Goal: Task Accomplishment & Management: Manage account settings

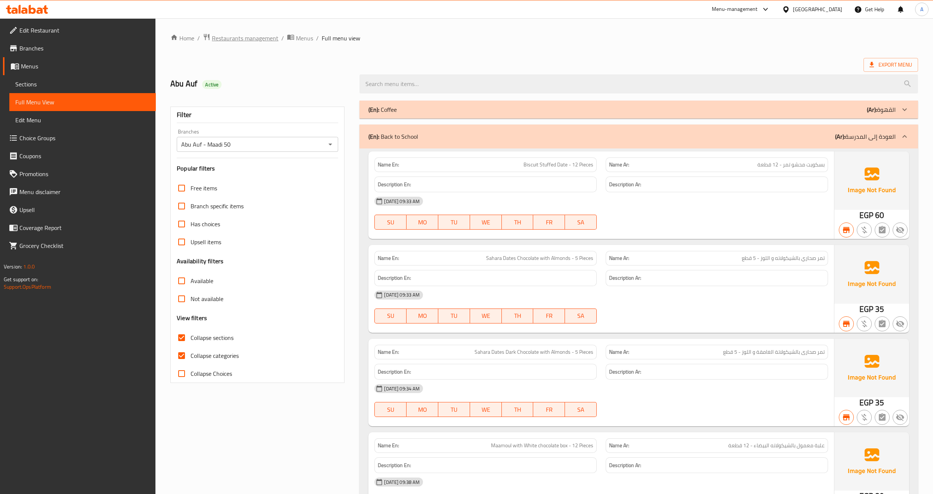
click at [248, 37] on span "Restaurants management" at bounding box center [245, 38] width 67 height 9
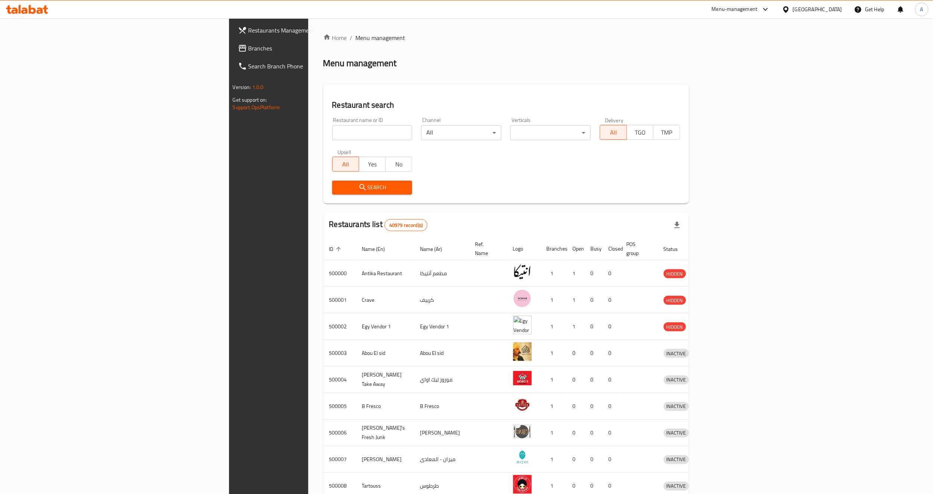
click at [485, 67] on div "Menu management" at bounding box center [506, 63] width 366 height 12
click at [332, 133] on input "search" at bounding box center [372, 132] width 80 height 15
paste input "629091"
type input "629091"
click at [338, 189] on span "Search" at bounding box center [372, 187] width 68 height 9
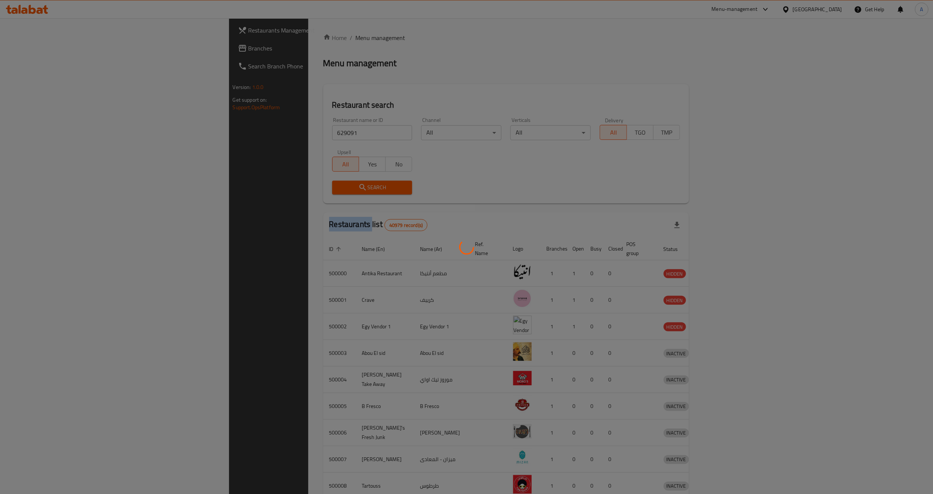
click at [242, 189] on div at bounding box center [466, 247] width 933 height 494
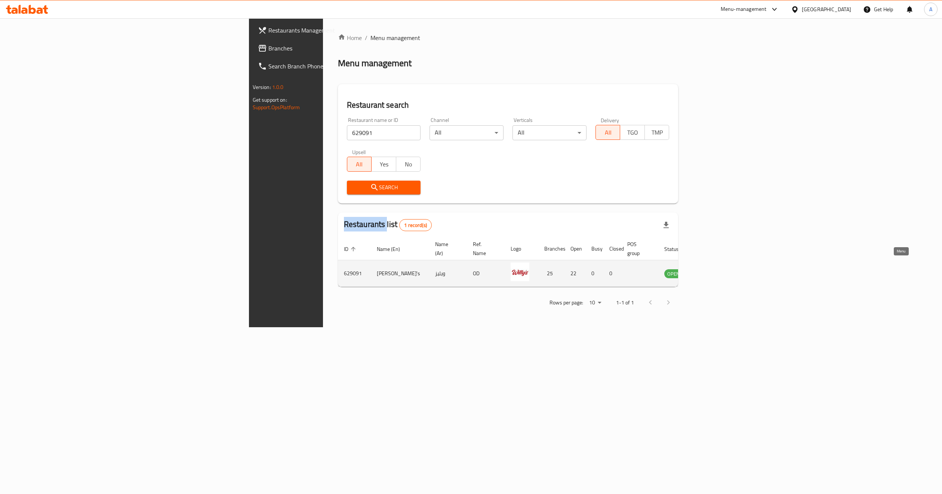
click at [712, 271] on icon "enhanced table" at bounding box center [708, 274] width 8 height 6
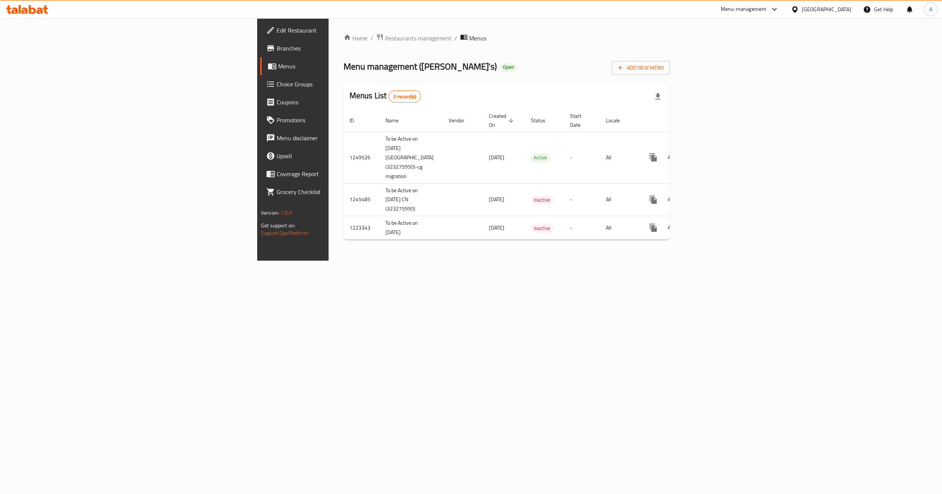
click at [260, 54] on link "Branches" at bounding box center [337, 48] width 154 height 18
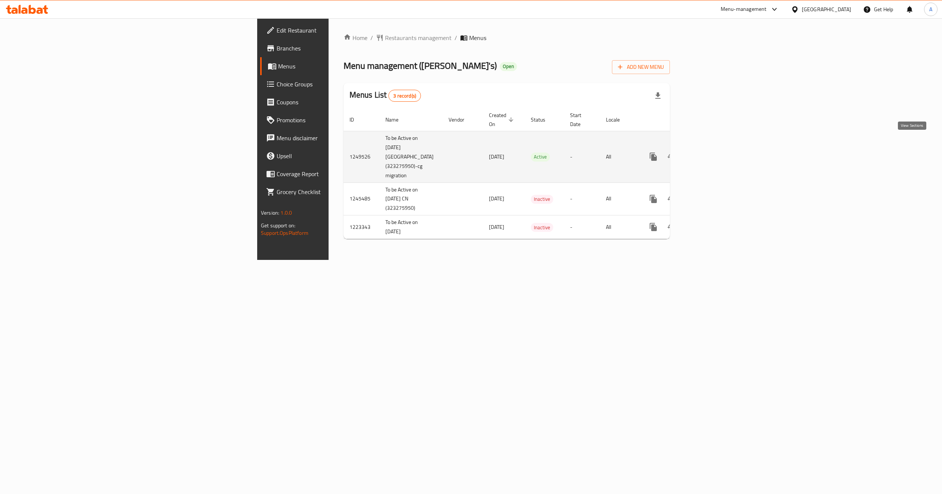
click at [712, 152] on icon "enhanced table" at bounding box center [707, 156] width 9 height 9
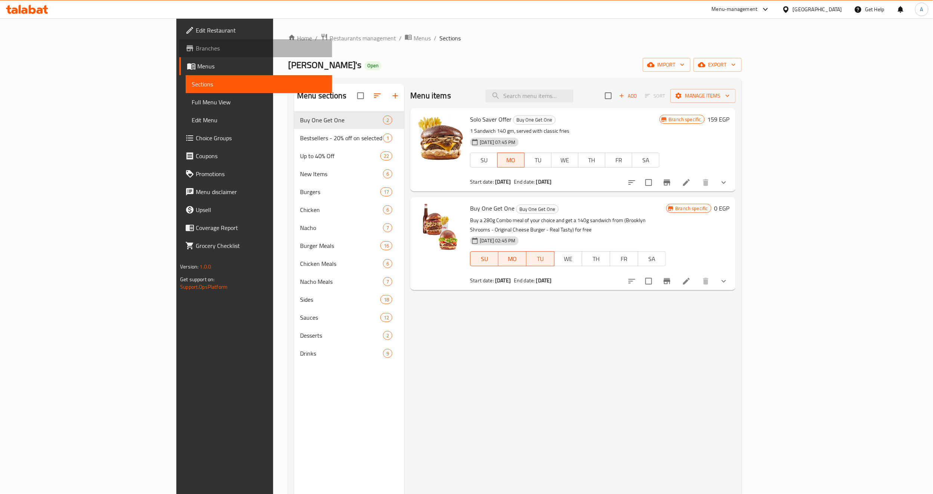
click at [196, 49] on span "Branches" at bounding box center [261, 48] width 130 height 9
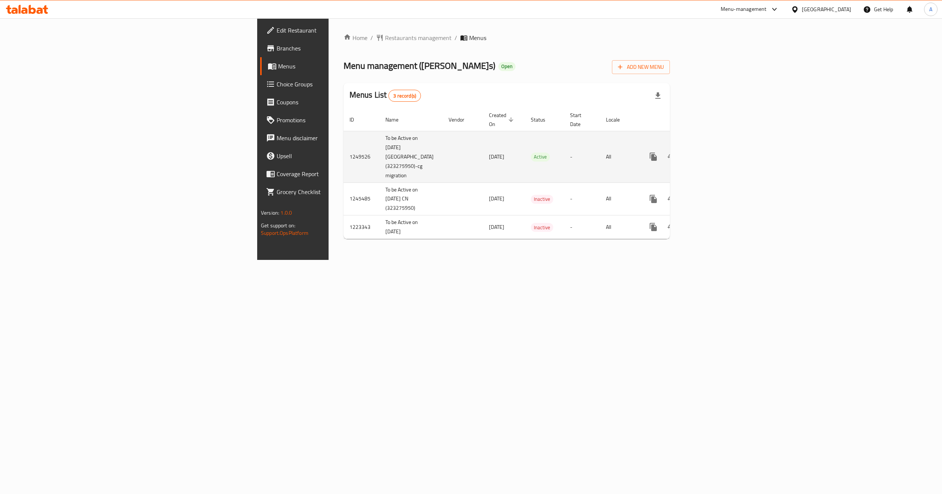
click at [712, 152] on icon "enhanced table" at bounding box center [707, 156] width 9 height 9
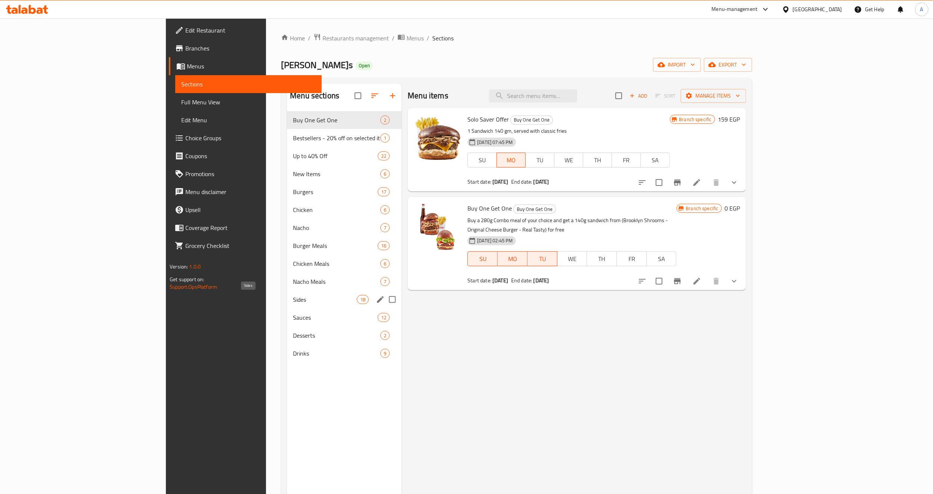
click at [293, 302] on span "Sides" at bounding box center [325, 299] width 64 height 9
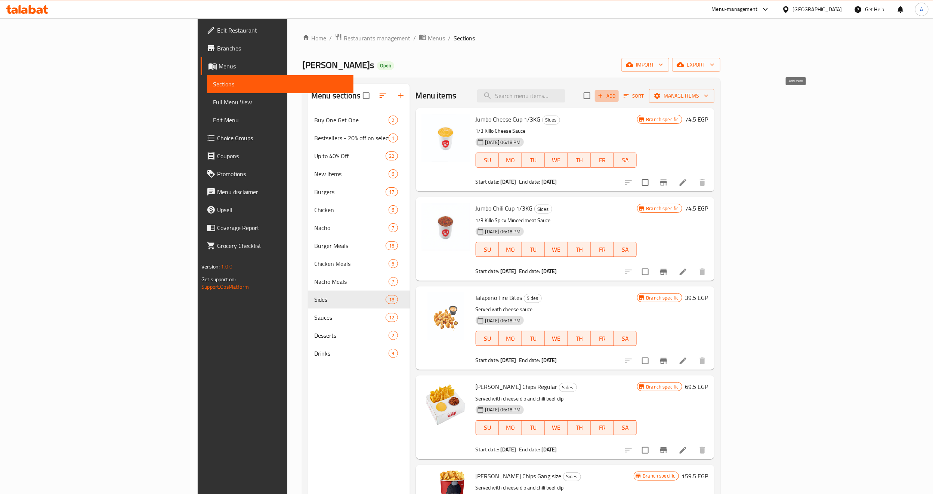
click at [617, 95] on span "Add" at bounding box center [607, 96] width 20 height 9
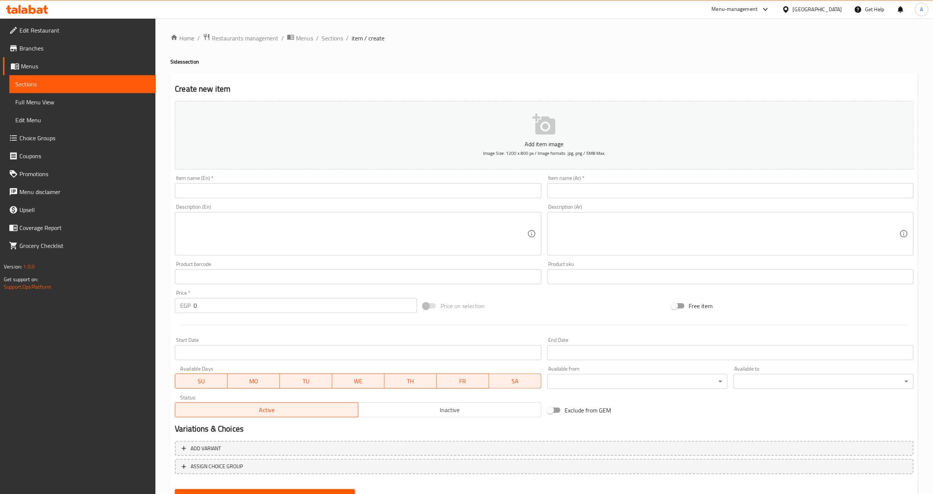
click at [422, 194] on input "text" at bounding box center [358, 190] width 366 height 15
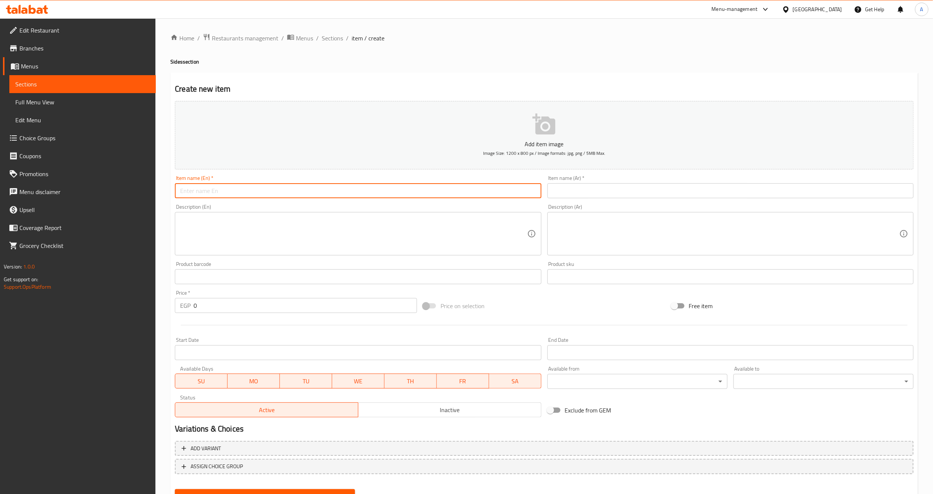
paste input "Chili Cheese Fries"
type input "Chili Cheese Fries"
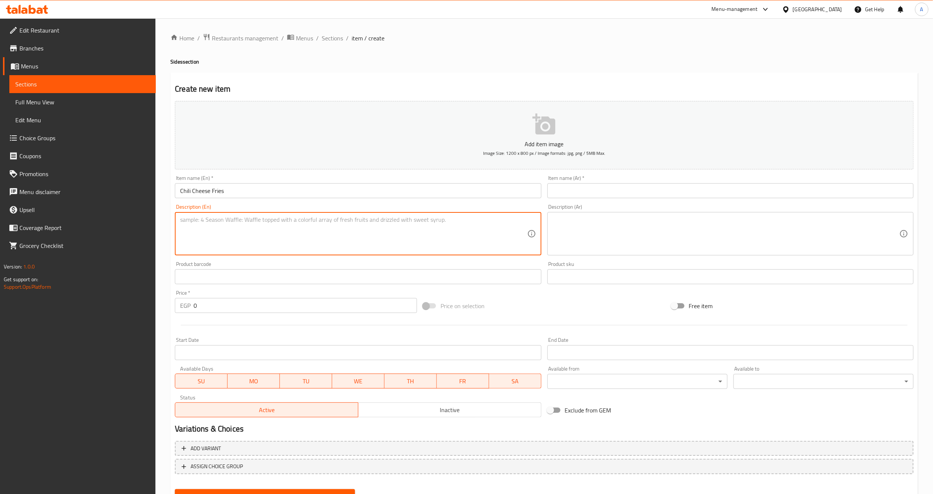
click at [289, 240] on textarea at bounding box center [353, 234] width 347 height 36
paste textarea "Fries With Chili Beef,Cheese and Jalapeños"
click at [280, 222] on textarea "Fries With Chili Beef,Cheese and Jalapeños" at bounding box center [353, 234] width 347 height 36
type textarea "Fries With Chili Beef,Cheese and Jalapenos"
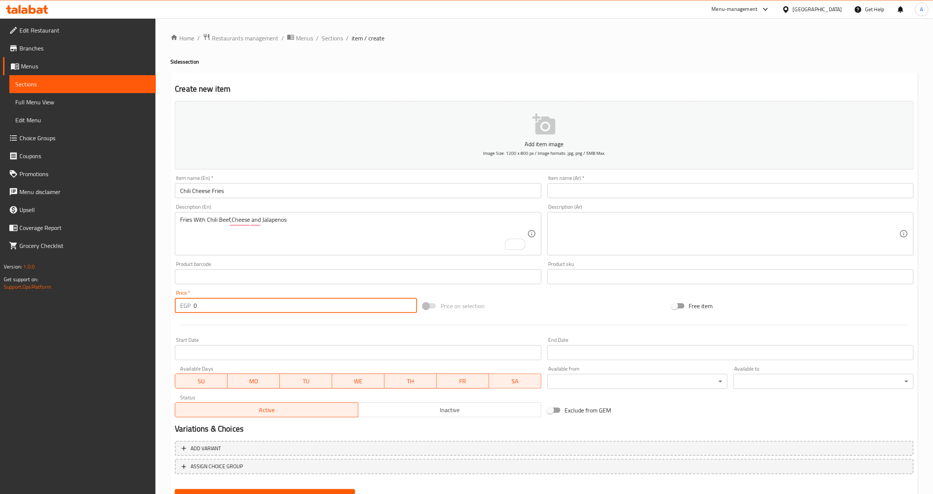
click at [209, 312] on input "0" at bounding box center [306, 305] width 224 height 15
click at [210, 304] on input "0" at bounding box center [306, 305] width 224 height 15
paste input "89"
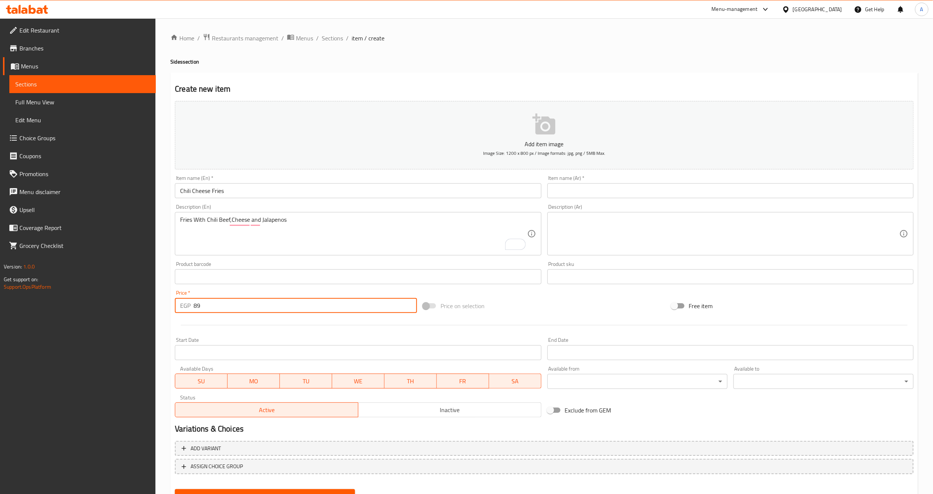
type input "89"
click at [206, 323] on div at bounding box center [544, 325] width 745 height 18
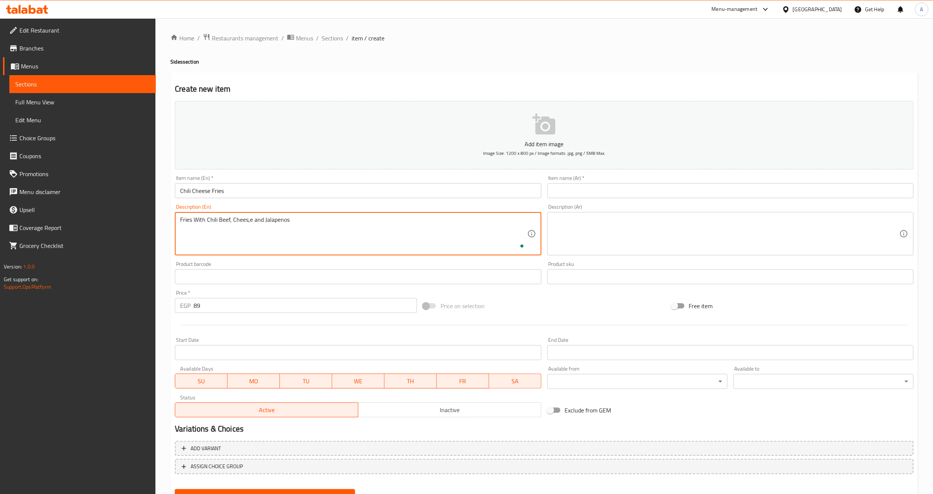
type textarea "Fries With Chili Beef, Chees,e and Jalapenos"
click at [233, 192] on input "Chili Cheese Fries" at bounding box center [358, 190] width 366 height 15
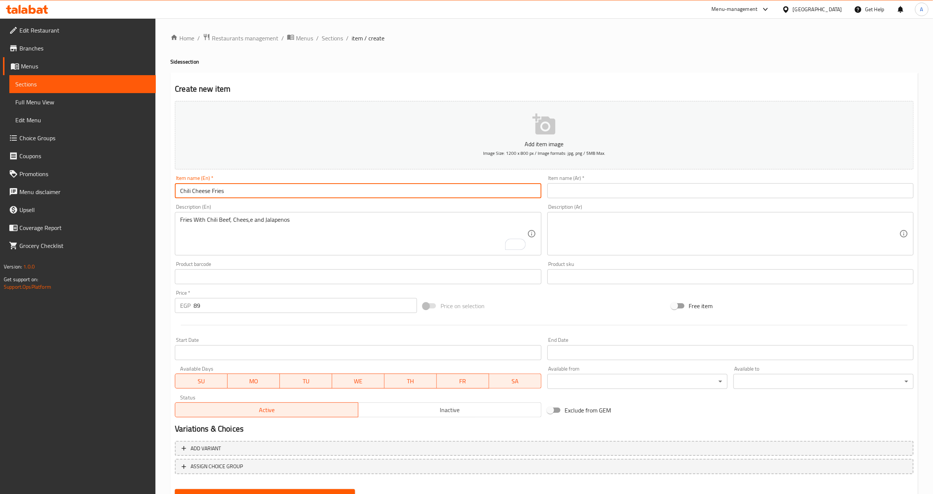
click at [233, 192] on input "Chili Cheese Fries" at bounding box center [358, 190] width 366 height 15
click at [585, 190] on input "text" at bounding box center [731, 190] width 366 height 15
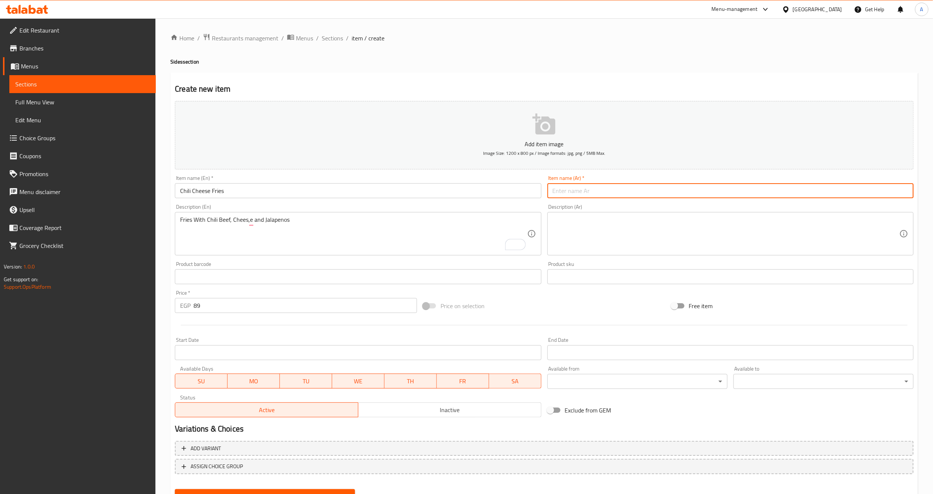
paste input "بطاطس مقلية بالجبن والفلفل الحار"
click at [216, 191] on input "Chili Cheese Fries" at bounding box center [358, 190] width 366 height 15
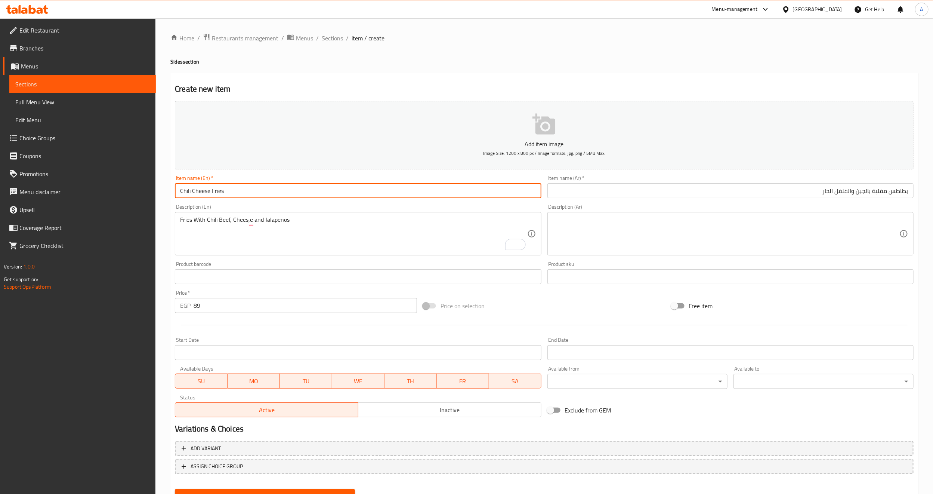
click at [216, 191] on input "Chili Cheese Fries" at bounding box center [358, 190] width 366 height 15
click at [692, 234] on textarea at bounding box center [726, 234] width 347 height 36
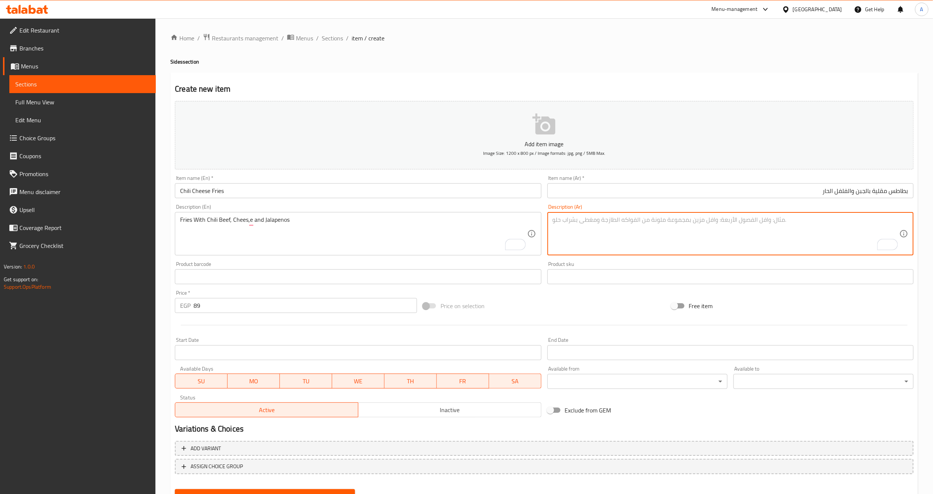
click at [883, 192] on input "بطاطس مقلية بالجبن والفلفل الحار" at bounding box center [731, 190] width 366 height 15
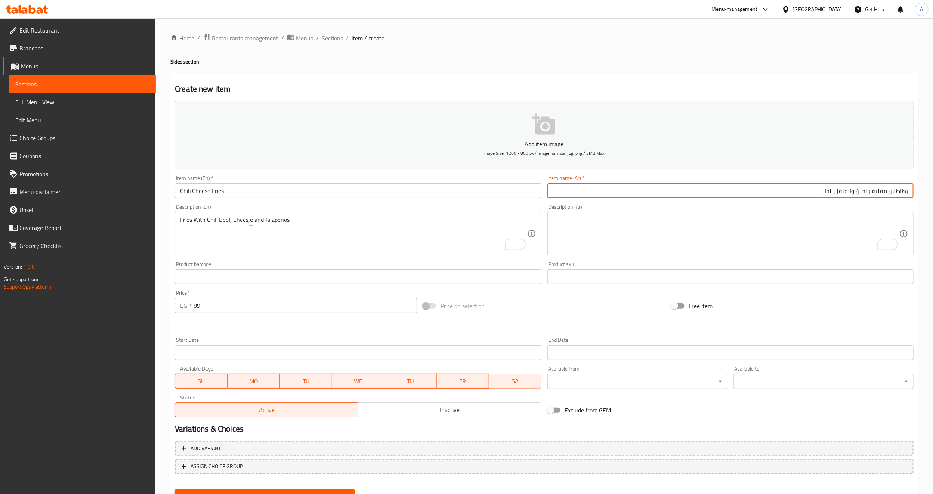
click at [883, 192] on input "بطاطس مقلية بالجبن والفلفل الحار" at bounding box center [731, 190] width 366 height 15
type input "بطاطس بالجبن والفلفل الحار"
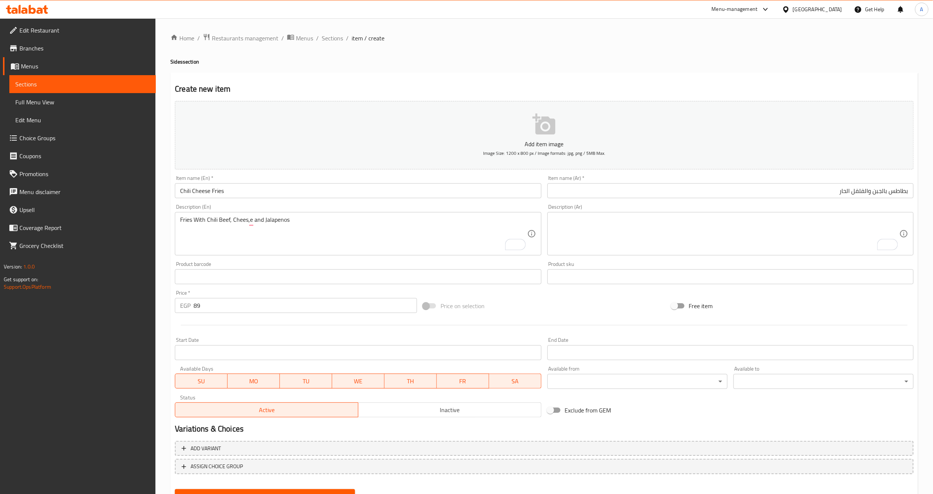
click at [875, 207] on div "Description (Ar) Description (Ar)" at bounding box center [731, 229] width 366 height 51
click at [394, 230] on textarea "Fries With Chili Beef, Chees,e and Jalapenos" at bounding box center [353, 234] width 347 height 36
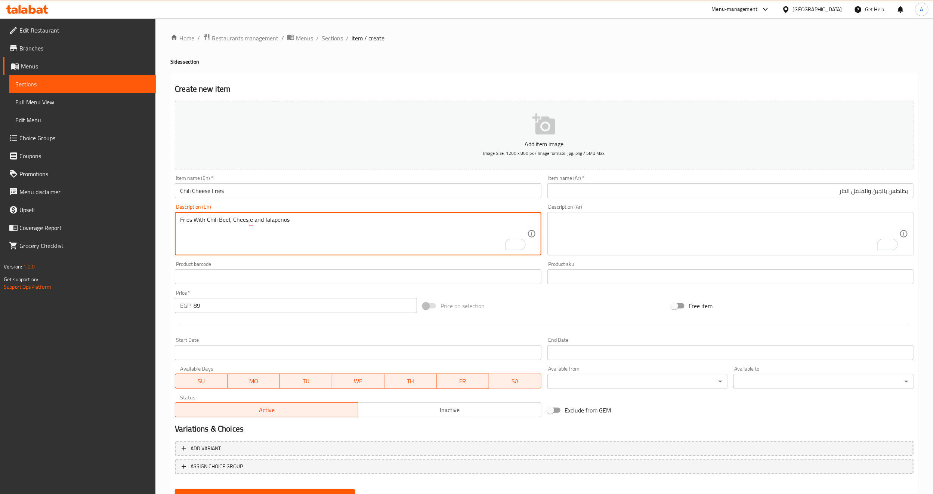
click at [394, 230] on textarea "Fries With Chili Beef, Chees,e and Jalapenos" at bounding box center [353, 234] width 347 height 36
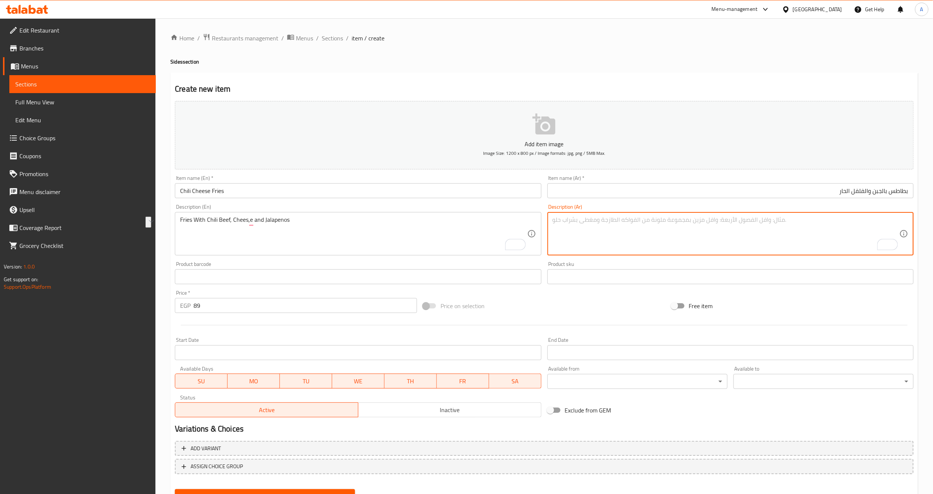
click at [589, 233] on textarea "To enrich screen reader interactions, please activate Accessibility in Grammarl…" at bounding box center [726, 234] width 347 height 36
paste textarea "بطاطس مقلية مع لحم بقري حار وجبن وهالبينو"
click at [865, 219] on textarea "بطاطس مقلية مع لحم بقري حار وجبن وهالبينو" at bounding box center [726, 234] width 347 height 36
click at [871, 220] on textarea "بطاطس مقلية مع لحم بقري حار وجبن وهالبينو" at bounding box center [726, 234] width 347 height 36
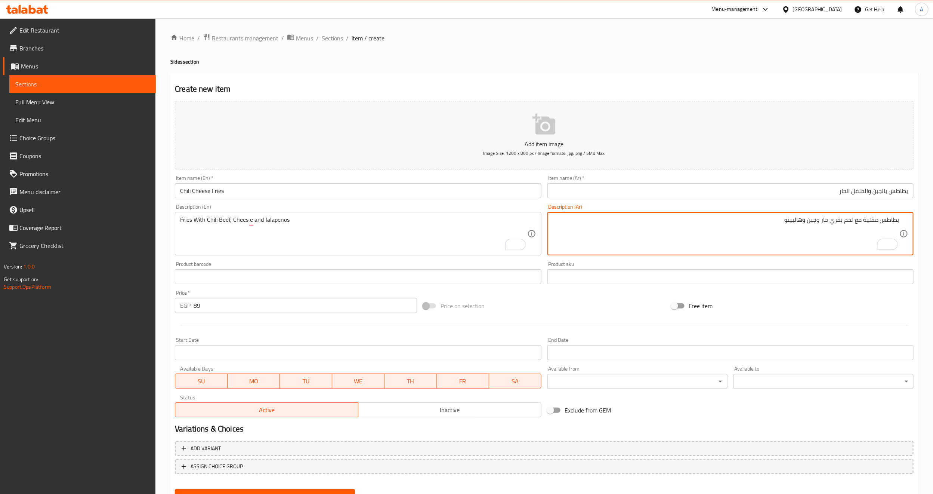
click at [871, 220] on textarea "بطاطس مقلية مع لحم بقري حار وجبن وهالبينو" at bounding box center [726, 234] width 347 height 36
click at [846, 221] on textarea "بطاطس مع لحم بقري حار وجبن وهالبينو" at bounding box center [726, 234] width 347 height 36
type textarea "بطاطس مع لحم بقري فلفل حار وجبن وهالبينو"
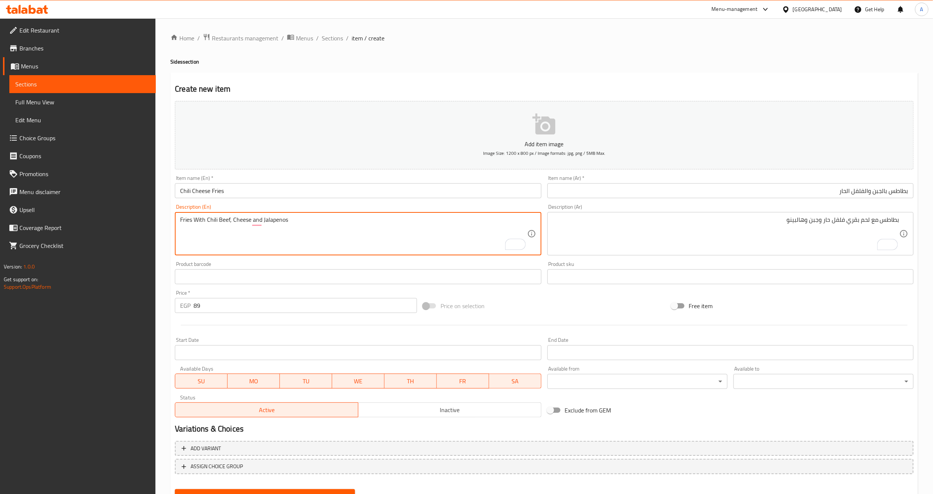
click at [247, 219] on textarea "Fries With Chili Beef, Cheese and Jalapenos" at bounding box center [353, 234] width 347 height 36
type textarea "Fries with chili beef, cheese and jalapenos"
click at [224, 197] on input "Chili Cheese Fries" at bounding box center [358, 190] width 366 height 15
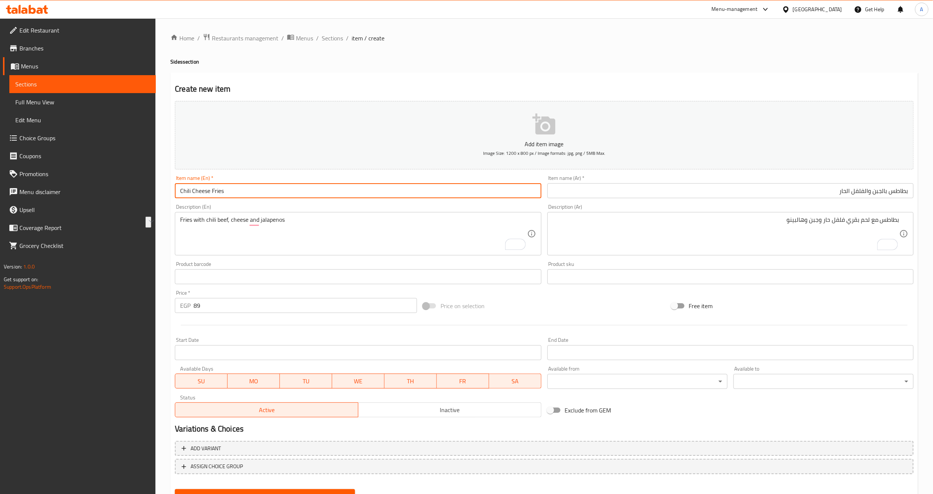
click at [224, 197] on input "Chili Cheese Fries" at bounding box center [358, 190] width 366 height 15
click at [239, 206] on div "Description (En) Fries with chili beef, cheese and jalapenos Description (En)" at bounding box center [358, 229] width 366 height 51
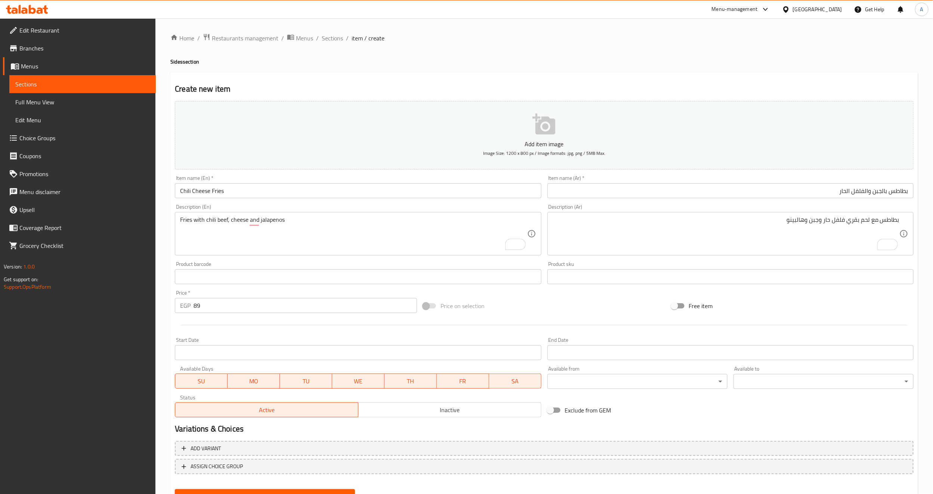
scroll to position [34, 0]
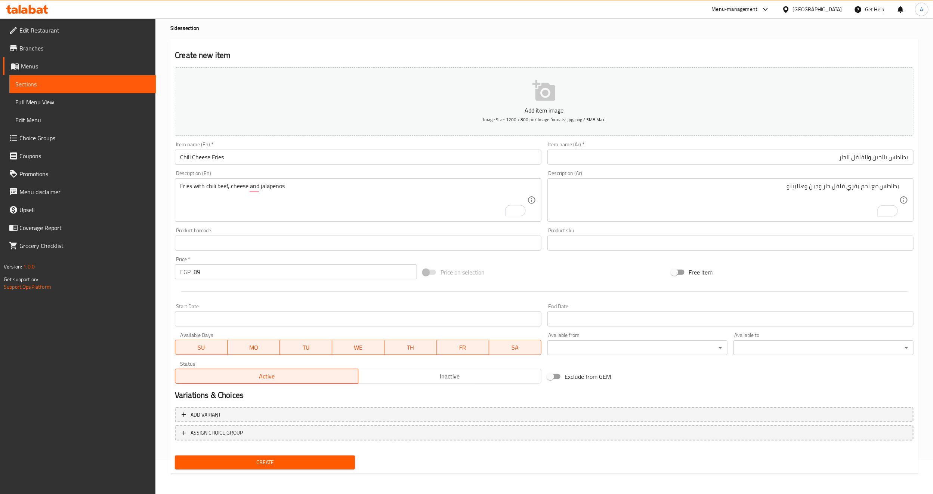
click at [277, 300] on div at bounding box center [544, 291] width 745 height 18
click at [258, 465] on span "Create" at bounding box center [265, 462] width 168 height 9
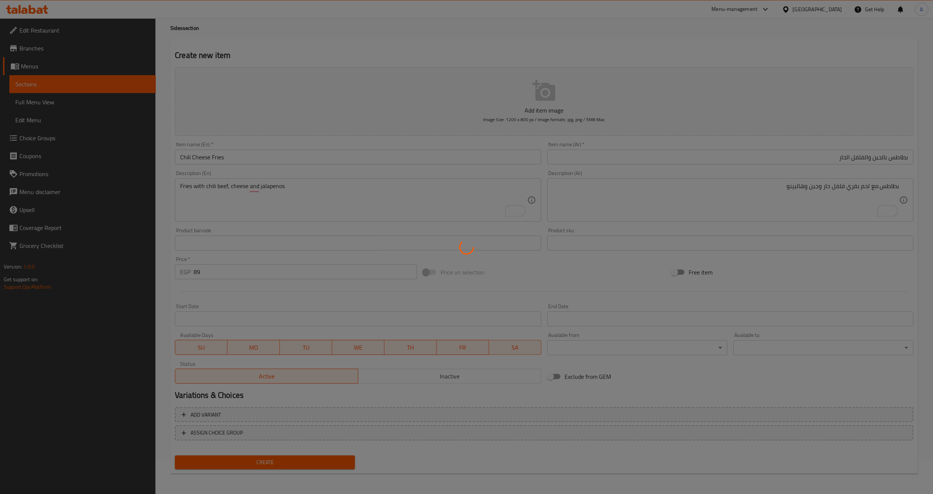
type input "0"
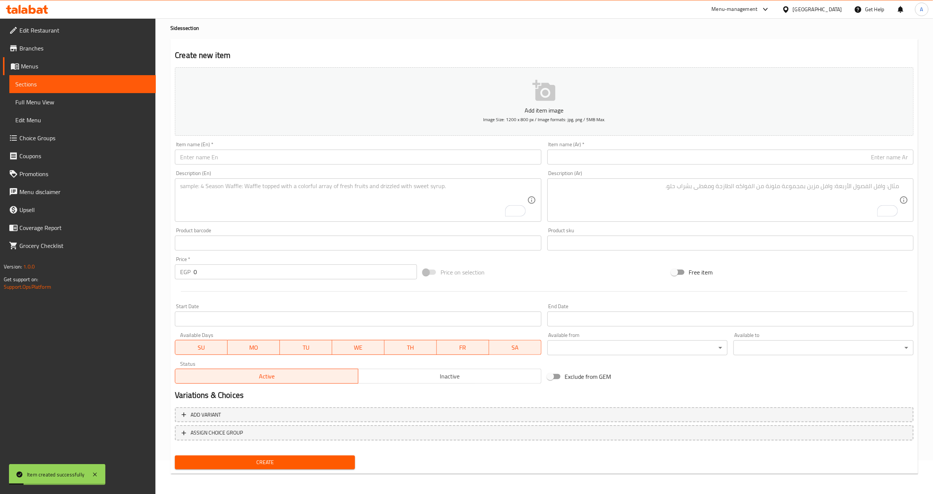
click at [91, 82] on span "Sections" at bounding box center [82, 84] width 135 height 9
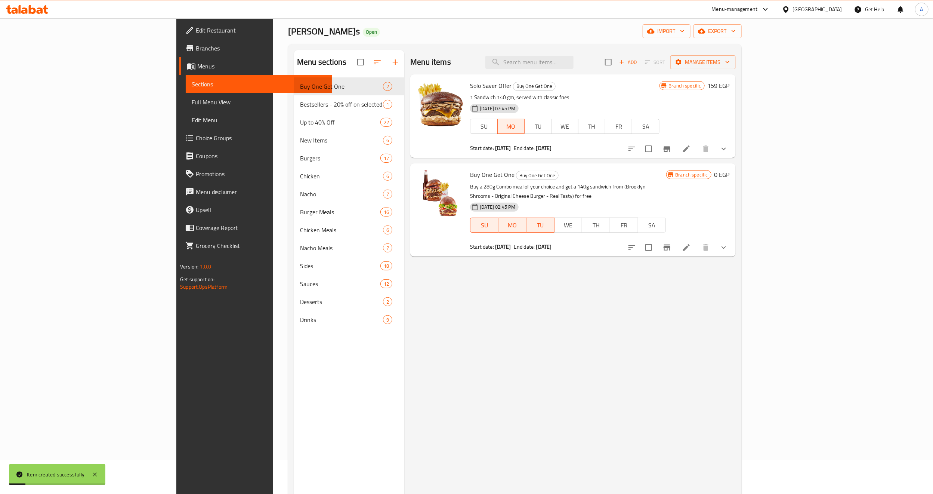
click at [192, 82] on span "Sections" at bounding box center [259, 84] width 135 height 9
click at [405, 380] on div "Menu items Add Sort Manage items Solo Saver Offer Buy One Get One 1 Sandwich 14…" at bounding box center [570, 297] width 331 height 494
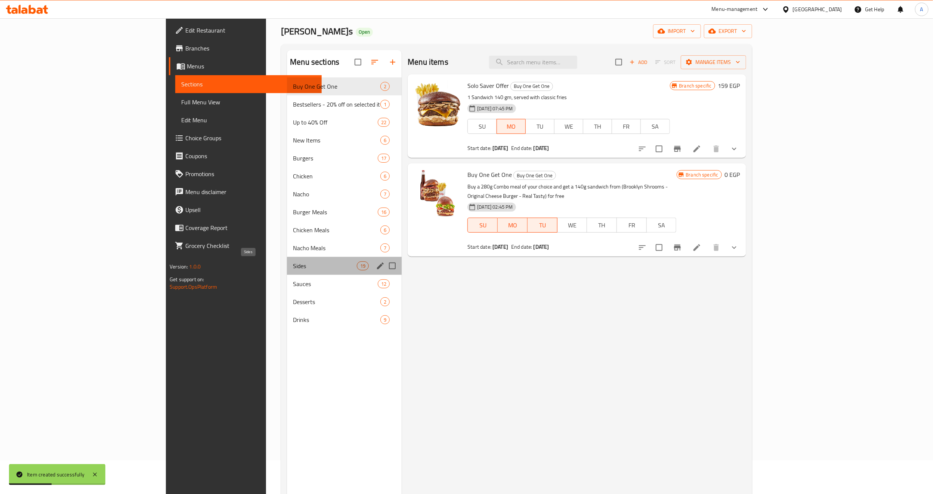
click at [293, 268] on span "Sides" at bounding box center [325, 265] width 64 height 9
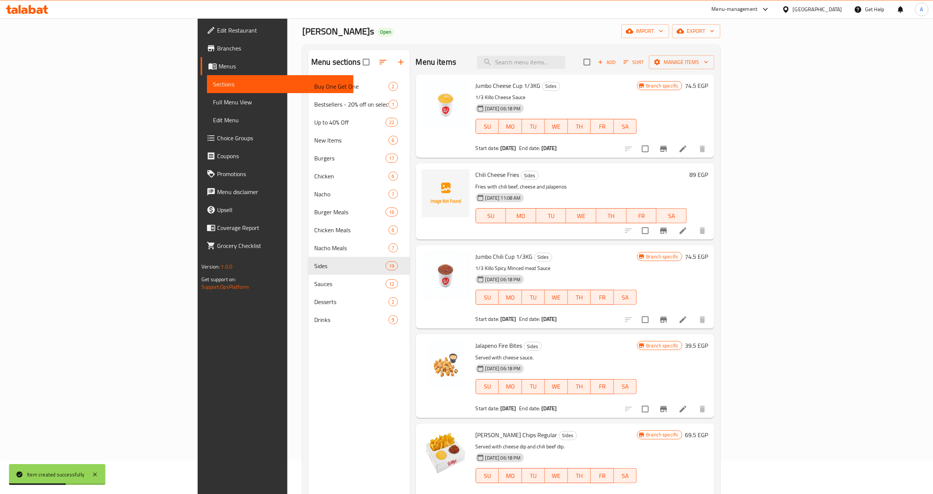
click at [559, 186] on p "Fries with chili beef, cheese and jalapenos" at bounding box center [581, 186] width 211 height 9
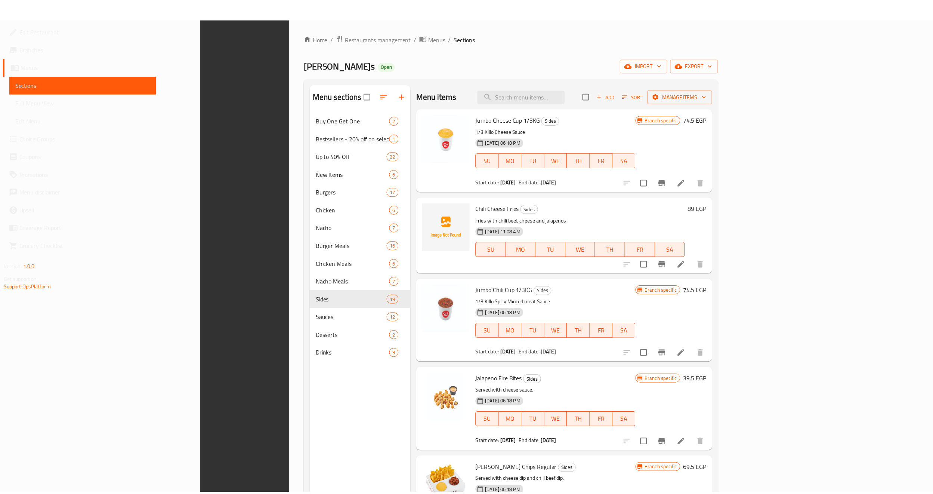
scroll to position [105, 0]
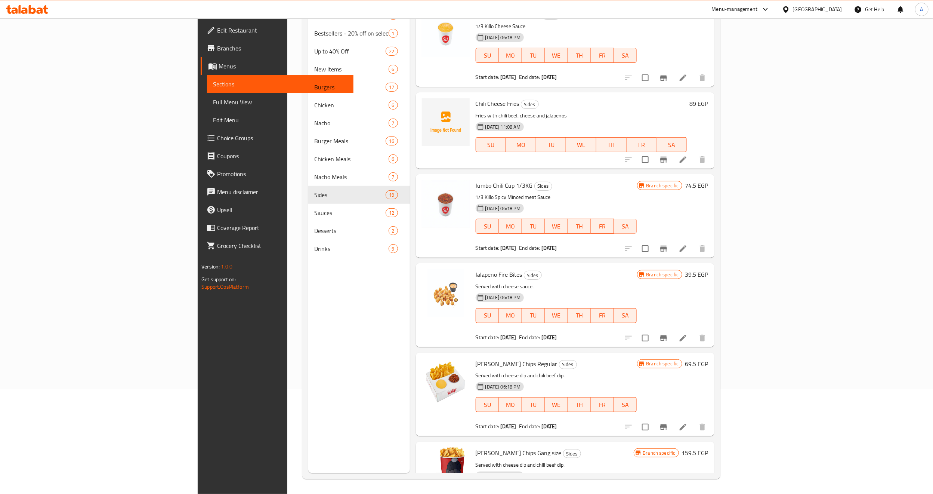
click at [213, 104] on span "Full Menu View" at bounding box center [280, 102] width 135 height 9
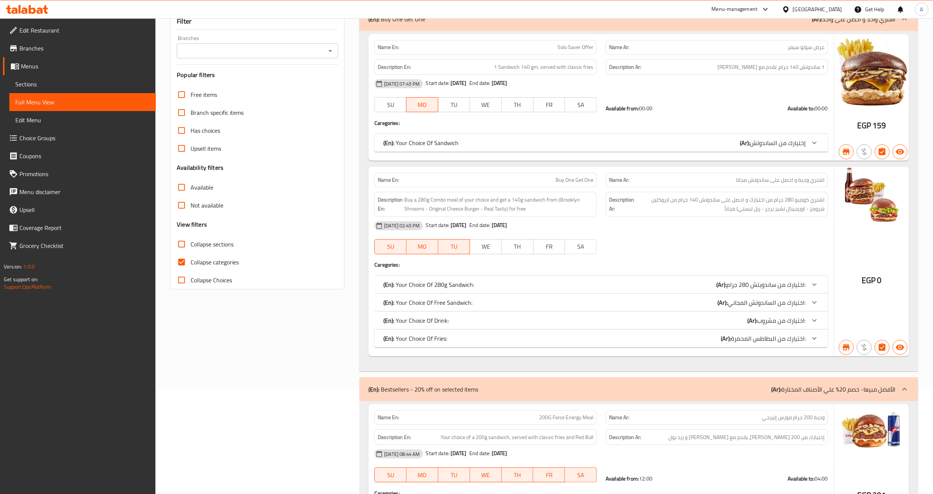
click at [331, 52] on icon "Open" at bounding box center [331, 51] width 4 height 2
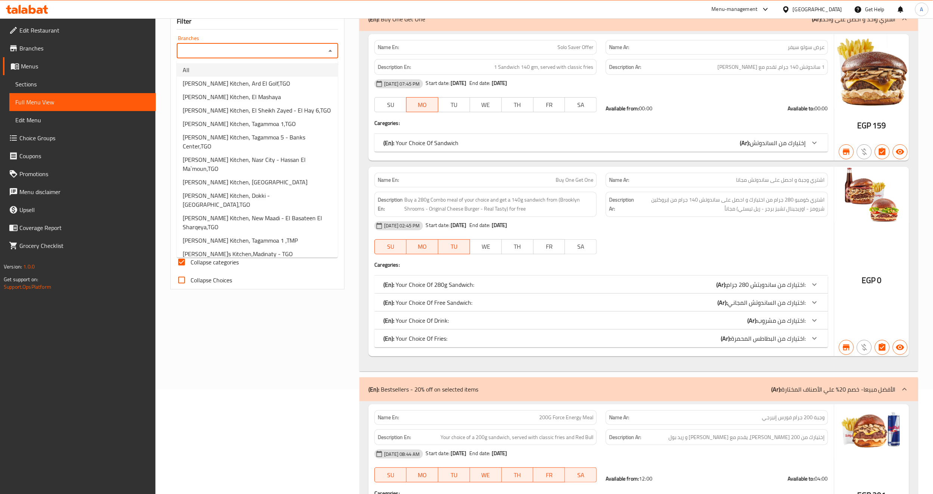
click at [275, 68] on li "All" at bounding box center [257, 69] width 161 height 13
type input "All"
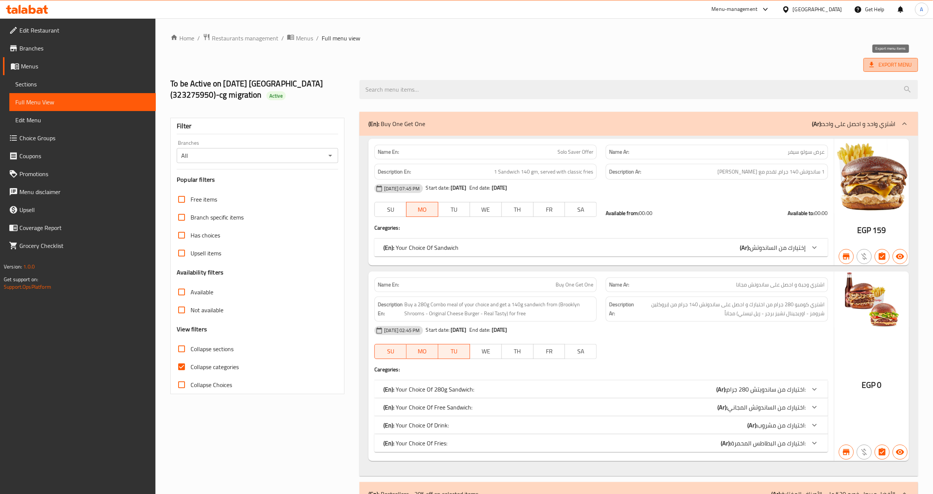
click at [873, 70] on span "Export Menu" at bounding box center [891, 64] width 43 height 9
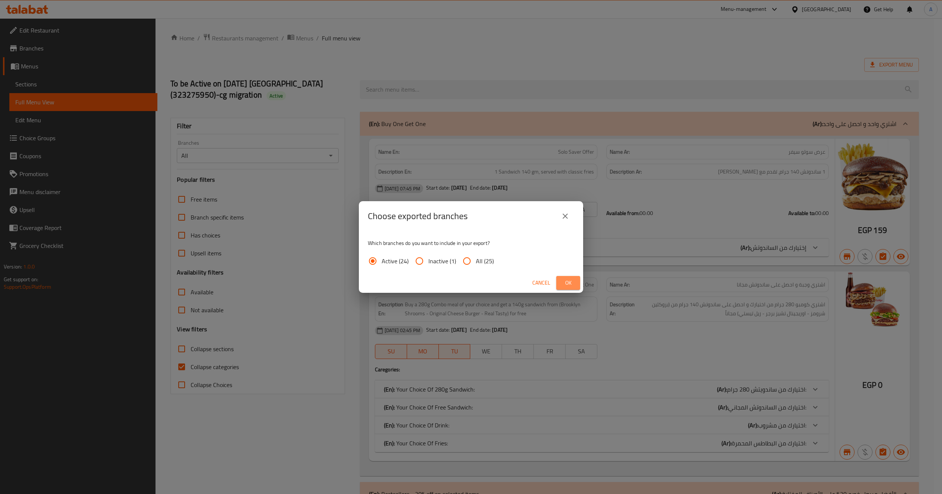
click at [565, 281] on span "Ok" at bounding box center [568, 282] width 12 height 9
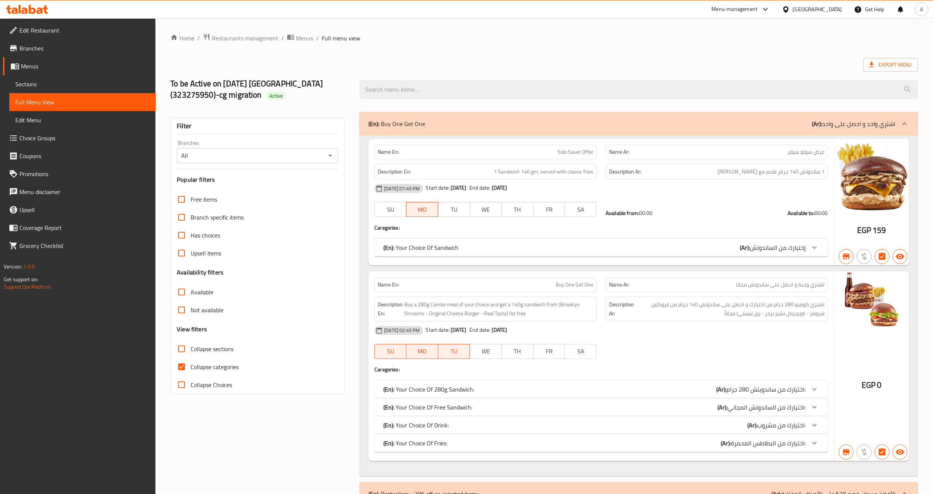
drag, startPoint x: 49, startPoint y: 77, endPoint x: 82, endPoint y: 127, distance: 60.0
click at [49, 77] on link "Sections" at bounding box center [82, 84] width 147 height 18
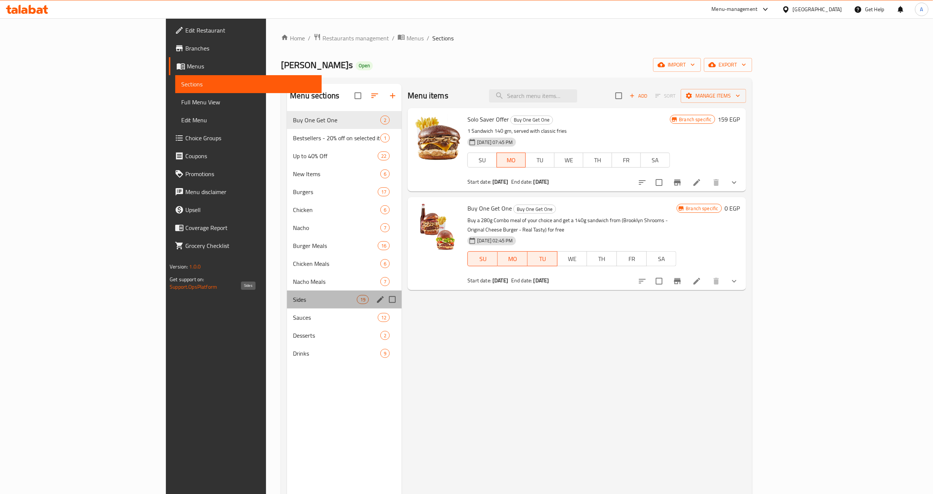
click at [293, 299] on span "Sides" at bounding box center [325, 299] width 64 height 9
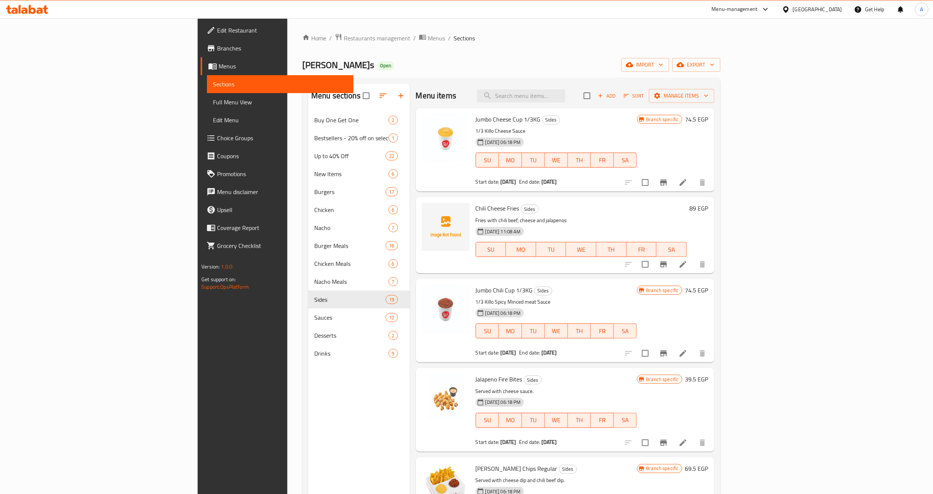
click at [650, 210] on h6 "Chili Cheese Fries Sides" at bounding box center [581, 208] width 211 height 10
click at [687, 264] on icon at bounding box center [683, 264] width 7 height 7
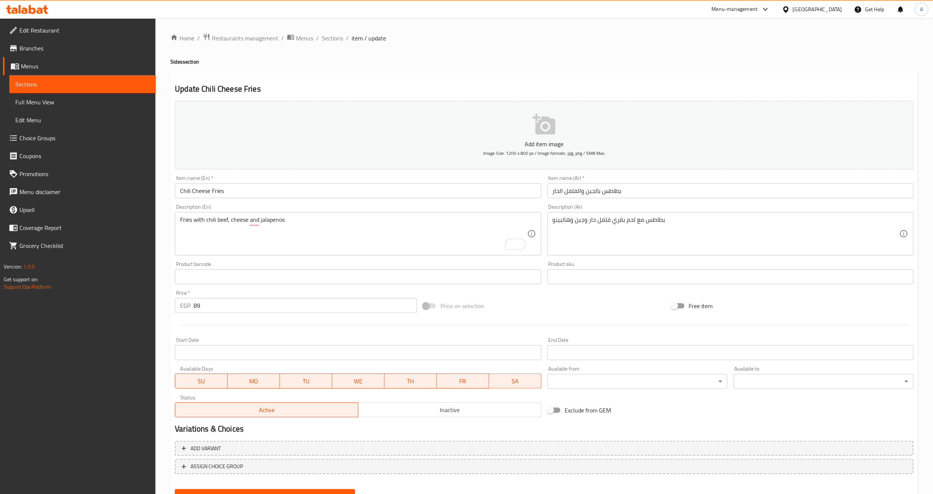
click at [579, 303] on div "Price on selection" at bounding box center [544, 306] width 248 height 20
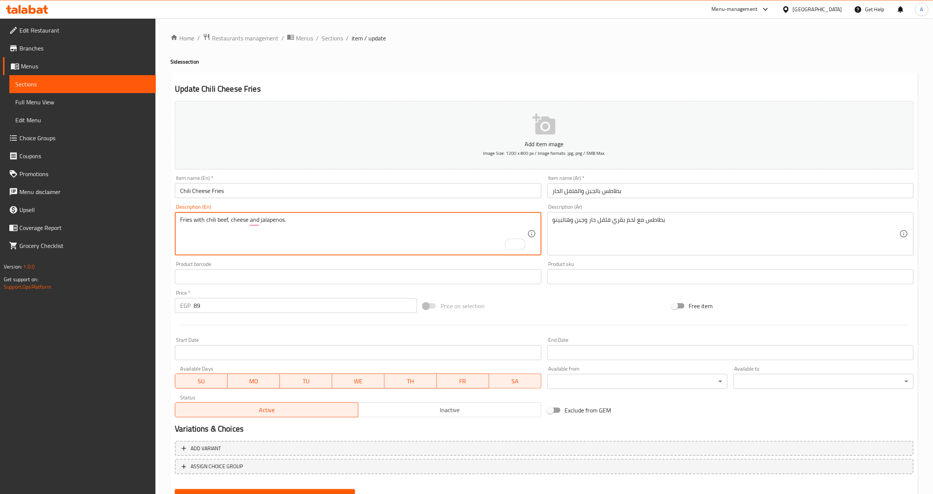
type textarea "Fries with chili beef, cheese and jalapenos."
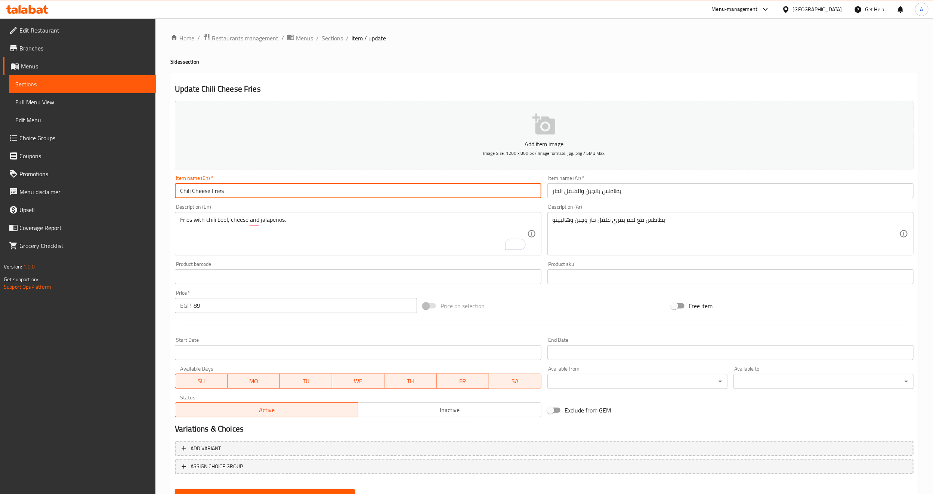
click at [242, 186] on input "Chili Cheese Fries" at bounding box center [358, 190] width 366 height 15
type input "Chili Cheese Fries."
click at [587, 188] on input "بطاطس بالجبن والفلفل الحار" at bounding box center [731, 190] width 366 height 15
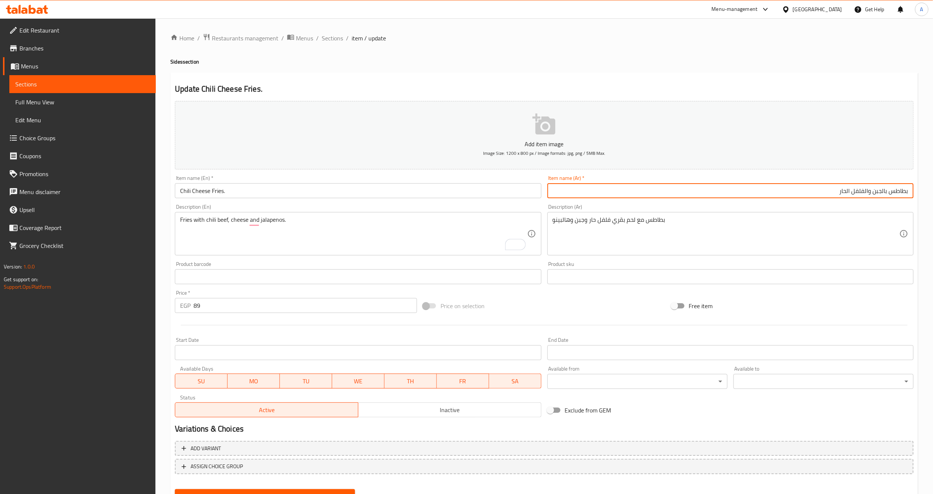
click at [595, 190] on input "بطاطس بالجبن والفلفل الحار" at bounding box center [731, 190] width 366 height 15
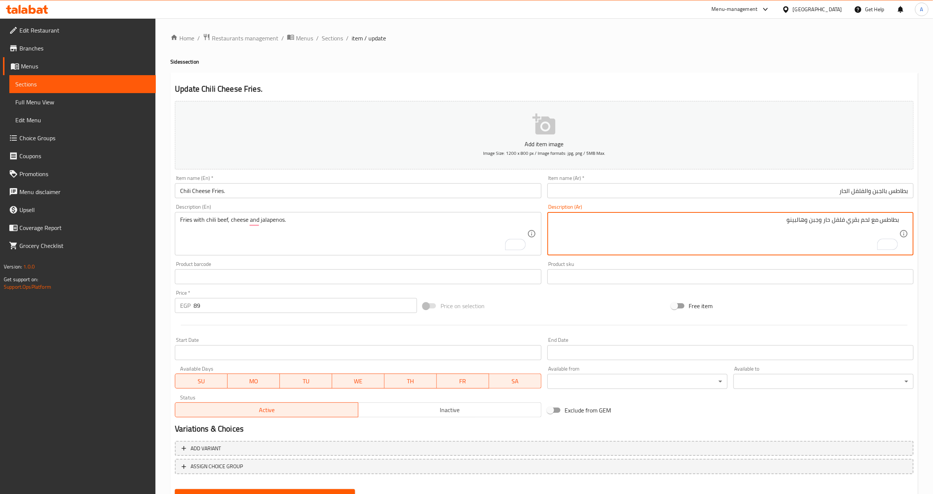
click at [671, 224] on textarea "بطاطس مع لحم بقري فلفل حار وجبن وهالبينو" at bounding box center [726, 234] width 347 height 36
type textarea "بطاطس مع لحم بقري فلفل حار وجبن وهالبينو.......................................…"
click at [299, 186] on input "Chili Cheese Fries." at bounding box center [358, 190] width 366 height 15
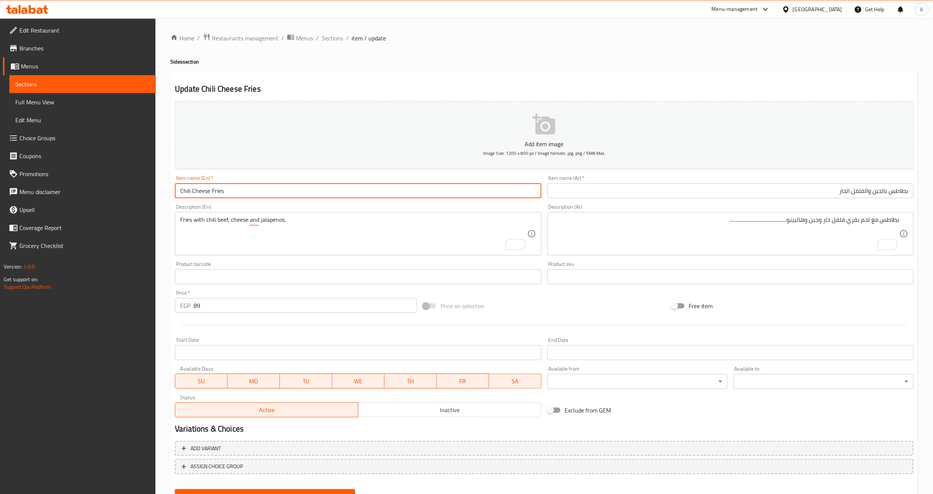
type input "Chili Cheese Fries"
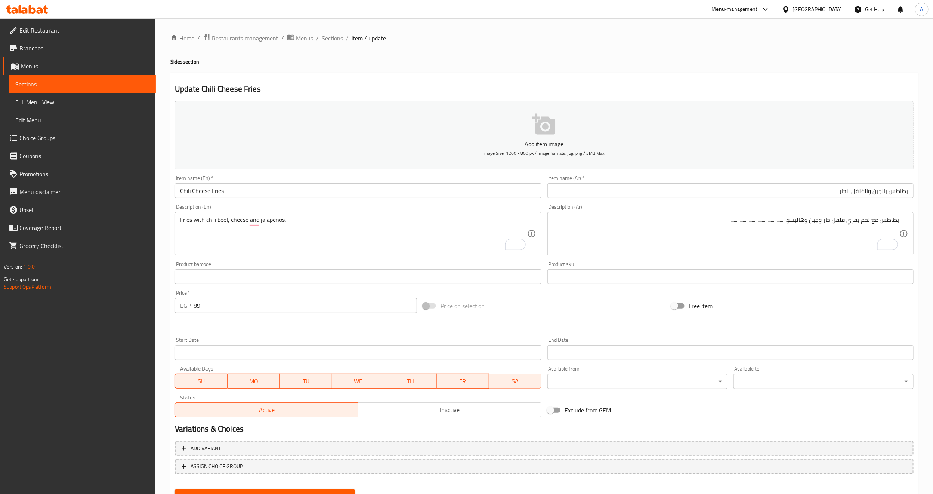
click at [307, 212] on div "Fries with chili beef, cheese and jalapenos. Description (En)" at bounding box center [358, 233] width 366 height 43
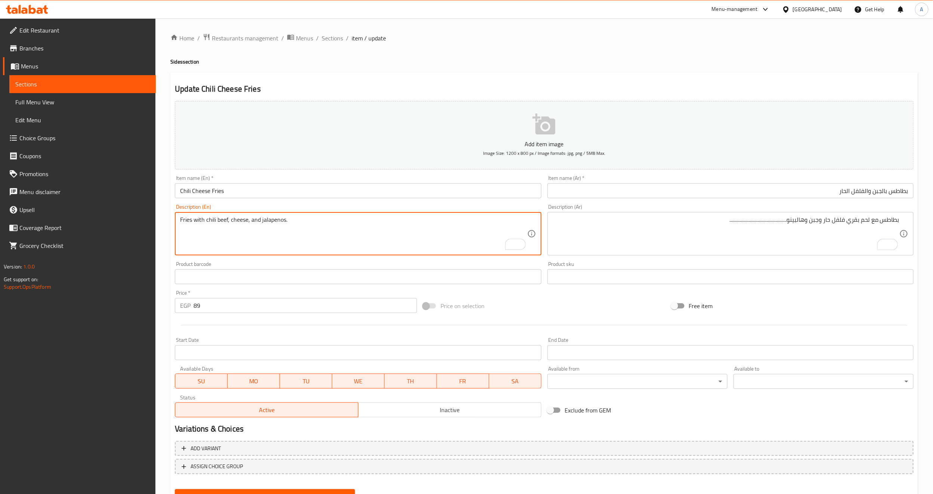
type textarea "Fries with chili beef, cheese, and jalapenos."
click at [276, 266] on div "Product barcode Product barcode" at bounding box center [358, 272] width 366 height 23
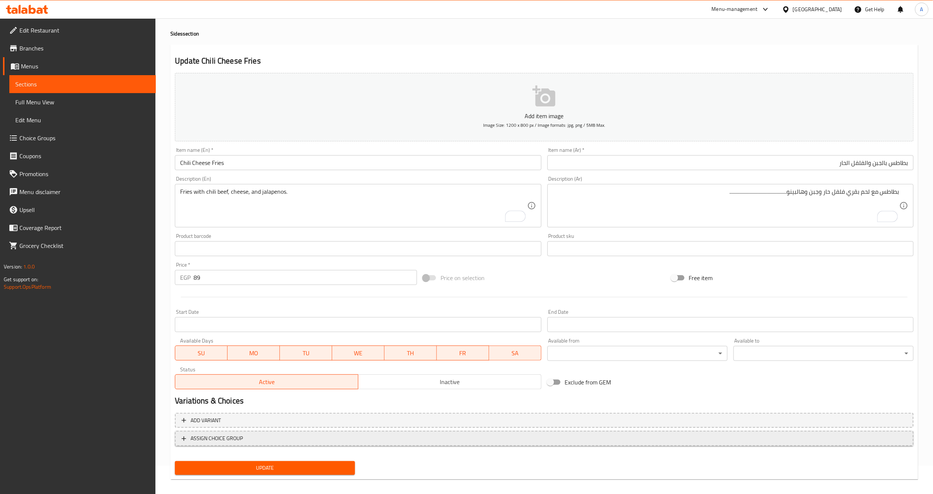
scroll to position [34, 0]
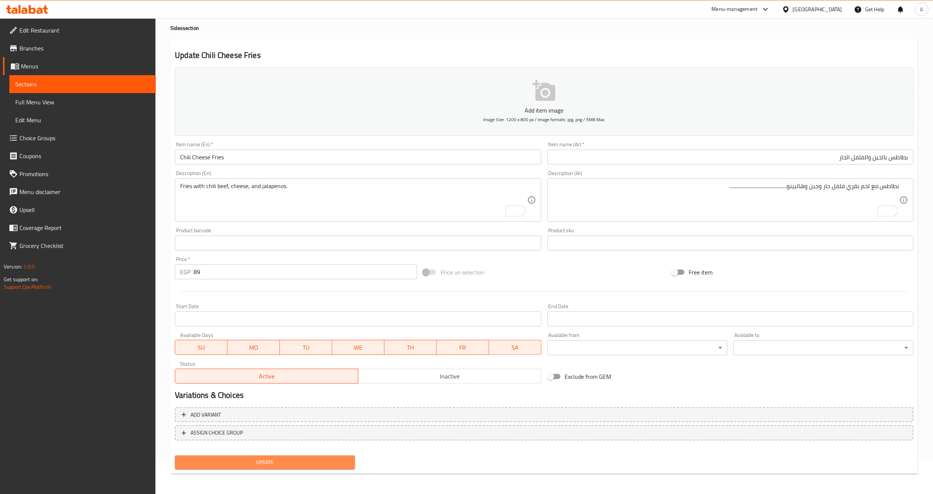
click at [248, 455] on button "Update" at bounding box center [265, 462] width 180 height 14
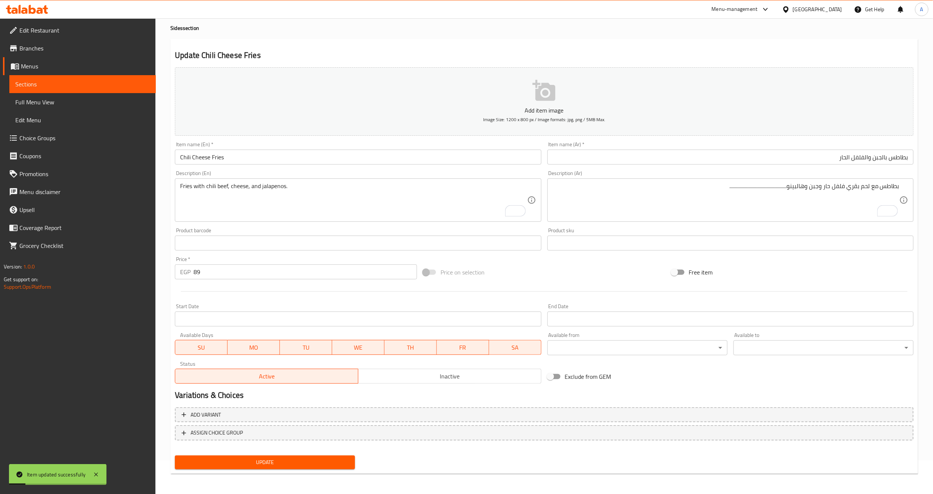
click at [501, 265] on div "Price on selection" at bounding box center [544, 272] width 248 height 20
click at [597, 279] on div "Price on selection" at bounding box center [544, 272] width 248 height 20
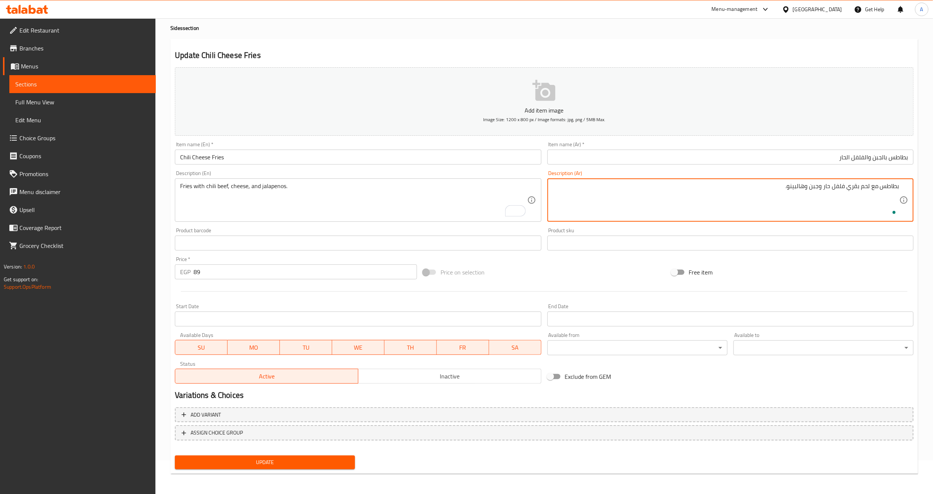
type textarea "بطاطس مع لحم بقري فلفل حار وجبن وهالبينو."
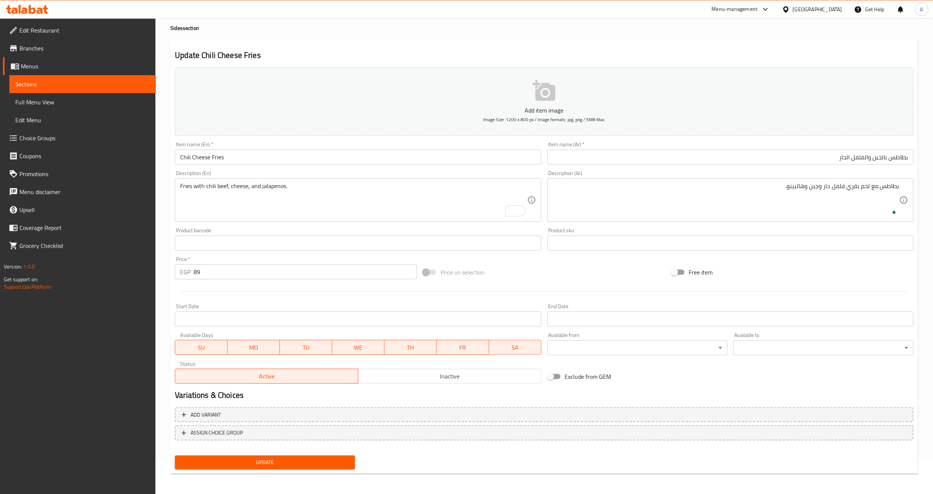
click at [784, 282] on div "Free item" at bounding box center [793, 272] width 248 height 20
click at [294, 467] on button "Update" at bounding box center [265, 462] width 180 height 14
click at [817, 277] on div "Free item" at bounding box center [793, 272] width 248 height 20
click at [875, 157] on input "بطاطس بالجبن والفلفل الحار" at bounding box center [731, 157] width 366 height 15
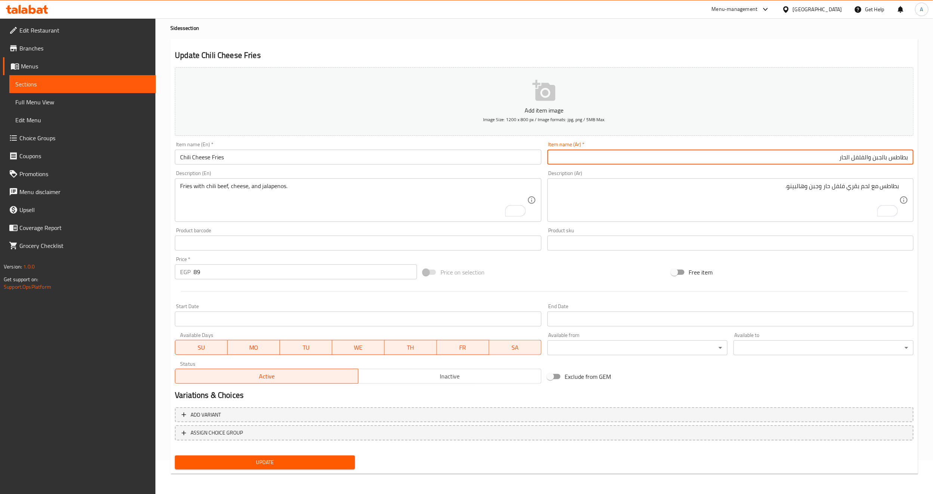
click at [880, 159] on input "بطاطس بالجبن والفلفل الحار" at bounding box center [731, 157] width 366 height 15
click at [878, 159] on input "بطاطس بالجبن والفلفل الحار" at bounding box center [731, 157] width 366 height 15
drag, startPoint x: 882, startPoint y: 157, endPoint x: 873, endPoint y: 159, distance: 9.5
click at [873, 159] on input "بطاطس بالجبن والفلفل الحار" at bounding box center [731, 157] width 366 height 15
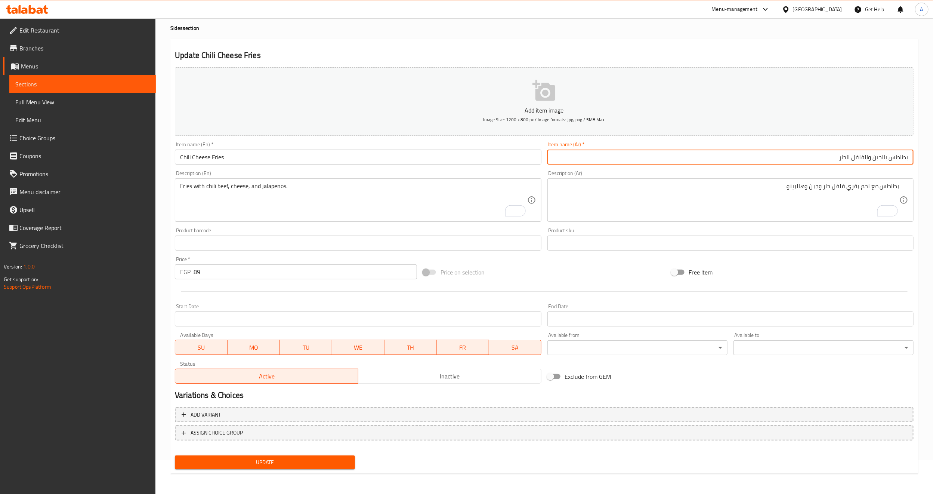
paste input "ة"
type input "بطاطس بالجبنة والفلفل الحار"
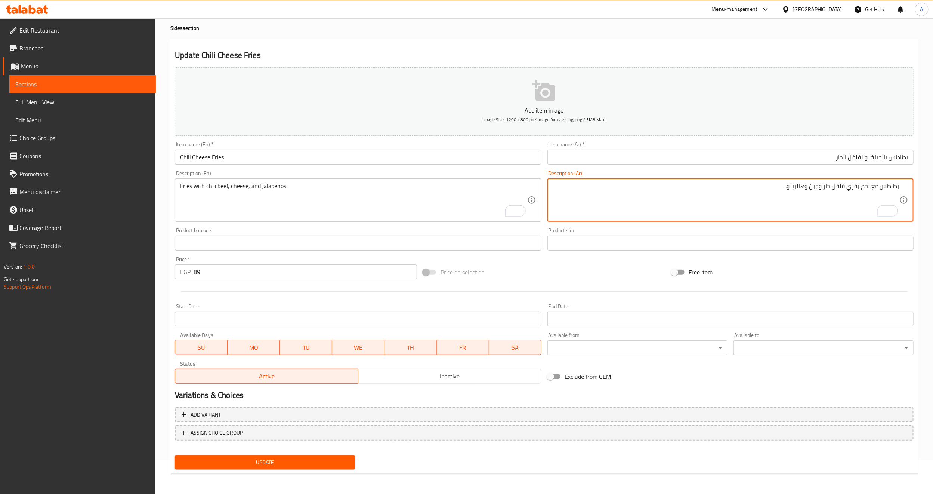
drag, startPoint x: 812, startPoint y: 188, endPoint x: 819, endPoint y: 188, distance: 6.8
paste textarea "ة"
type textarea "بطاطس مع لحم بقري فلفل حار وجبنة وهالبينو."
click at [816, 260] on div "Add item image Image Size: 1200 x 800 px / Image formats: jpg, png / 5MB Max. I…" at bounding box center [544, 225] width 745 height 322
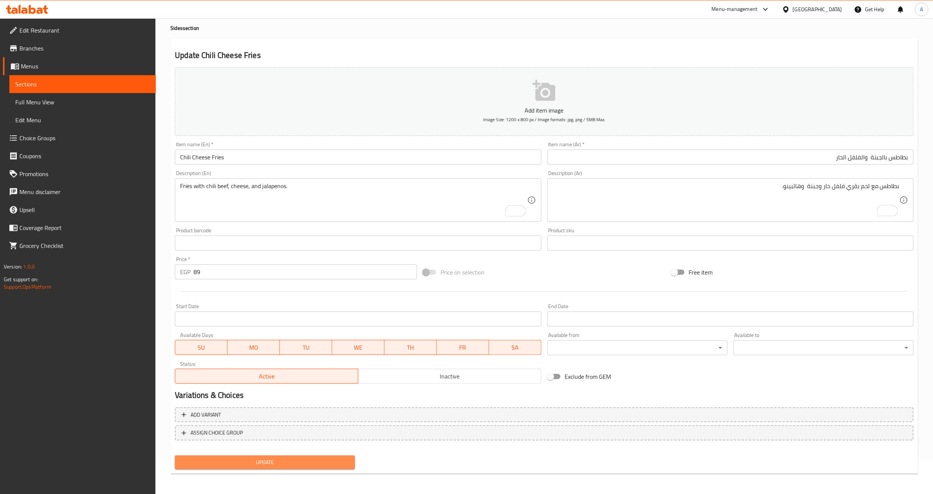
click at [349, 463] on span "Update" at bounding box center [265, 462] width 168 height 9
click at [84, 84] on span "Sections" at bounding box center [82, 84] width 135 height 9
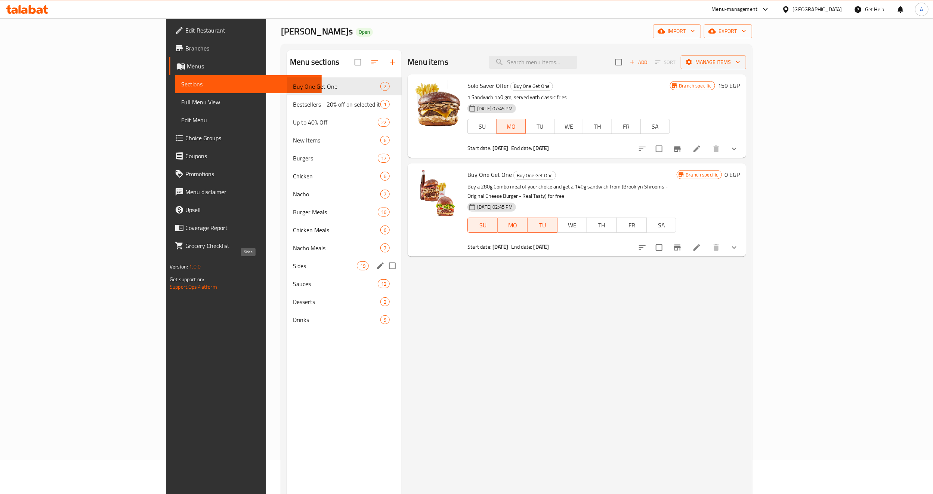
click at [293, 267] on span "Sides" at bounding box center [325, 265] width 64 height 9
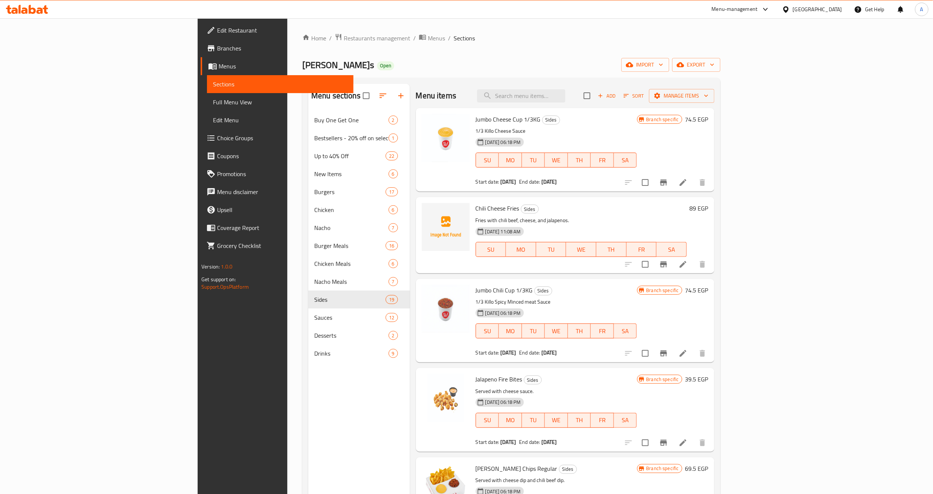
click at [519, 209] on h6 "Chili Cheese Fries Sides" at bounding box center [581, 208] width 211 height 10
click at [207, 108] on link "Full Menu View" at bounding box center [280, 102] width 147 height 18
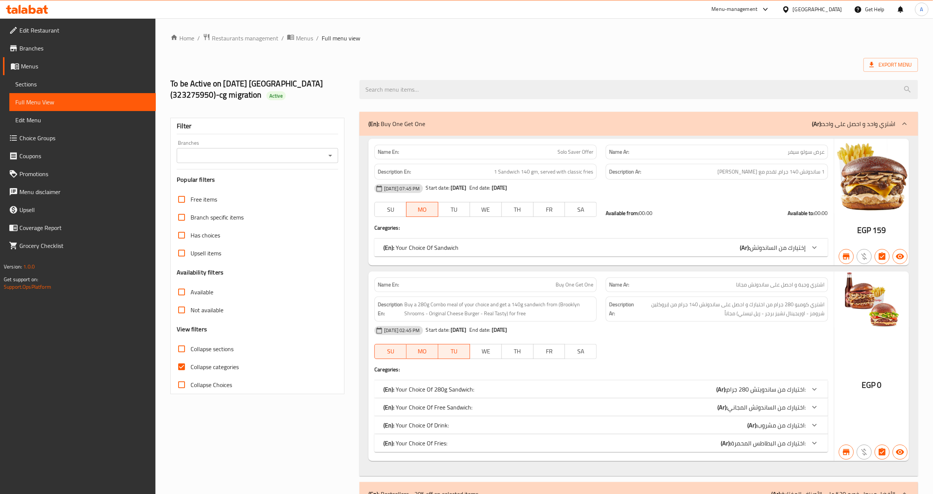
click at [333, 156] on icon "Open" at bounding box center [330, 155] width 9 height 9
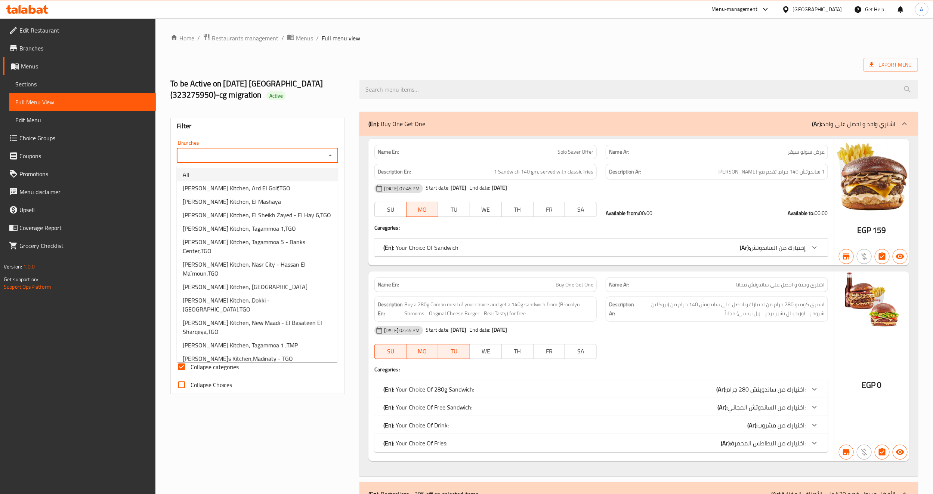
click at [307, 171] on li "All" at bounding box center [257, 174] width 161 height 13
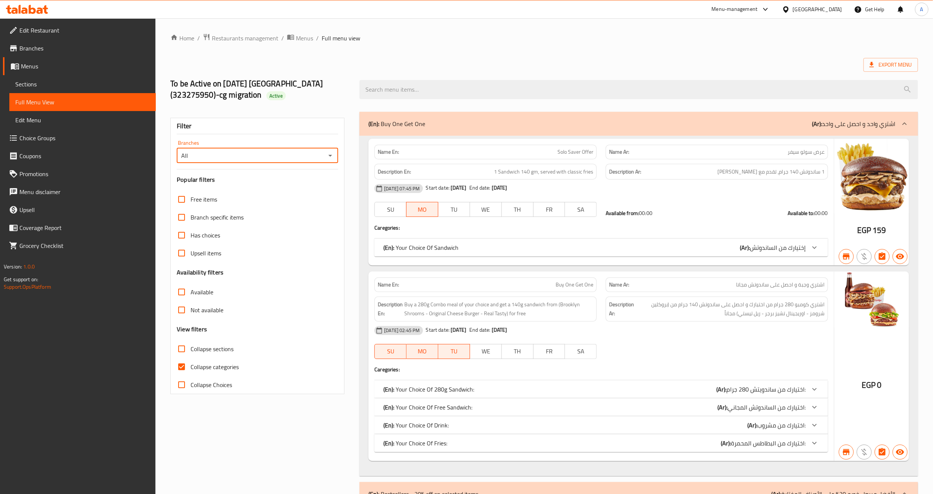
type input "All"
click at [865, 68] on span "Export Menu" at bounding box center [891, 65] width 55 height 14
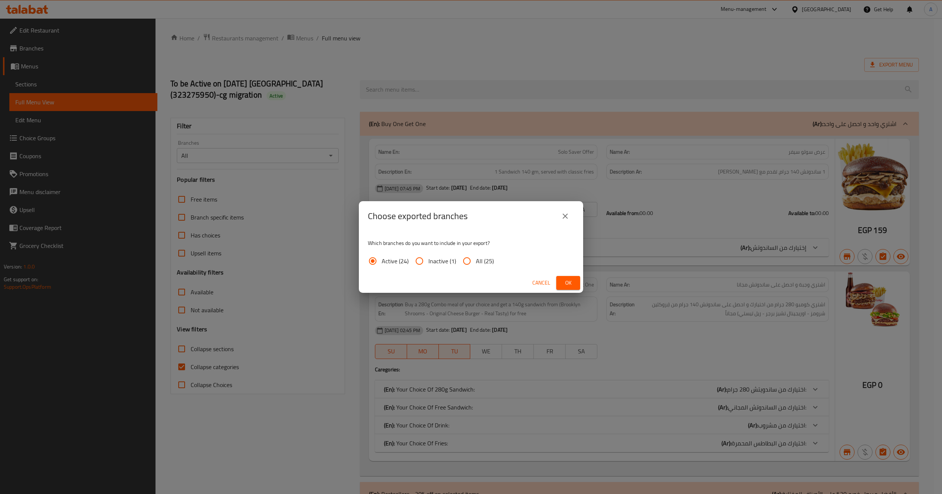
click at [572, 276] on button "Ok" at bounding box center [568, 283] width 24 height 14
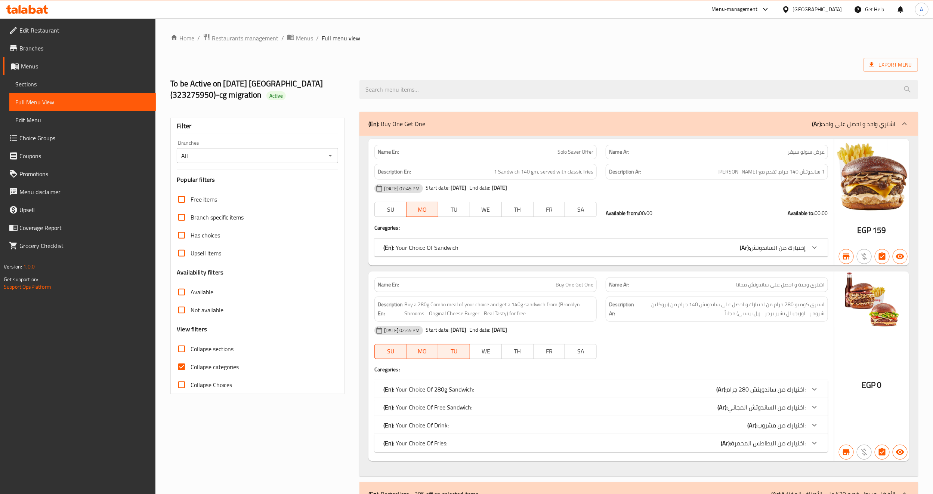
click at [252, 34] on span "Restaurants management" at bounding box center [245, 38] width 67 height 9
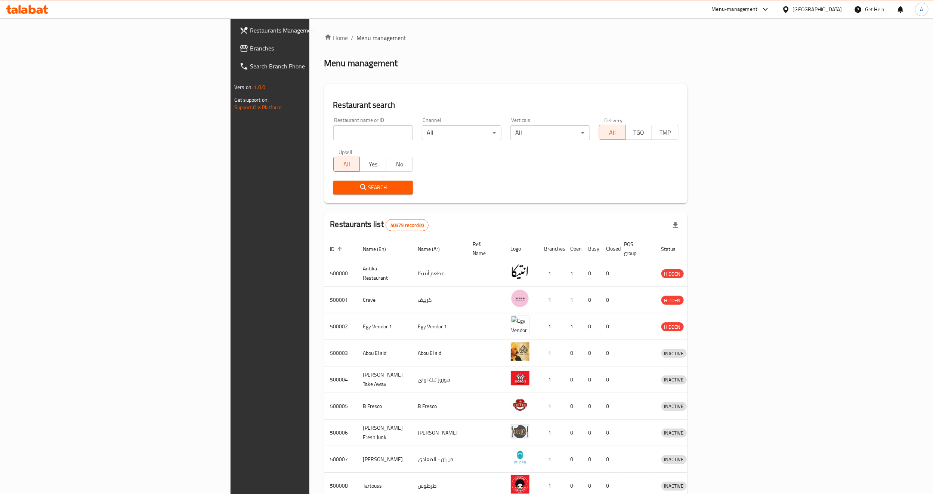
click at [333, 133] on input "search" at bounding box center [373, 132] width 80 height 15
paste input "678349"
type input "678349"
click at [339, 184] on span "Search" at bounding box center [373, 187] width 68 height 9
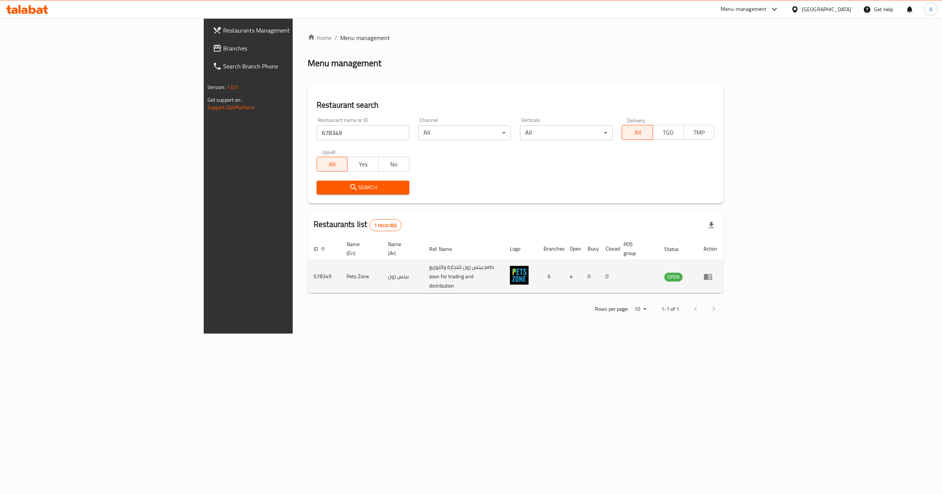
click at [712, 274] on icon "enhanced table" at bounding box center [708, 277] width 8 height 6
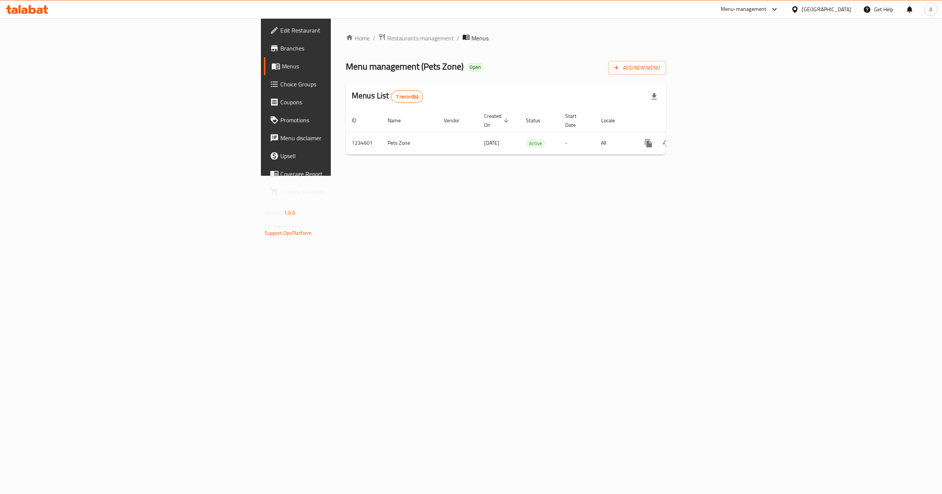
click at [264, 53] on link "Branches" at bounding box center [341, 48] width 154 height 18
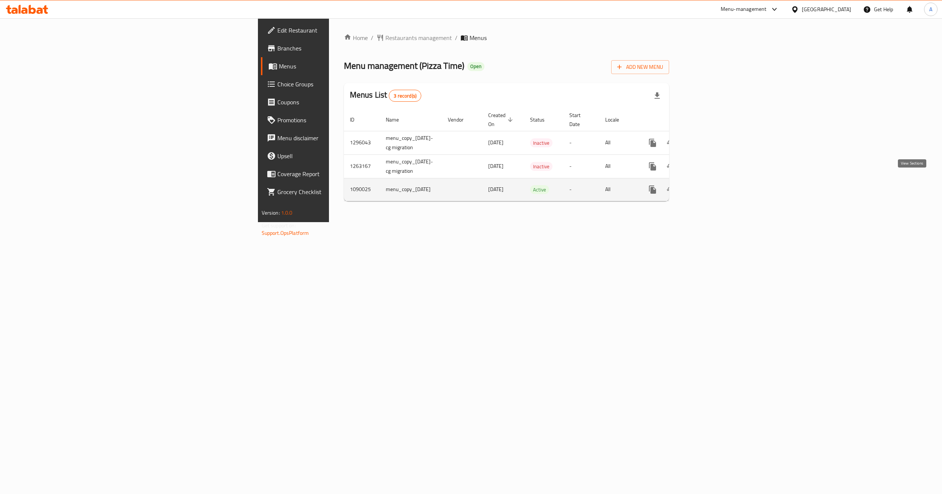
click at [710, 186] on icon "enhanced table" at bounding box center [706, 189] width 7 height 7
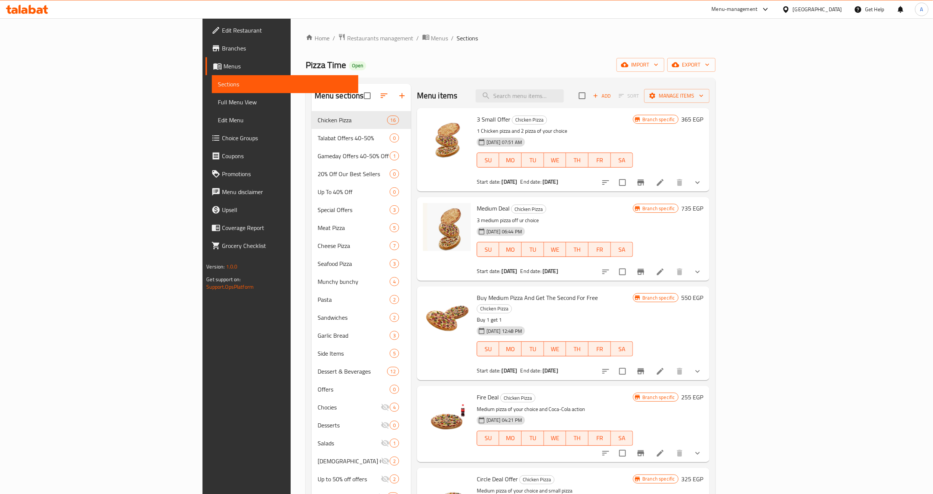
click at [551, 121] on h6 "3 Small Offer Chicken Pizza" at bounding box center [555, 119] width 156 height 10
click at [587, 220] on p "3 medium pizza off ur choice" at bounding box center [555, 220] width 156 height 9
click at [600, 203] on h6 "Medium Deal Chicken Pizza" at bounding box center [555, 208] width 156 height 10
click at [633, 221] on p "3 medium pizza off ur choice" at bounding box center [555, 220] width 156 height 9
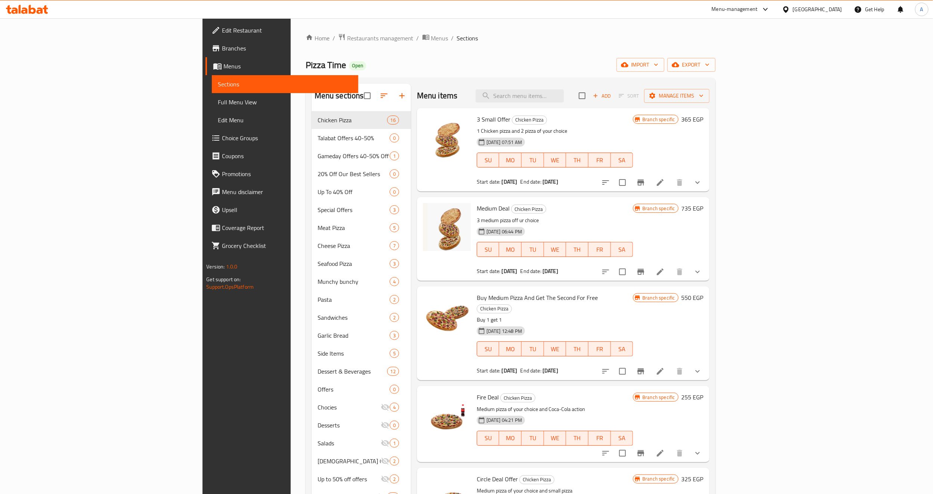
click at [707, 188] on button "show more" at bounding box center [698, 182] width 18 height 18
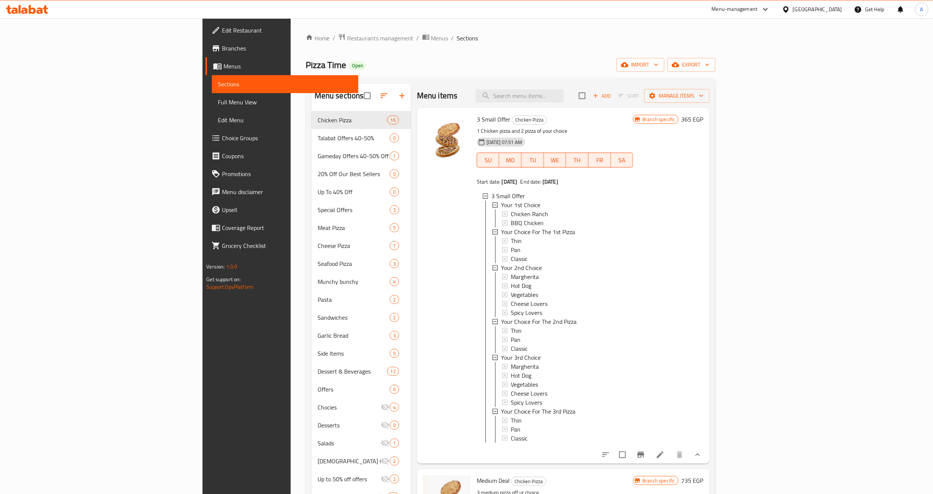
click at [420, 262] on div at bounding box center [447, 286] width 54 height 350
click at [420, 305] on div at bounding box center [447, 286] width 54 height 350
click at [665, 459] on icon at bounding box center [660, 454] width 9 height 9
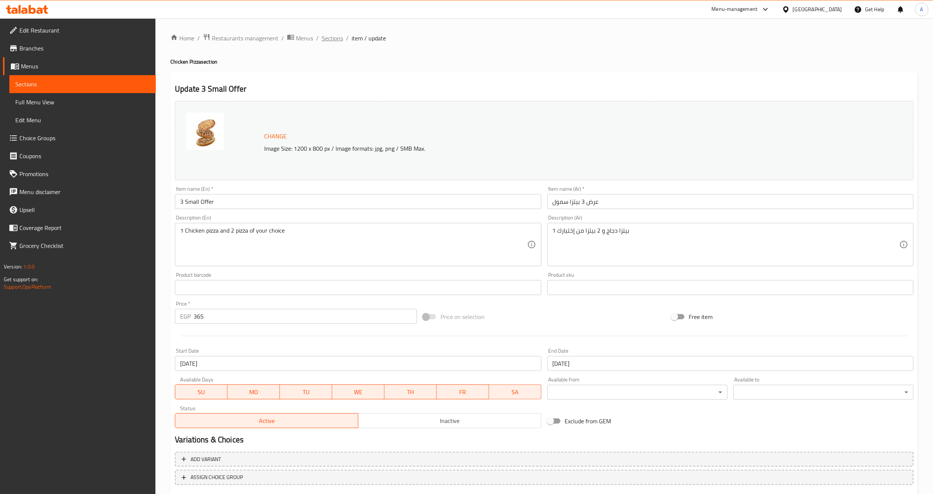
click at [329, 37] on span "Sections" at bounding box center [332, 38] width 21 height 9
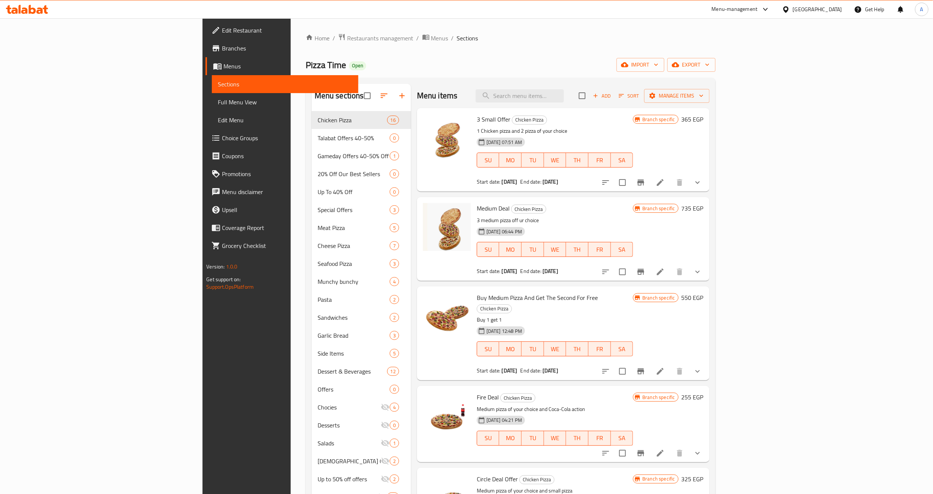
click at [589, 120] on h6 "3 Small Offer Chicken Pizza" at bounding box center [555, 119] width 156 height 10
click at [622, 145] on div "[DATE] 07:51 AM SU MO TU WE TH FR SA" at bounding box center [555, 155] width 162 height 40
click at [650, 182] on button "Branch-specific-item" at bounding box center [641, 182] width 18 height 18
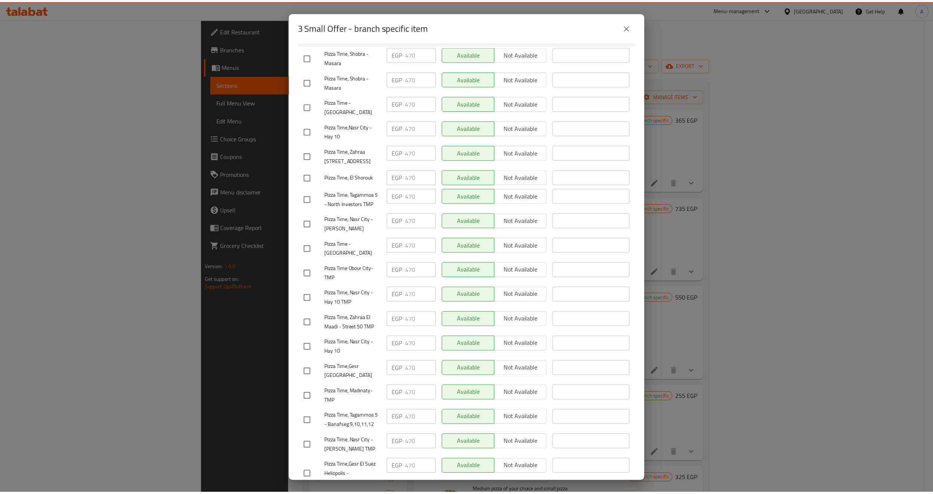
scroll to position [146, 0]
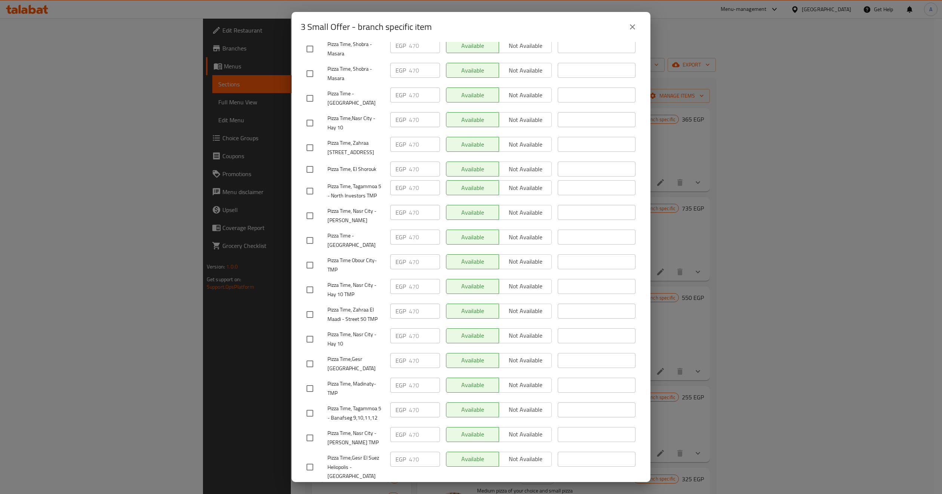
click at [634, 33] on button "close" at bounding box center [633, 27] width 18 height 18
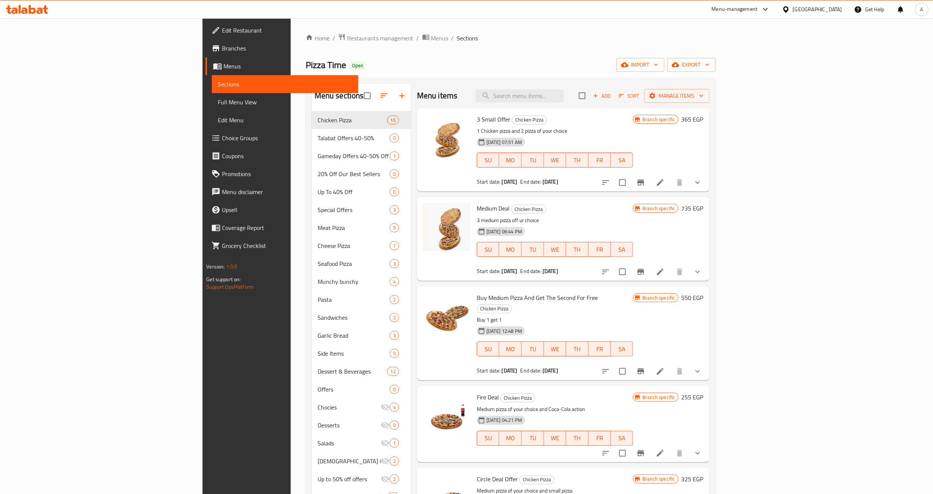
click at [218, 99] on span "Full Menu View" at bounding box center [285, 102] width 135 height 9
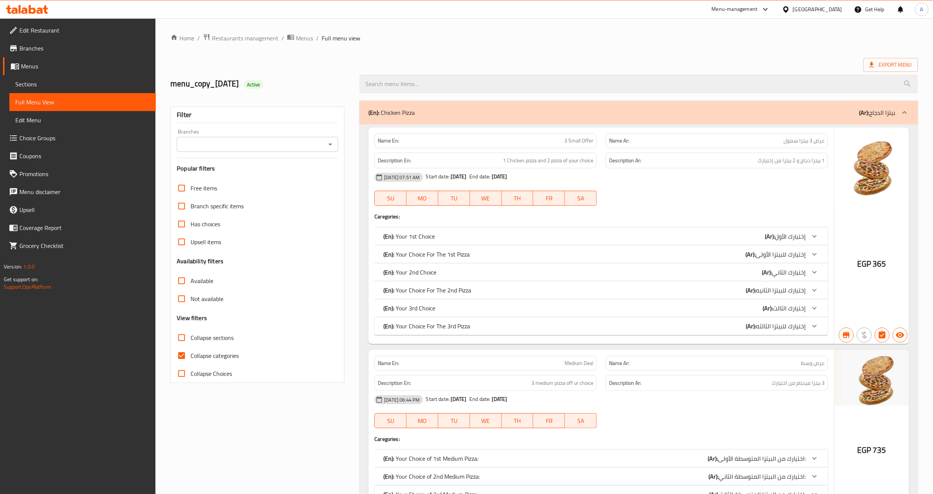
click at [331, 144] on icon "Open" at bounding box center [330, 144] width 9 height 9
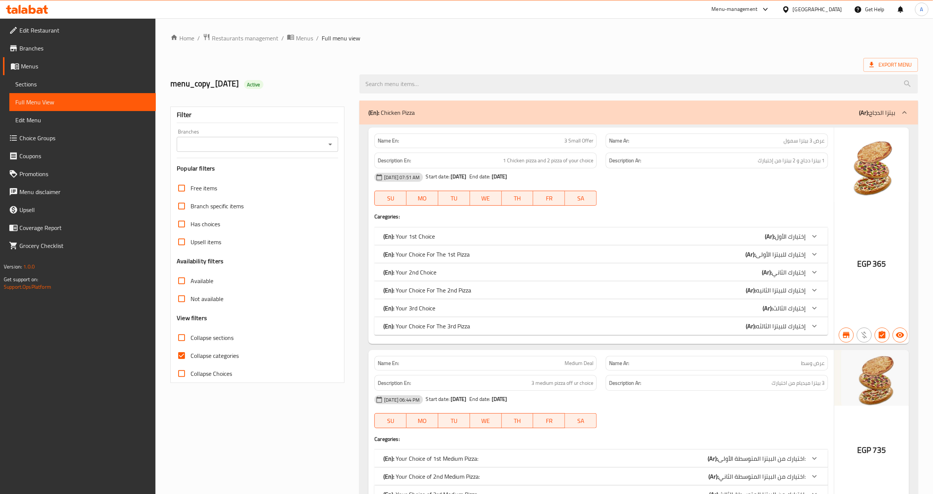
click at [313, 145] on input "Branches" at bounding box center [251, 144] width 145 height 10
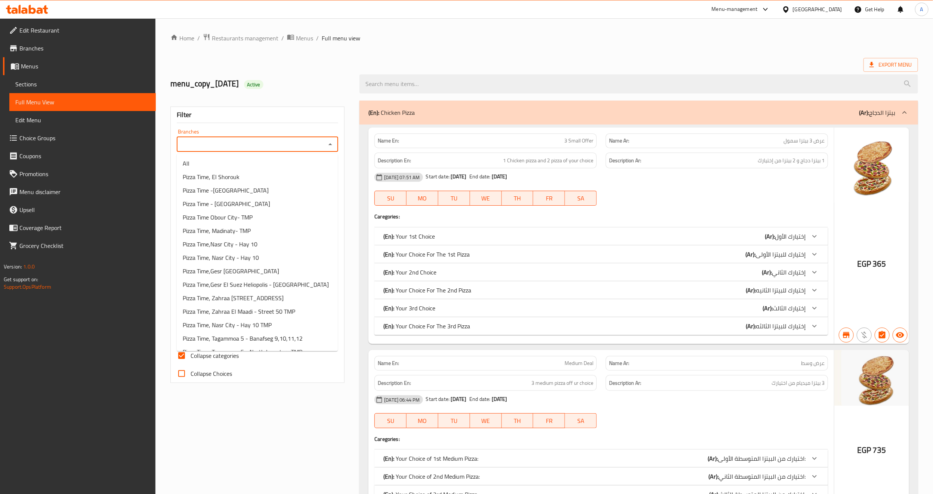
paste input "775667"
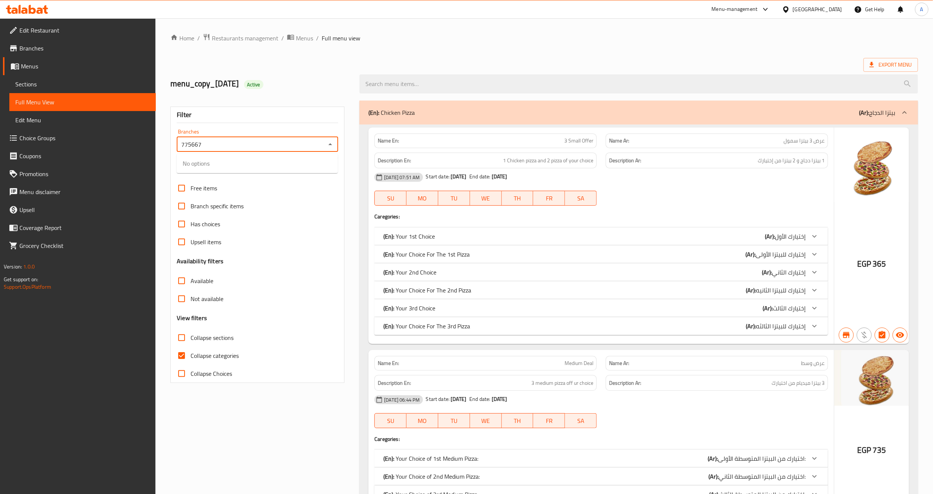
type input "775667"
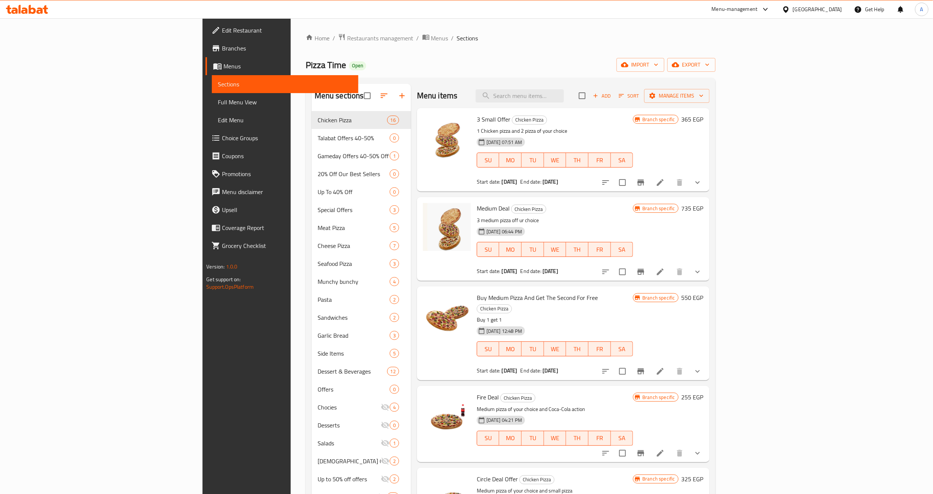
click at [544, 136] on div "[DATE] 07:51 AM SU MO TU WE TH FR SA" at bounding box center [555, 155] width 162 height 40
click at [542, 135] on div "[DATE] 07:51 AM SU MO TU WE TH FR SA" at bounding box center [555, 155] width 162 height 40
click at [498, 220] on p "3 medium pizza off ur choice" at bounding box center [555, 220] width 156 height 9
click at [510, 216] on p "3 medium pizza off ur choice" at bounding box center [555, 220] width 156 height 9
click at [700, 183] on icon "show more" at bounding box center [698, 182] width 4 height 3
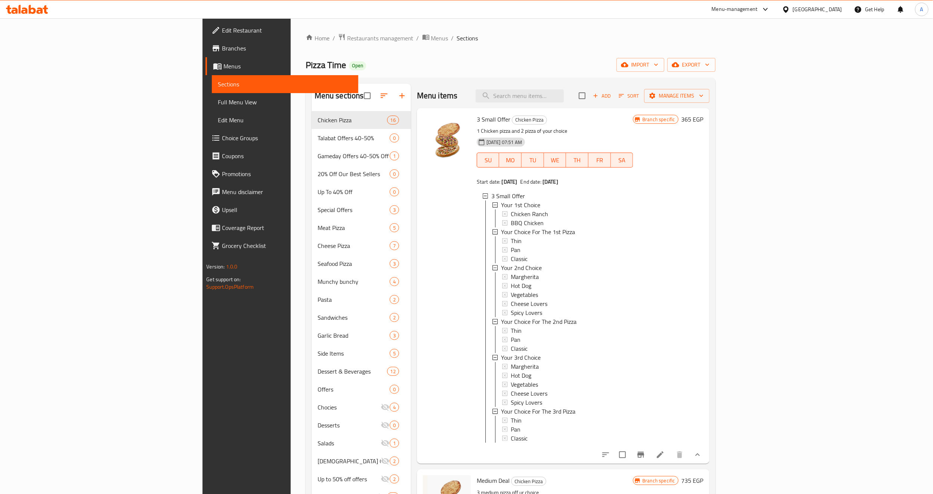
click at [420, 215] on div at bounding box center [447, 286] width 54 height 350
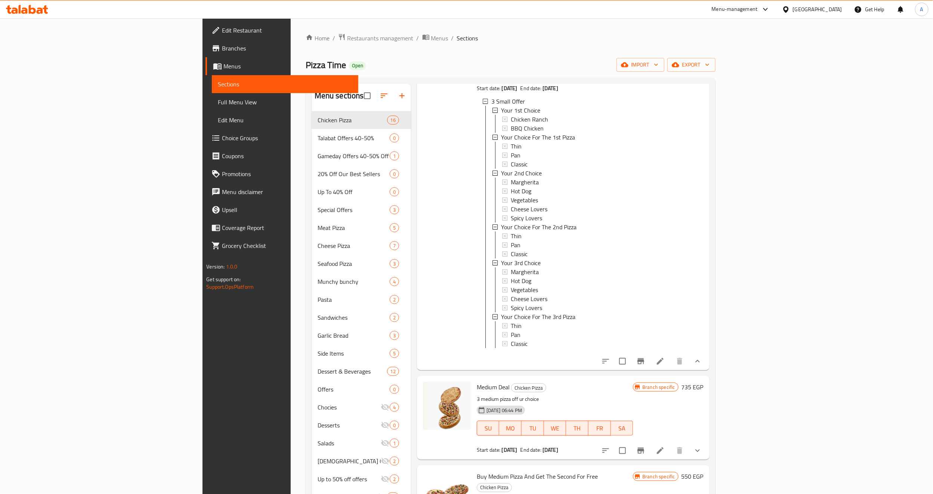
scroll to position [112, 0]
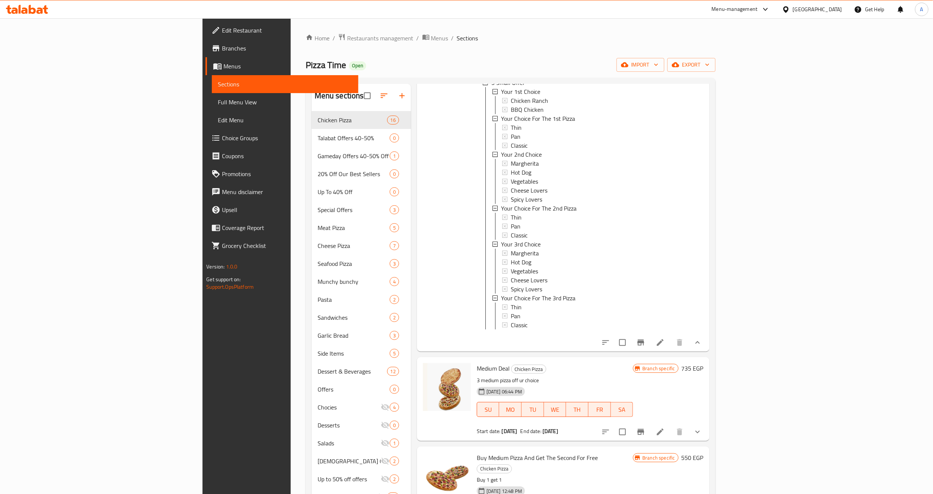
click at [420, 239] on div at bounding box center [447, 174] width 54 height 350
click at [420, 252] on div at bounding box center [447, 174] width 54 height 350
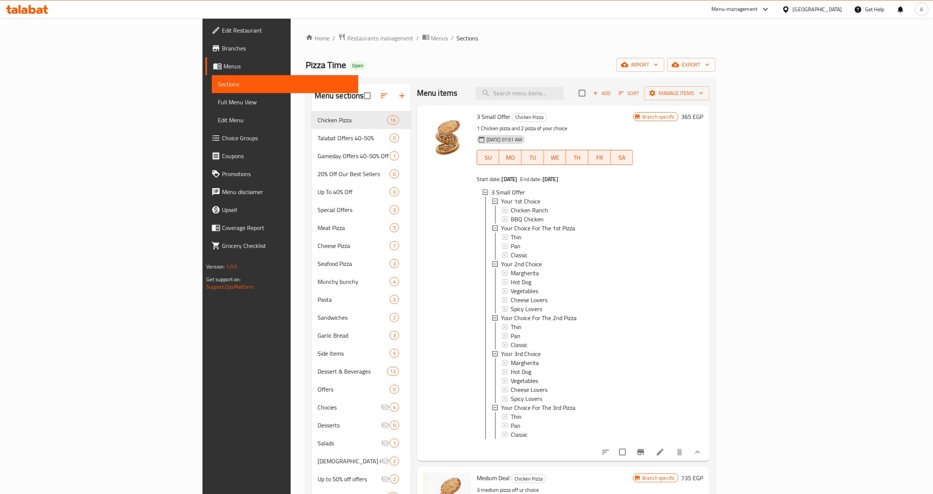
scroll to position [0, 0]
click at [420, 284] on div at bounding box center [447, 286] width 54 height 350
click at [420, 281] on div at bounding box center [447, 286] width 54 height 350
click at [547, 133] on p "1 Chicken pizza and 2 pizza of your choice" at bounding box center [555, 130] width 156 height 9
click at [502, 270] on div "Your 2nd Choice" at bounding box center [564, 266] width 126 height 9
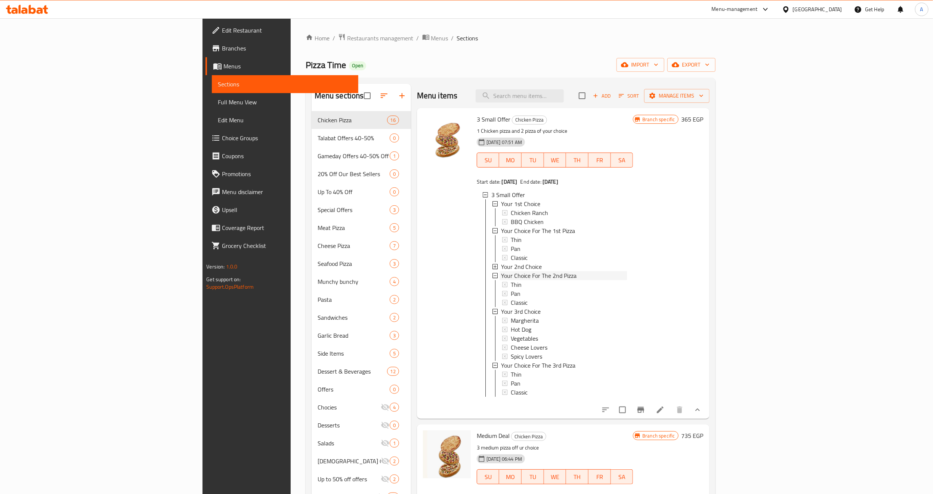
click at [502, 271] on span "Your Choice For The 2nd Pizza" at bounding box center [539, 275] width 76 height 9
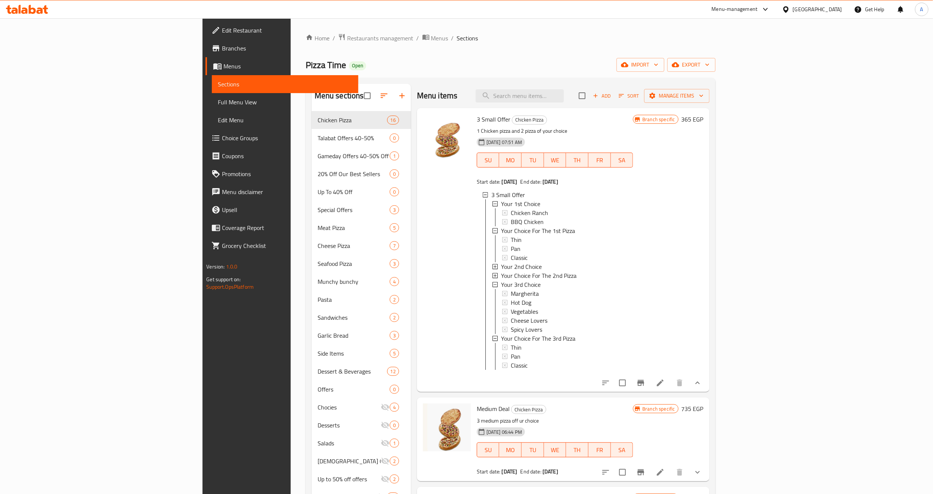
click at [501, 273] on span "Your Choice For The 2nd Pizza" at bounding box center [539, 275] width 76 height 9
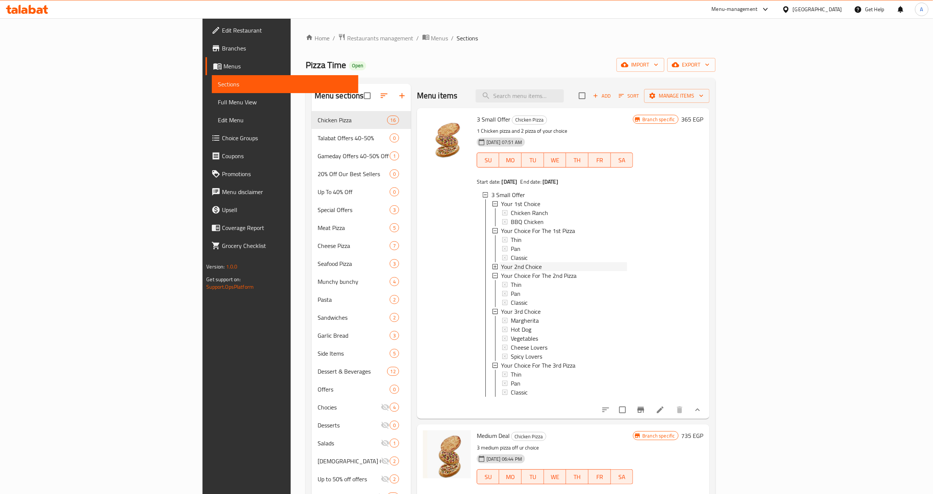
click at [501, 267] on span "Your 2nd Choice" at bounding box center [521, 266] width 41 height 9
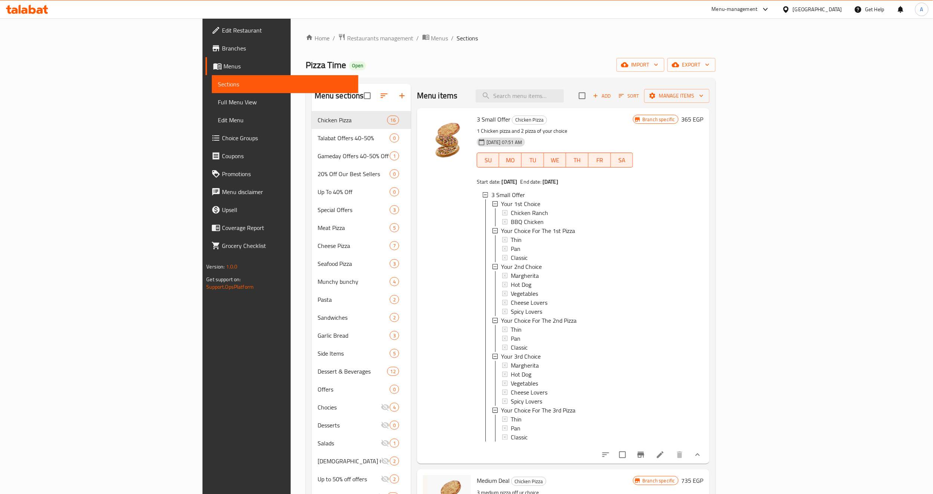
click at [420, 321] on div at bounding box center [447, 286] width 54 height 350
click at [477, 452] on div "3 Small Offer Your 1st Choice Chicken Ranch BBQ Chicken Your Choice For The 1st…" at bounding box center [555, 318] width 156 height 266
click at [420, 330] on div at bounding box center [447, 286] width 54 height 350
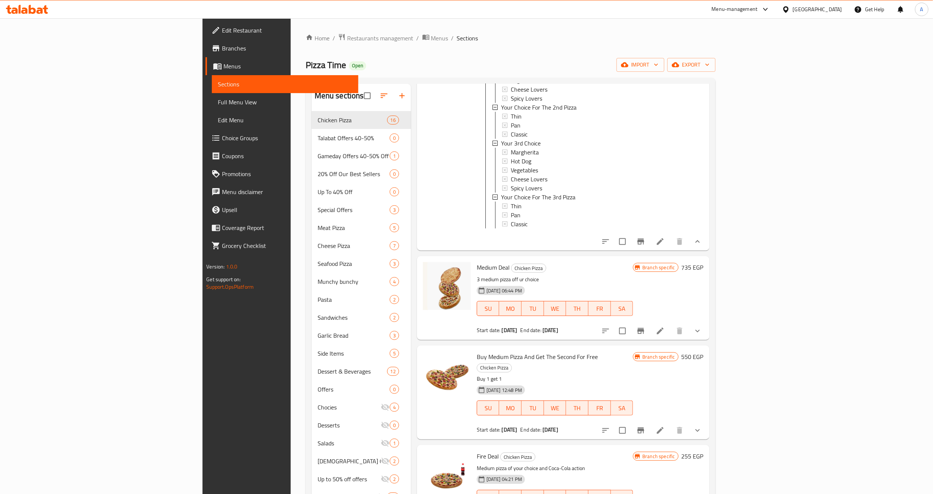
scroll to position [224, 0]
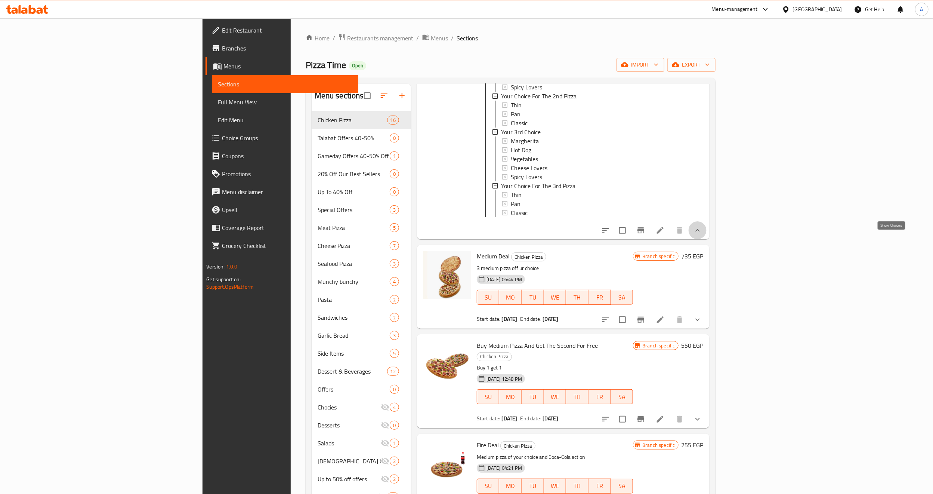
click at [700, 231] on icon "show more" at bounding box center [698, 230] width 4 height 3
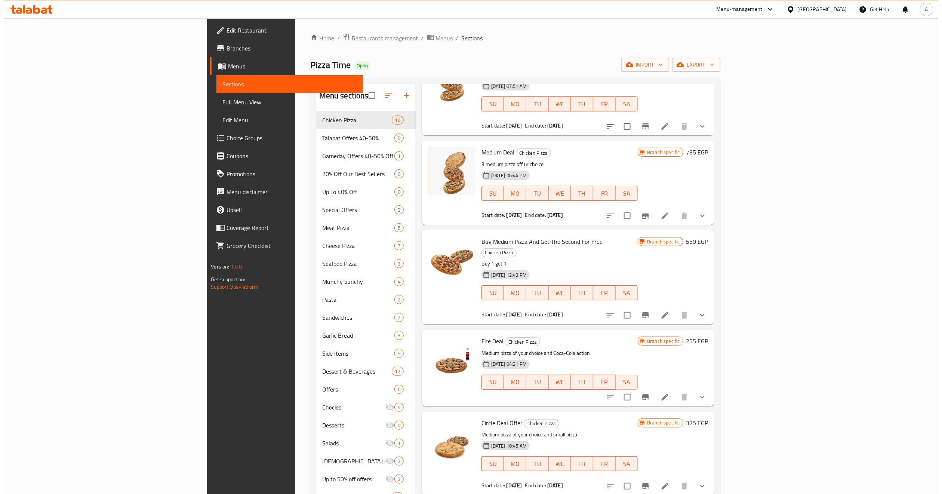
scroll to position [0, 0]
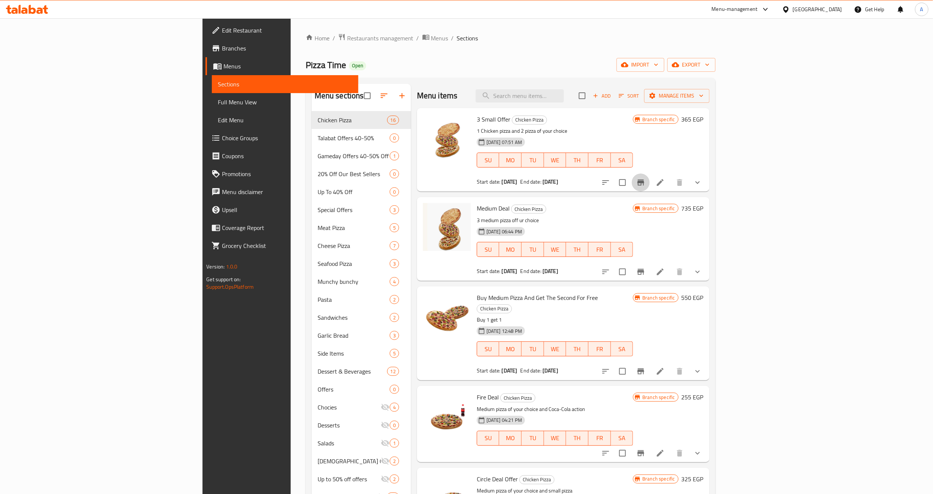
click at [646, 184] on icon "Branch-specific-item" at bounding box center [641, 182] width 9 height 9
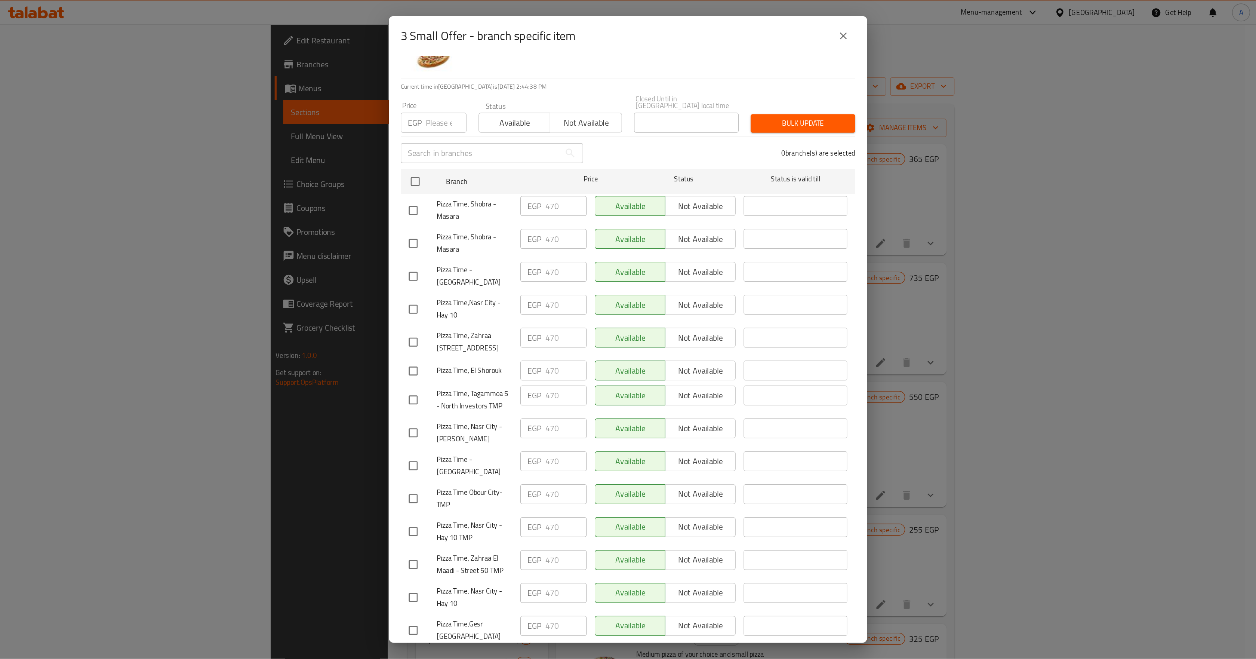
scroll to position [56, 0]
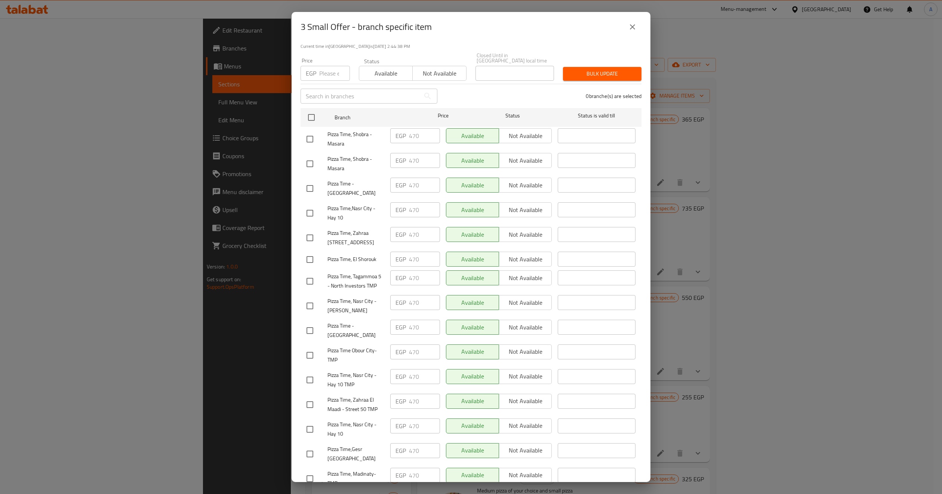
click at [514, 301] on div "Available Not available" at bounding box center [499, 306] width 112 height 28
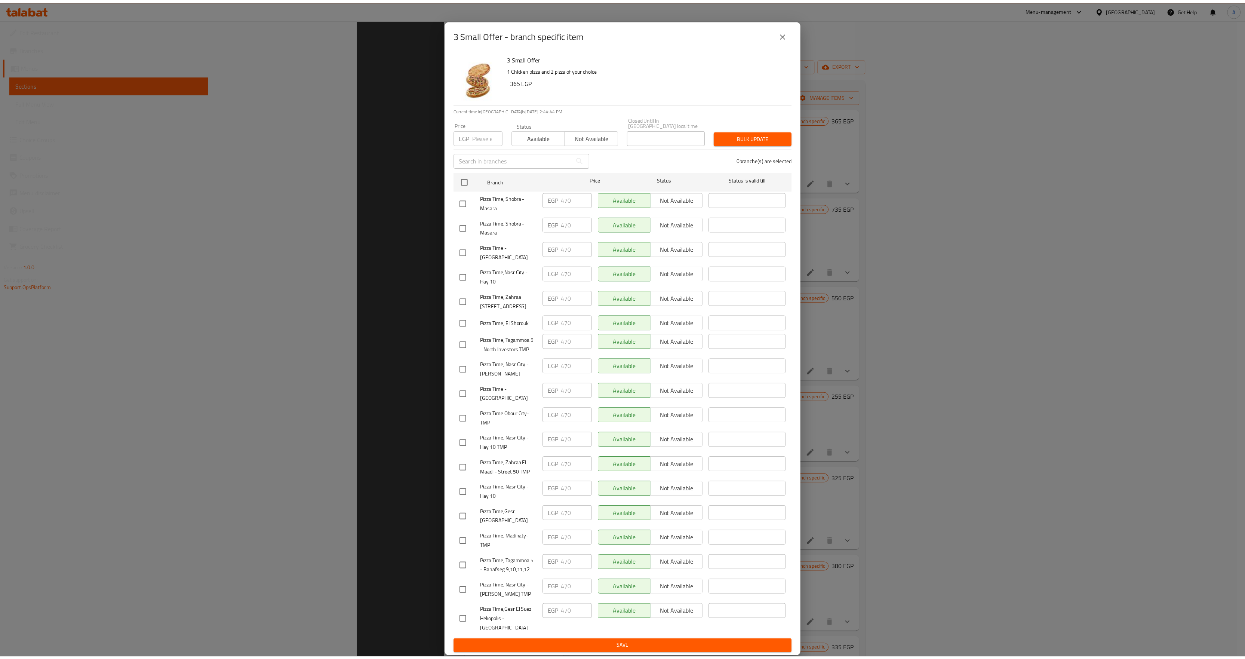
scroll to position [106, 0]
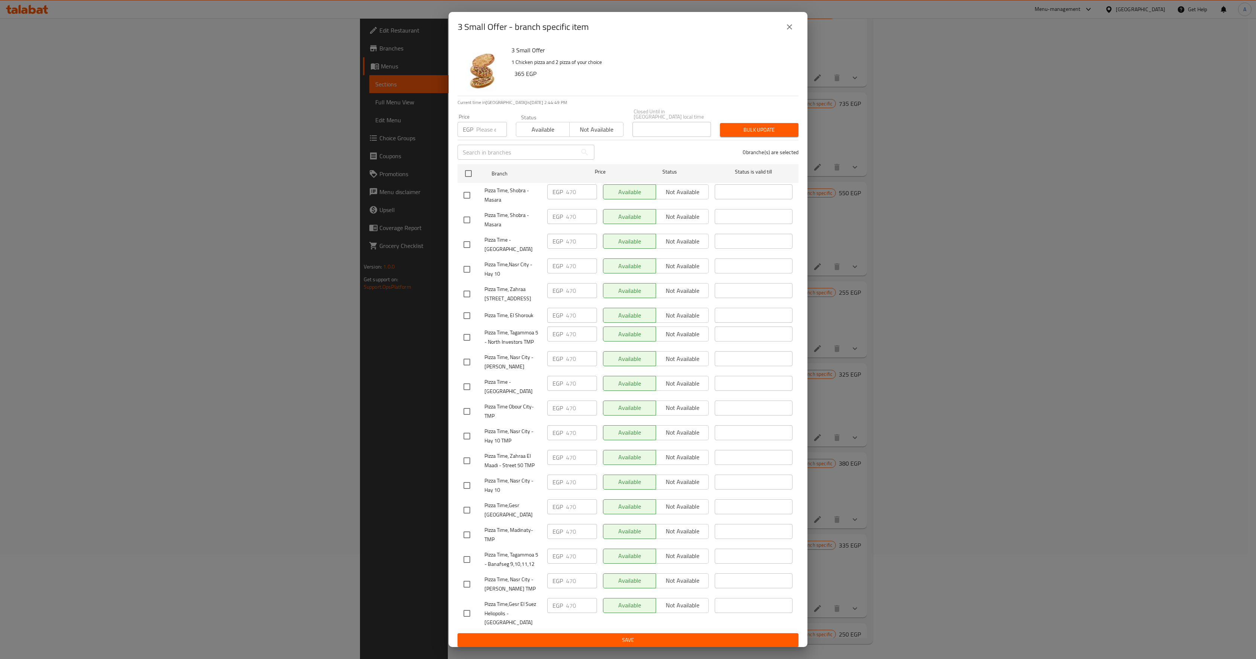
click at [789, 31] on icon "close" at bounding box center [789, 26] width 9 height 9
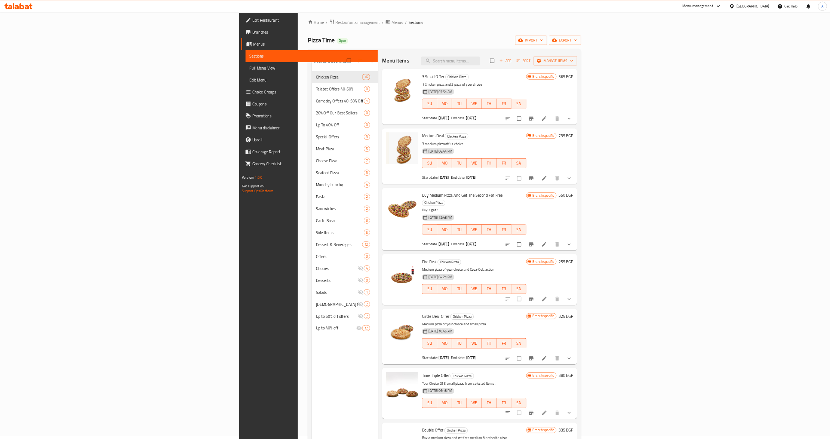
scroll to position [0, 0]
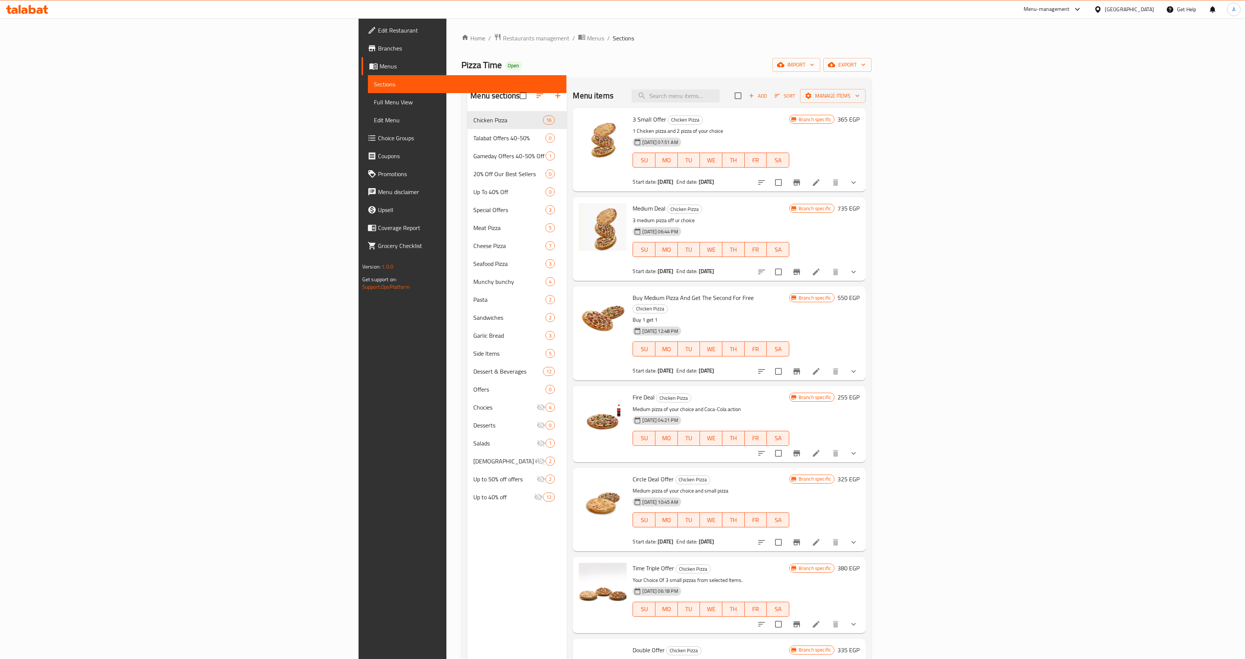
click at [656, 210] on h6 "Medium Deal Chicken Pizza" at bounding box center [711, 208] width 156 height 10
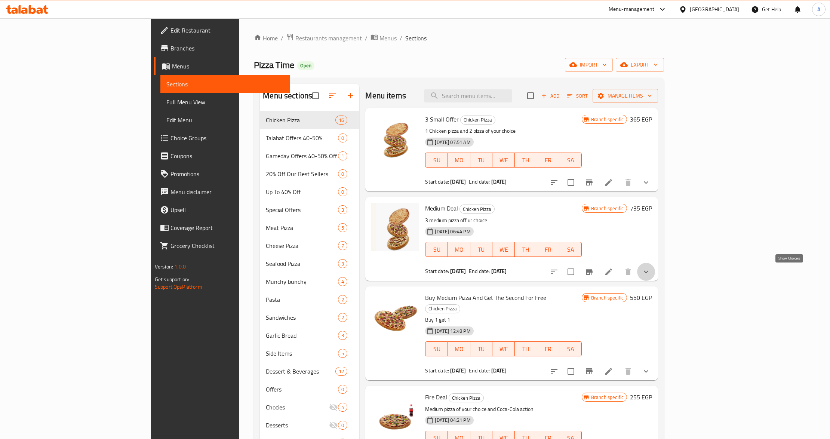
click at [650, 273] on icon "show more" at bounding box center [646, 271] width 9 height 9
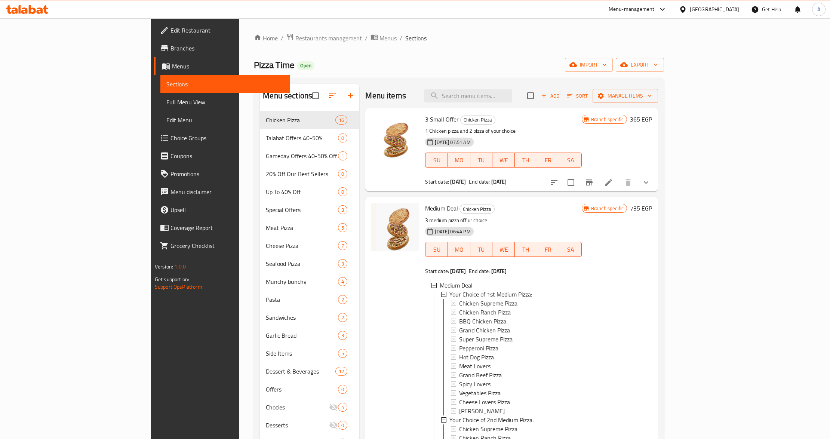
scroll to position [99, 0]
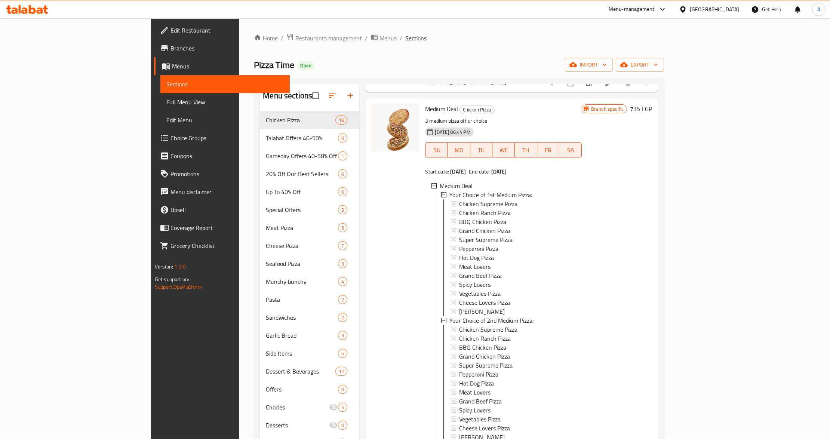
click at [368, 310] on div at bounding box center [395, 343] width 54 height 484
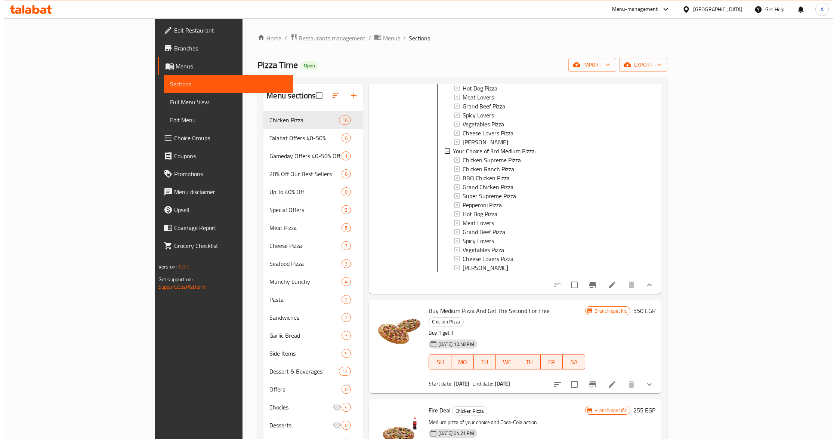
scroll to position [399, 0]
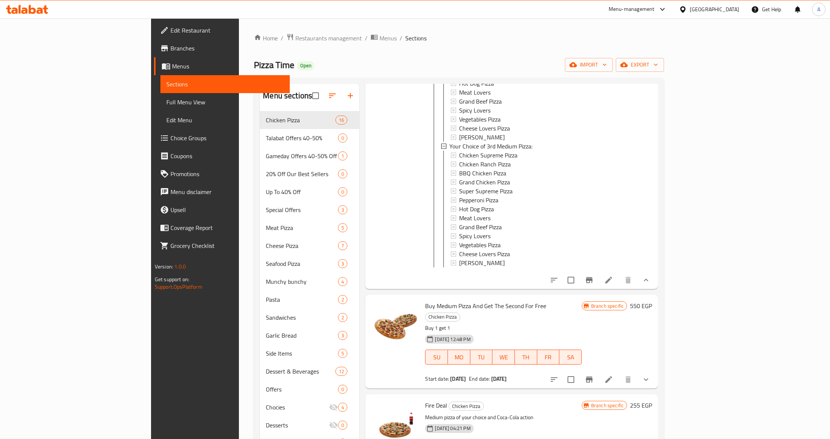
click at [593, 283] on icon "Branch-specific-item" at bounding box center [589, 280] width 7 height 6
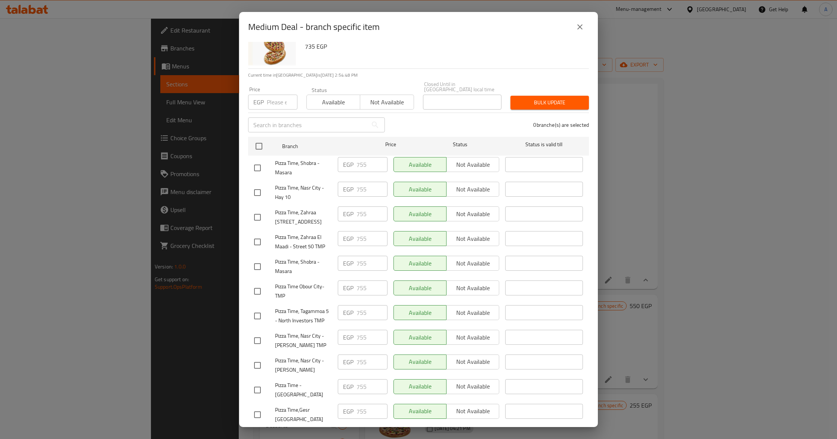
scroll to position [50, 0]
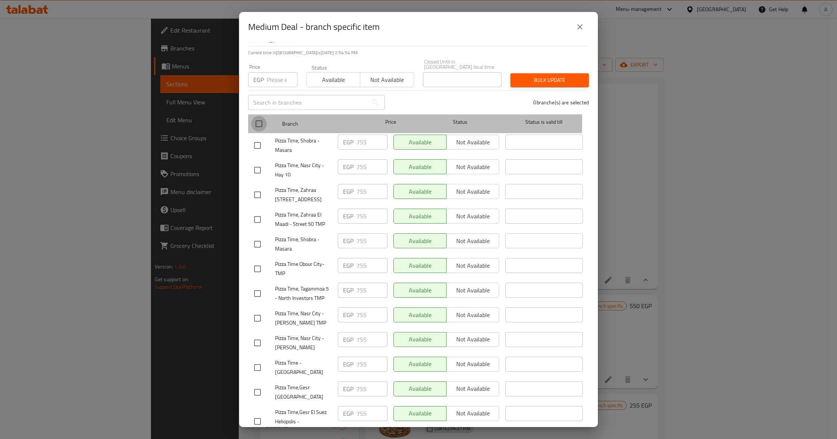
click at [258, 116] on input "checkbox" at bounding box center [259, 124] width 16 height 16
checkbox input "true"
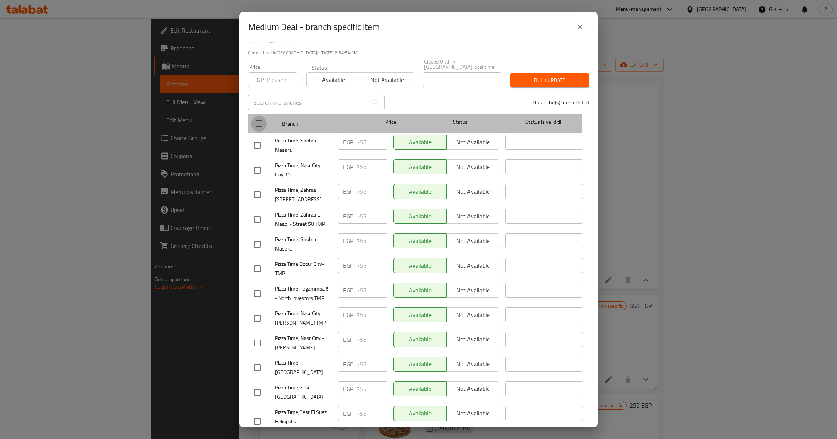
checkbox input "true"
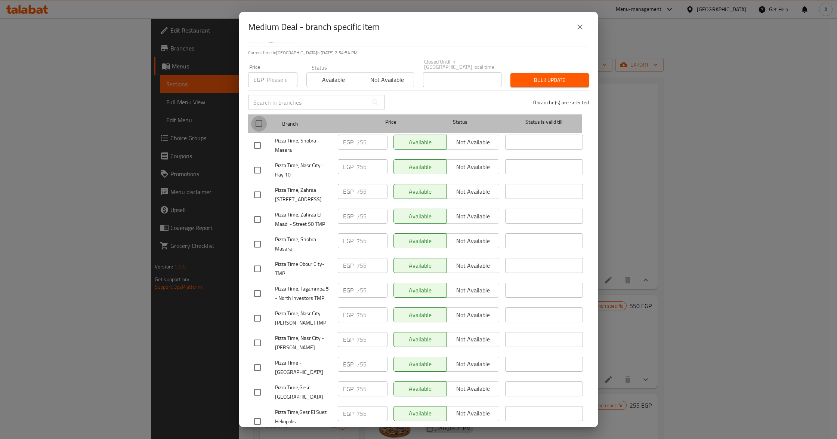
checkbox input "true"
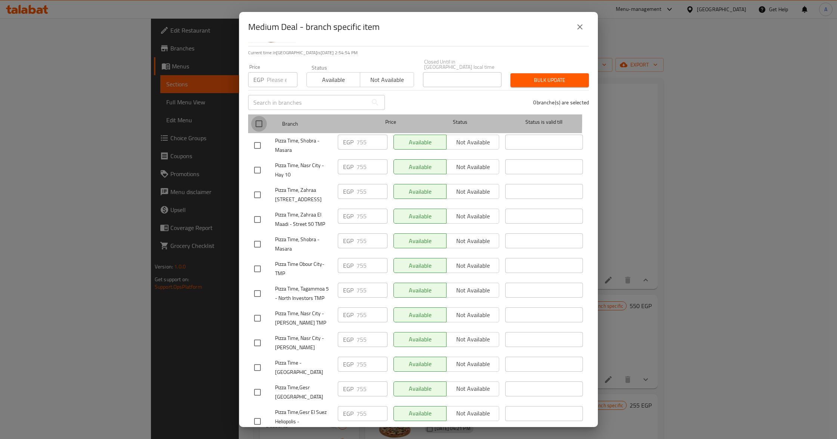
checkbox input "true"
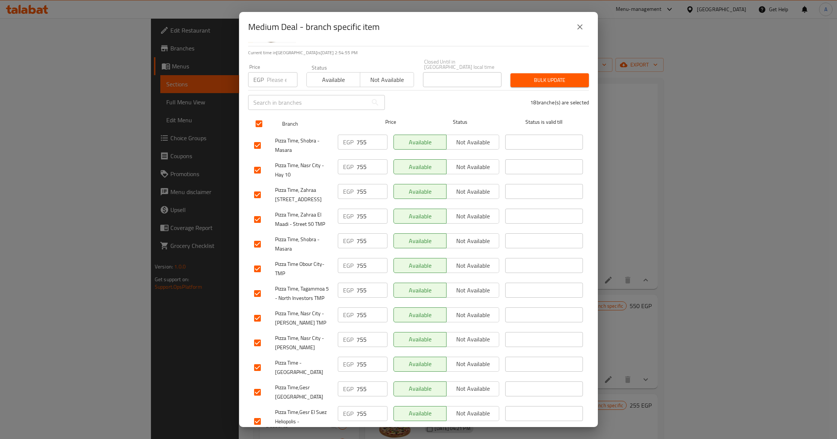
click at [258, 116] on input "checkbox" at bounding box center [259, 124] width 16 height 16
checkbox input "false"
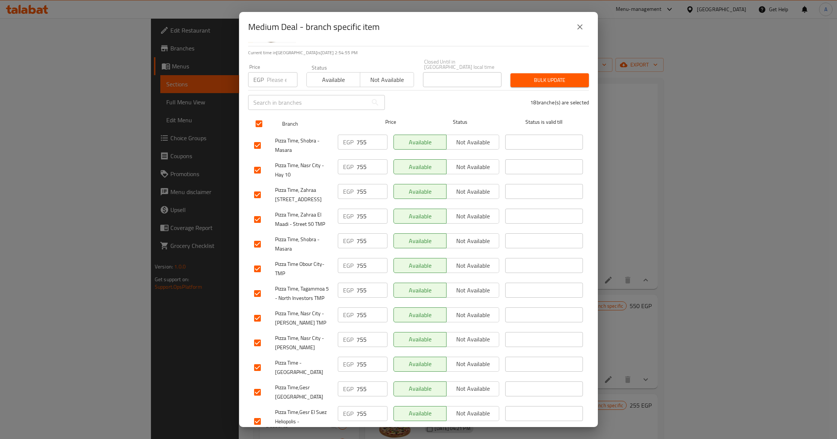
checkbox input "false"
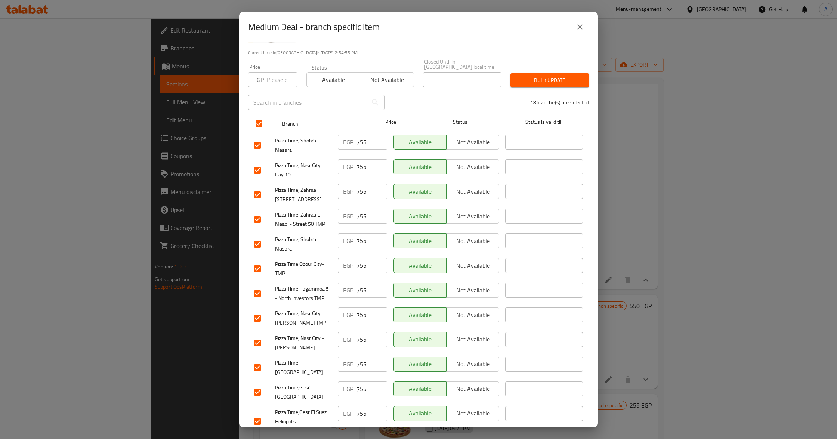
checkbox input "false"
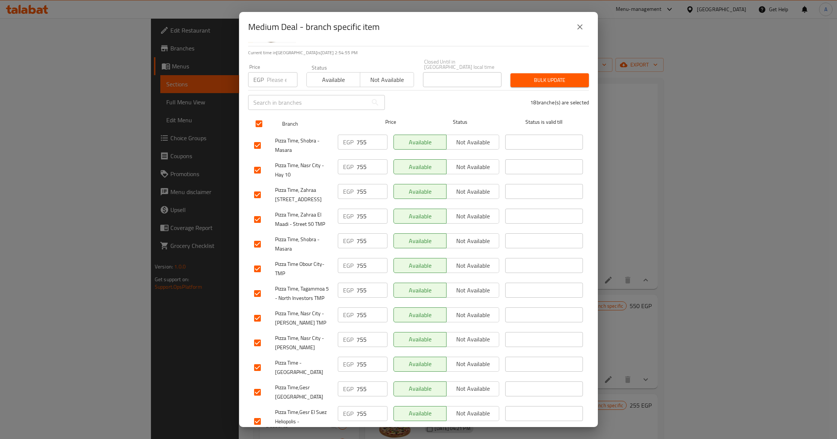
checkbox input "false"
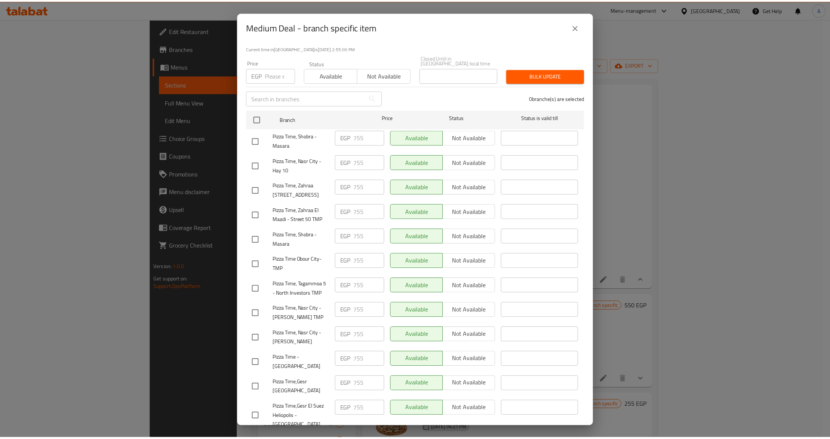
scroll to position [52, 0]
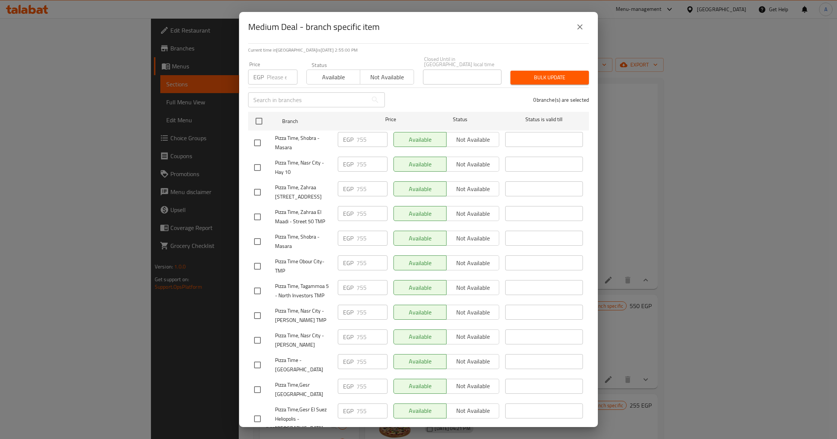
click at [582, 31] on icon "close" at bounding box center [580, 26] width 9 height 9
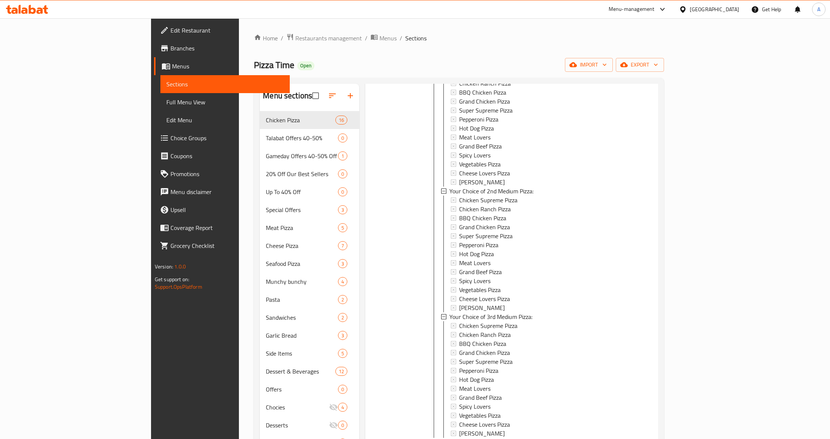
scroll to position [299, 0]
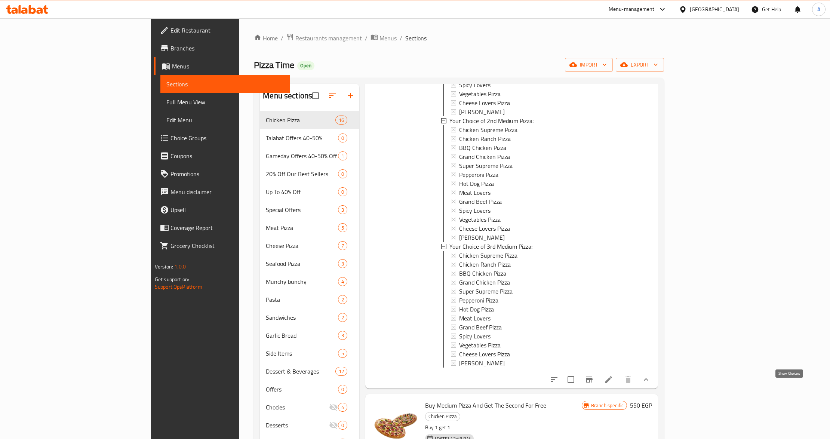
click at [648, 381] on icon "show more" at bounding box center [646, 379] width 4 height 3
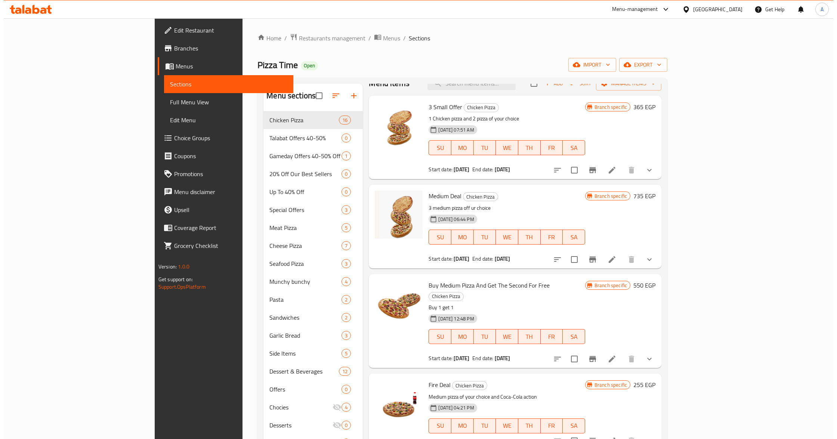
scroll to position [0, 0]
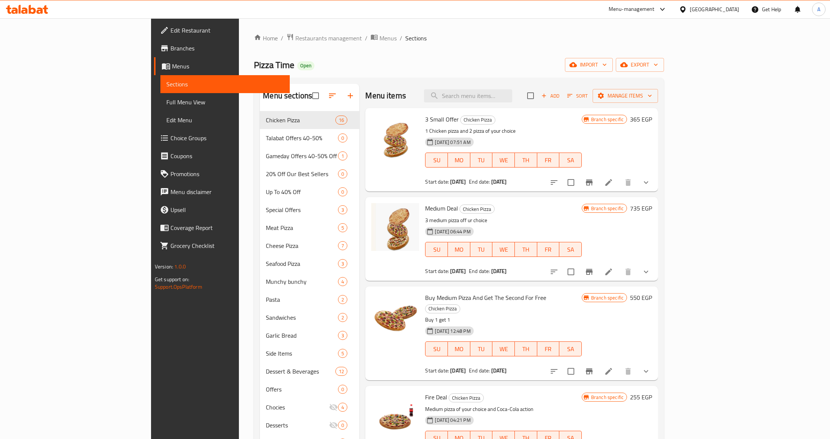
click at [598, 177] on button "Branch-specific-item" at bounding box center [589, 182] width 18 height 18
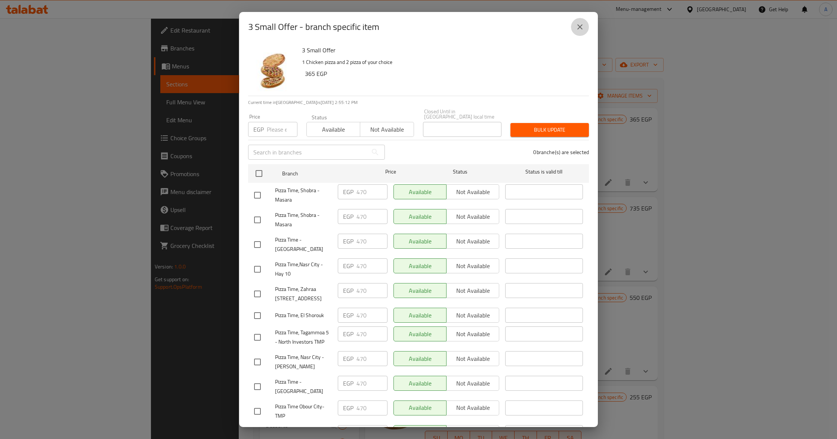
click at [583, 31] on icon "close" at bounding box center [580, 26] width 9 height 9
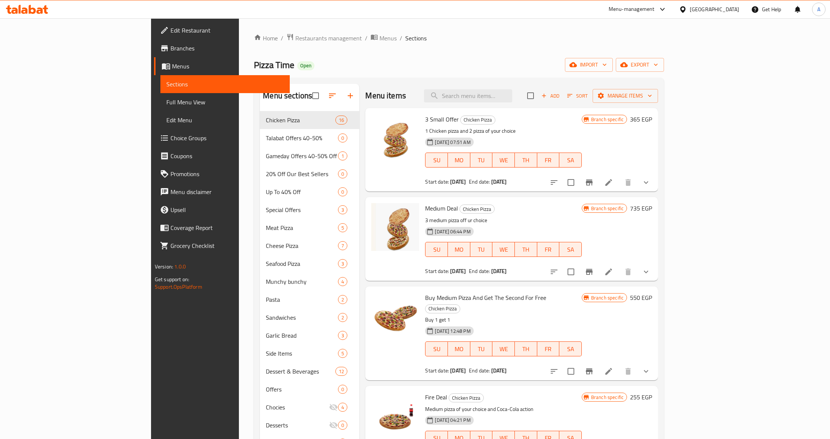
click at [613, 191] on div "3 Small Offer Chicken Pizza 1 Chicken pizza and 2 pizza of your choice 03-10-20…" at bounding box center [511, 149] width 293 height 83
click at [593, 274] on icon "Branch-specific-item" at bounding box center [589, 272] width 7 height 6
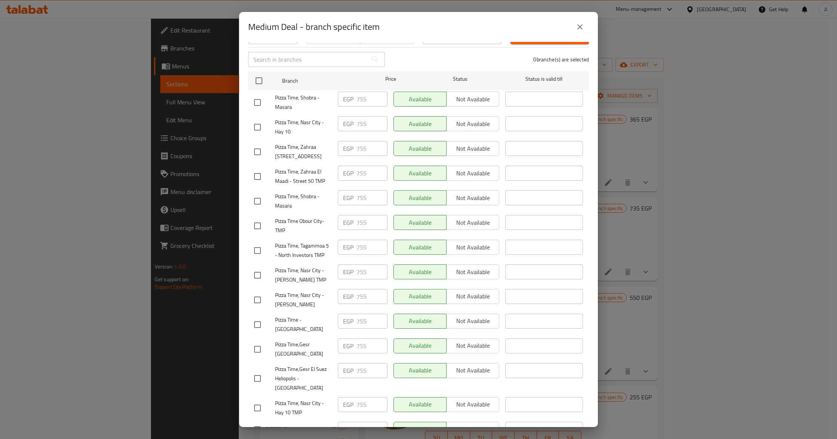
scroll to position [202, 0]
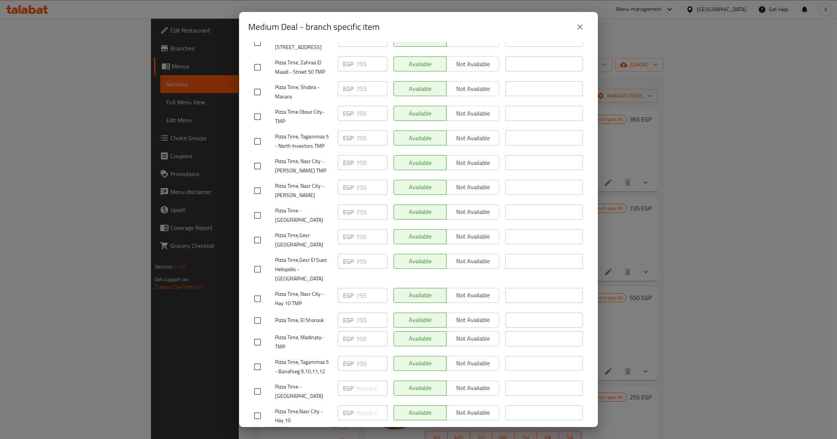
drag, startPoint x: 348, startPoint y: 304, endPoint x: 318, endPoint y: 307, distance: 30.7
click at [346, 316] on p "EGP" at bounding box center [348, 320] width 10 height 9
click at [313, 202] on div "Pizza Time -El Obour City" at bounding box center [293, 216] width 84 height 28
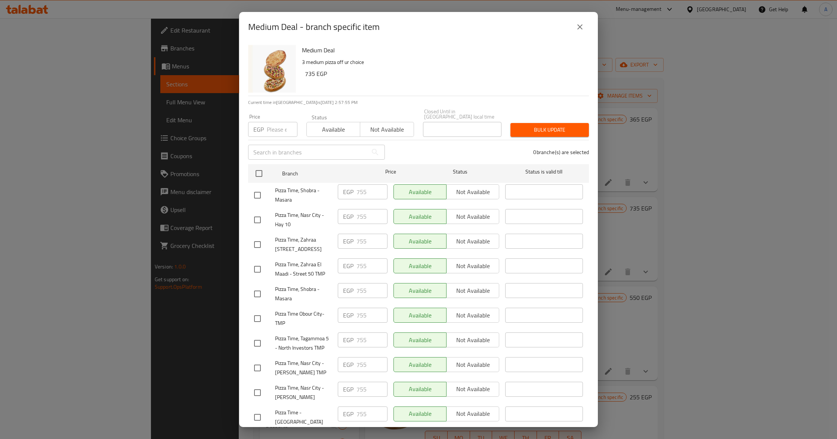
click at [280, 293] on span "Pizza Time, Shobra - Masara" at bounding box center [303, 293] width 57 height 19
copy span "Masara"
click at [424, 93] on div "Medium Deal 3 medium pizza off ur choice 735 EGP" at bounding box center [442, 69] width 287 height 54
click at [521, 51] on h6 "Medium Deal" at bounding box center [442, 50] width 281 height 10
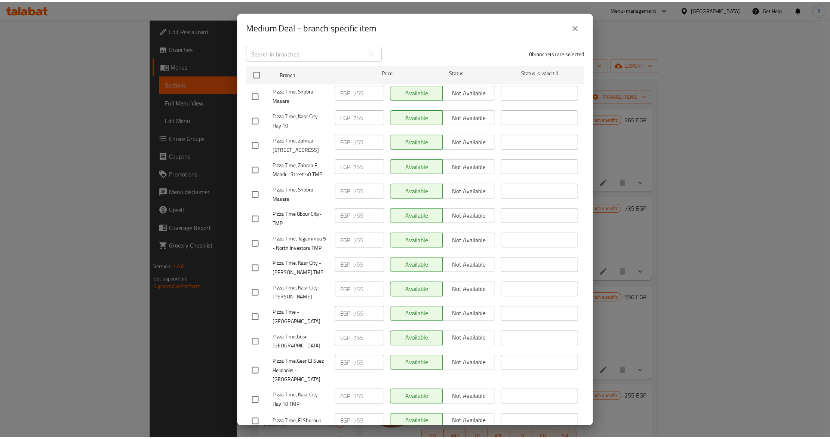
scroll to position [105, 0]
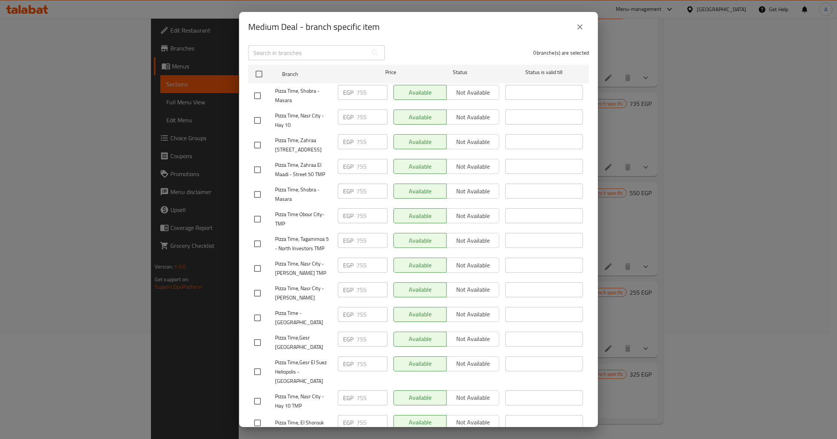
click at [579, 25] on icon "close" at bounding box center [580, 26] width 9 height 9
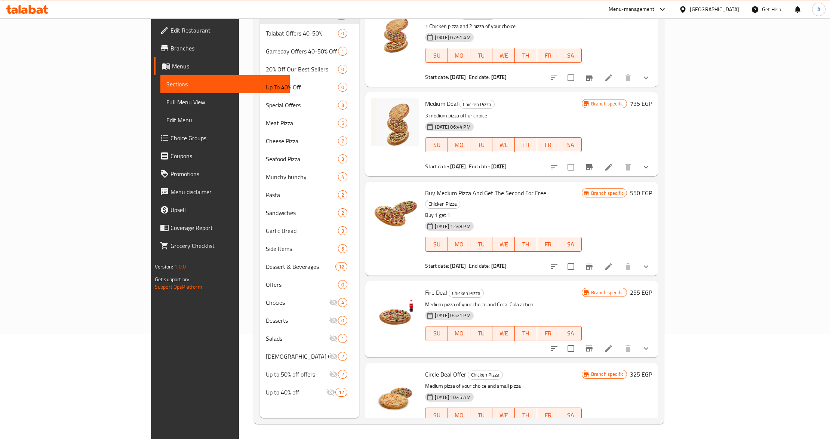
click at [497, 115] on p "3 medium pizza off ur choice" at bounding box center [503, 115] width 156 height 9
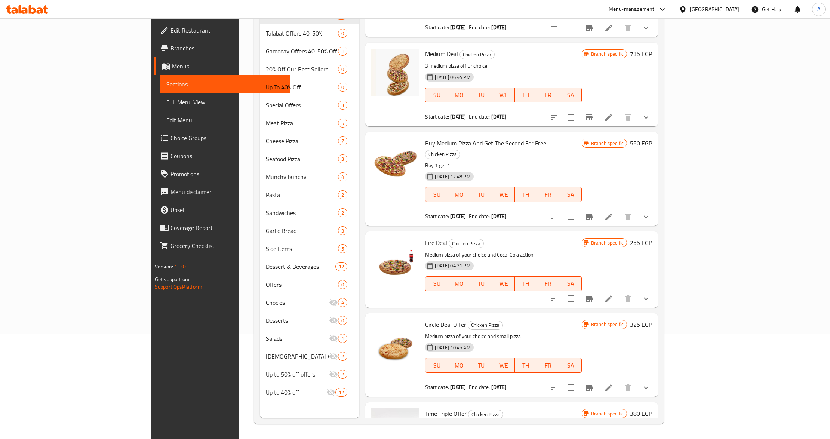
scroll to position [99, 0]
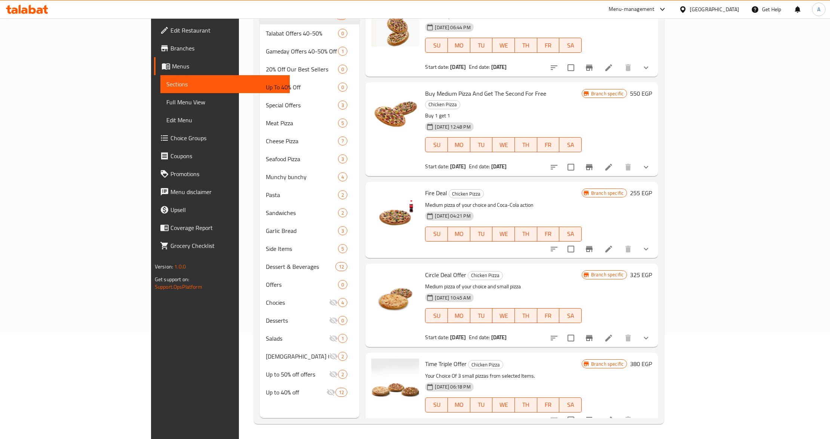
click at [581, 111] on p "Buy 1 get 1" at bounding box center [503, 115] width 156 height 9
click at [479, 111] on p "Buy 1 get 1" at bounding box center [503, 115] width 156 height 9
click at [655, 159] on button "show more" at bounding box center [646, 167] width 18 height 18
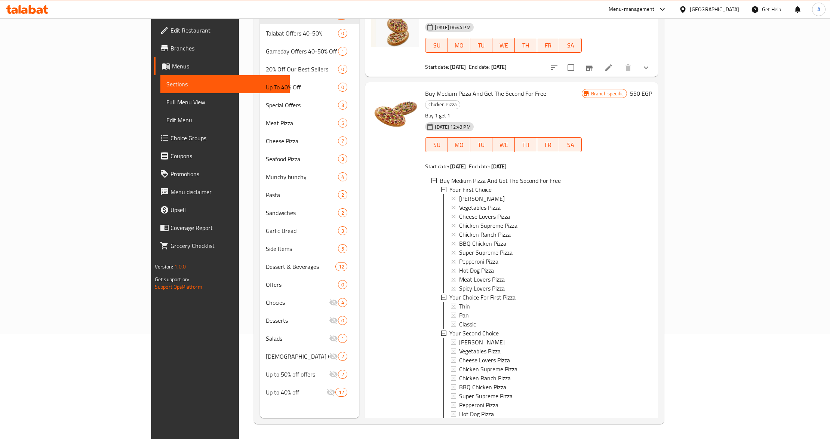
click at [381, 209] on div at bounding box center [395, 287] width 54 height 405
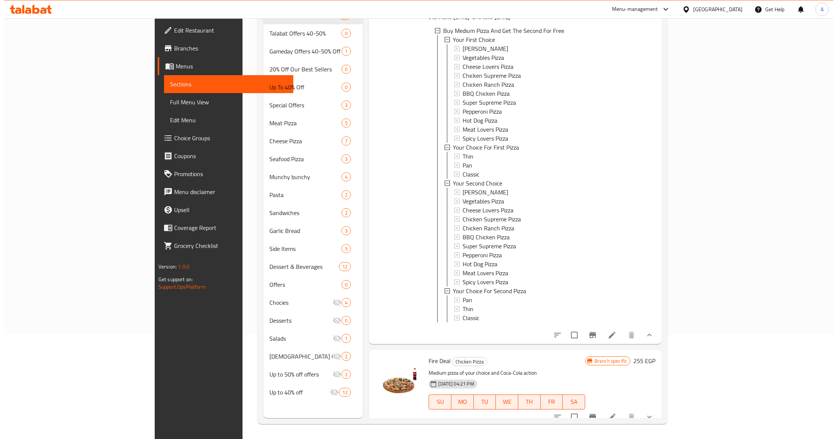
scroll to position [249, 0]
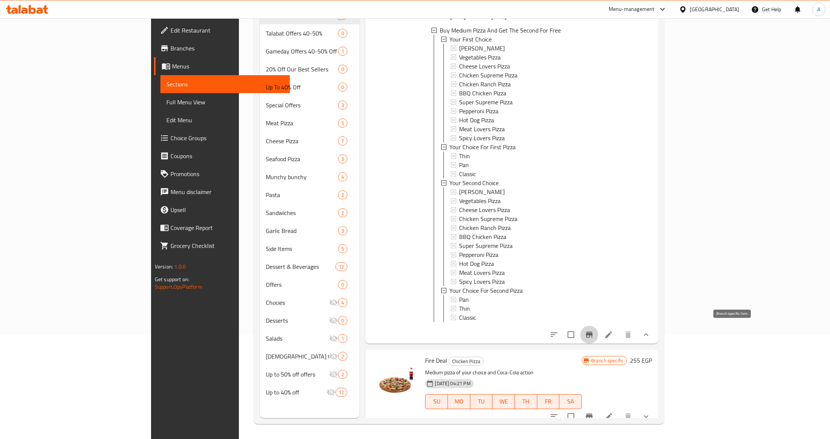
click at [598, 336] on button "Branch-specific-item" at bounding box center [589, 335] width 18 height 18
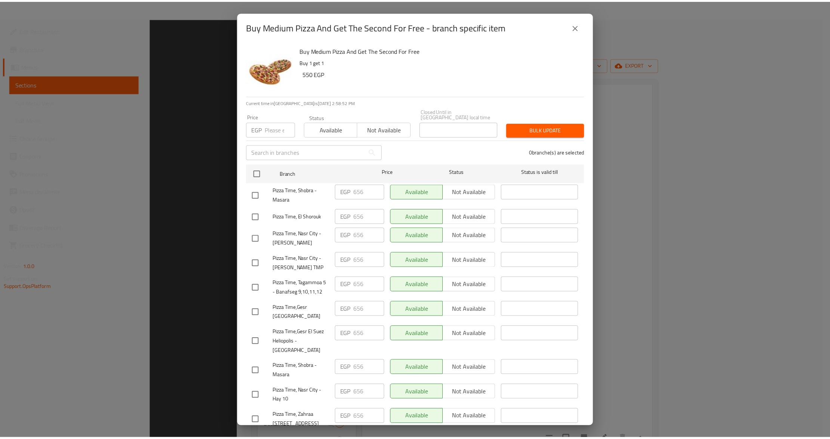
scroll to position [105, 0]
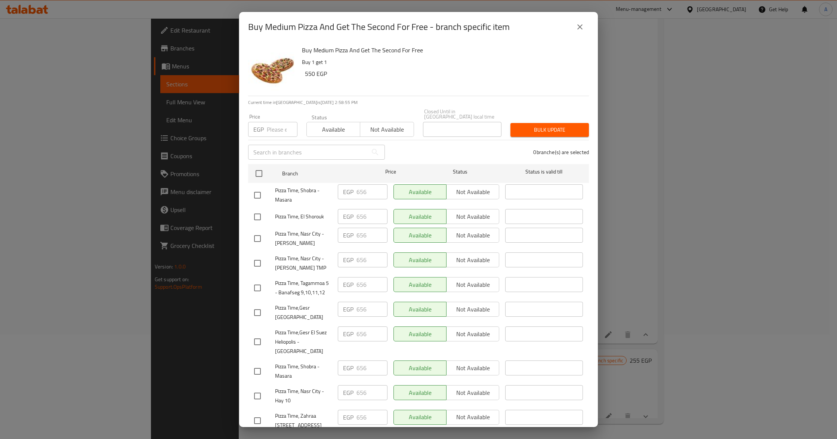
click at [579, 43] on div "Buy Medium Pizza And Get The Second For Free Buy 1 get 1 550 EGP" at bounding box center [445, 69] width 293 height 54
click at [578, 25] on icon "close" at bounding box center [580, 26] width 5 height 5
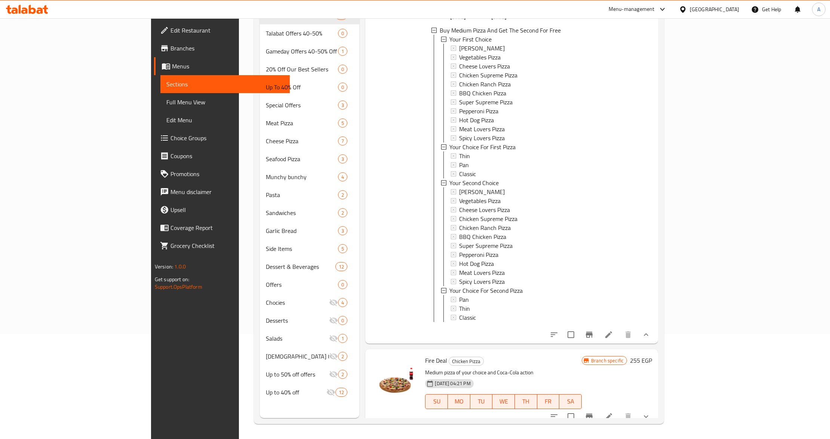
click at [655, 336] on button "show more" at bounding box center [646, 335] width 18 height 18
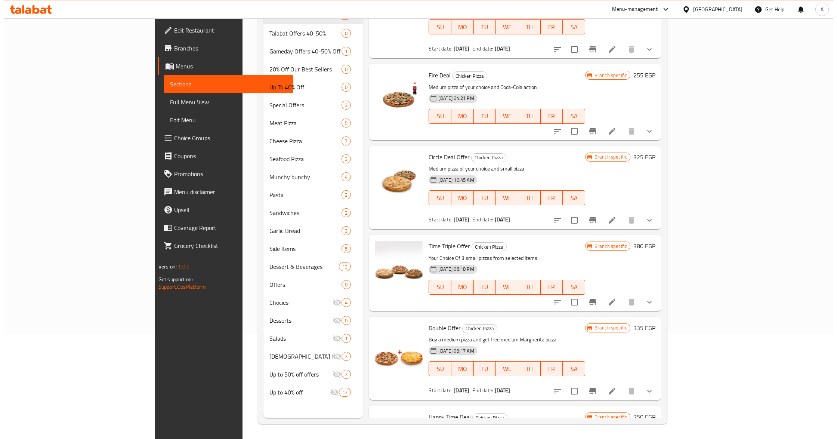
scroll to position [199, 0]
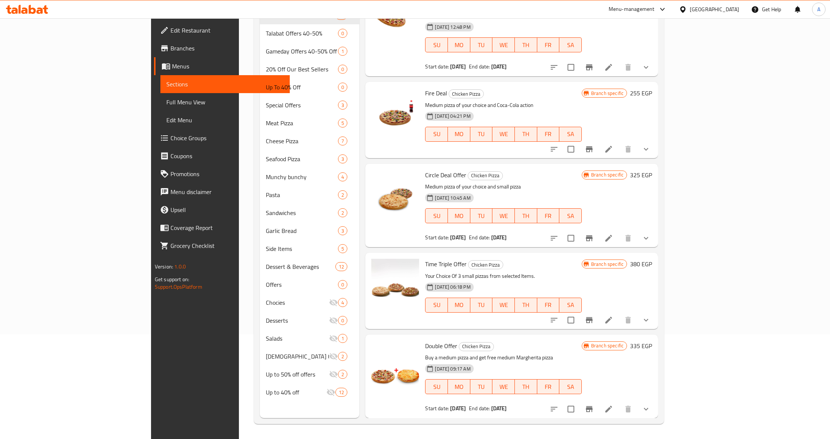
click at [493, 101] on p "Medium pizza of your choice and Coca-Cola action" at bounding box center [503, 105] width 156 height 9
click at [483, 101] on p "Medium pizza of your choice and Coca-Cola action" at bounding box center [503, 105] width 156 height 9
click at [531, 169] on div "Circle Deal Offer Chicken Pizza Medium pizza of your choice and small pizza 30-…" at bounding box center [503, 205] width 162 height 77
click at [425, 169] on span "Circle Deal Offer" at bounding box center [445, 174] width 41 height 11
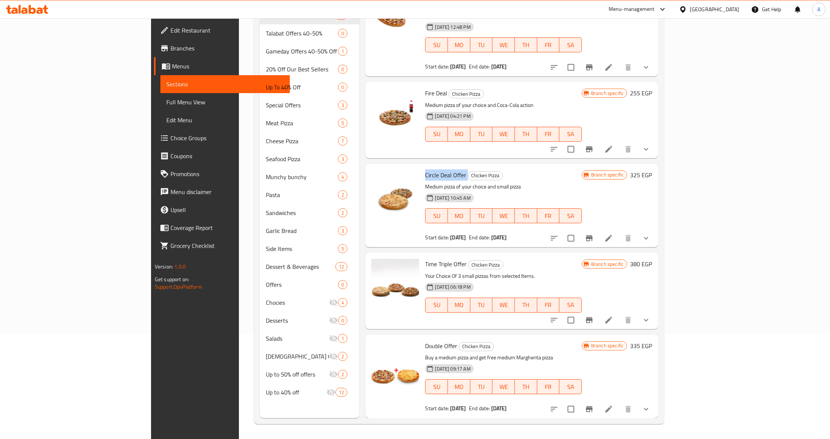
click at [425, 169] on span "Circle Deal Offer" at bounding box center [445, 174] width 41 height 11
click at [482, 182] on p "Medium pizza of your choice and small pizza" at bounding box center [503, 186] width 156 height 9
click at [458, 190] on div "30-04-2024 10:45 AM" at bounding box center [442, 197] width 41 height 15
click at [425, 169] on span "Circle Deal Offer" at bounding box center [445, 174] width 41 height 11
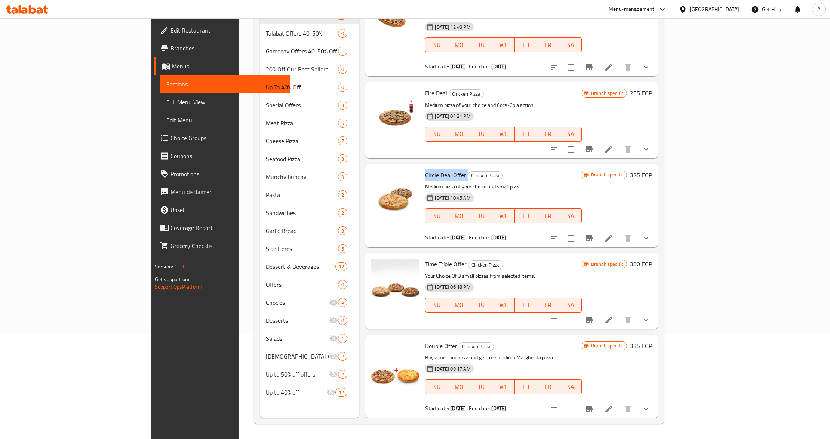
click at [425, 169] on span "Circle Deal Offer" at bounding box center [445, 174] width 41 height 11
copy h6 "Circle Deal Offer"
click at [598, 229] on button "Branch-specific-item" at bounding box center [589, 238] width 18 height 18
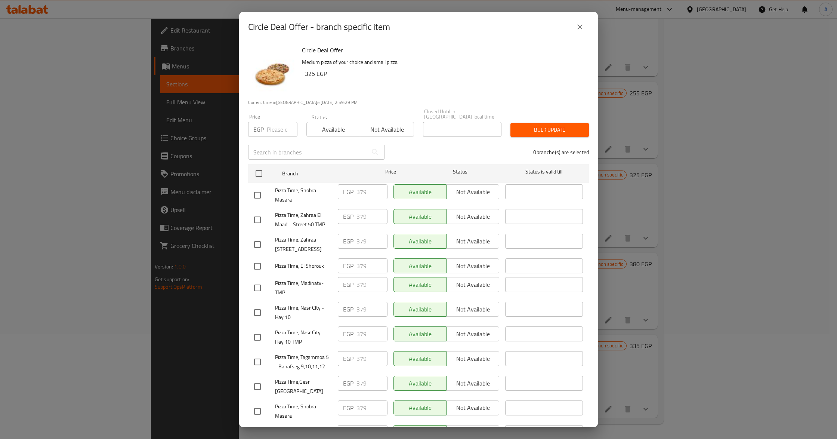
click at [299, 267] on div "Pizza Time, El Shorouk" at bounding box center [293, 266] width 84 height 22
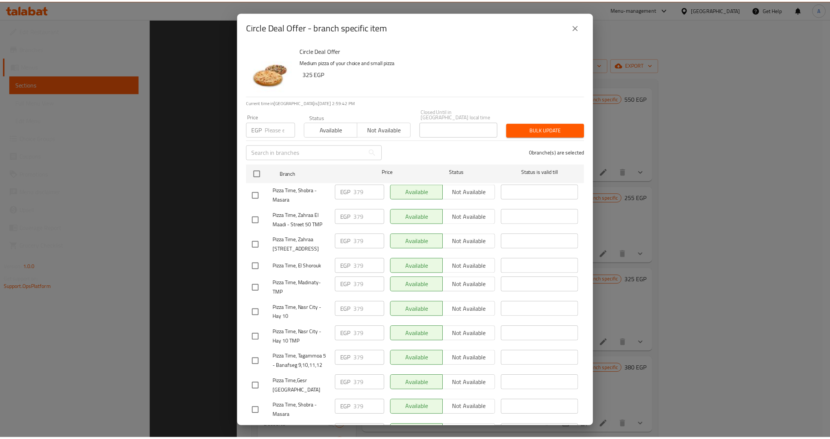
scroll to position [105, 0]
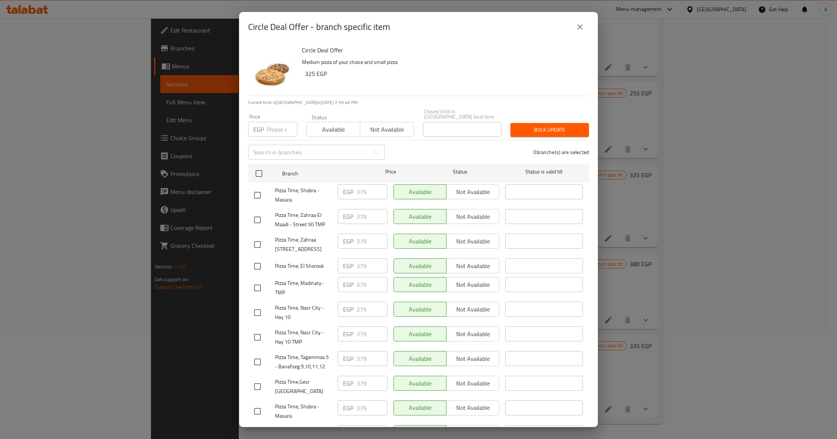
click at [581, 28] on icon "close" at bounding box center [580, 26] width 9 height 9
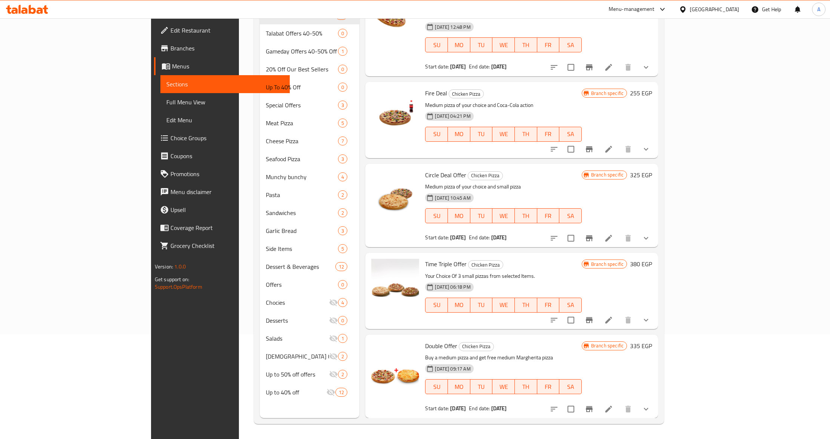
click at [558, 182] on p "Medium pizza of your choice and small pizza" at bounding box center [503, 186] width 156 height 9
click at [650, 234] on icon "show more" at bounding box center [646, 238] width 9 height 9
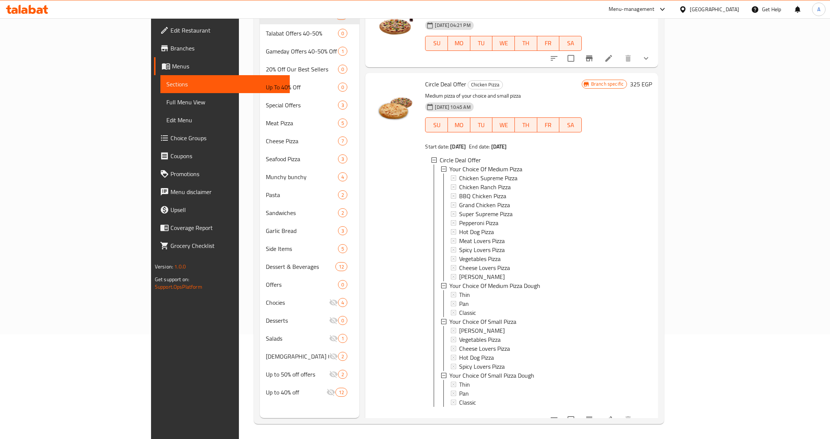
scroll to position [299, 0]
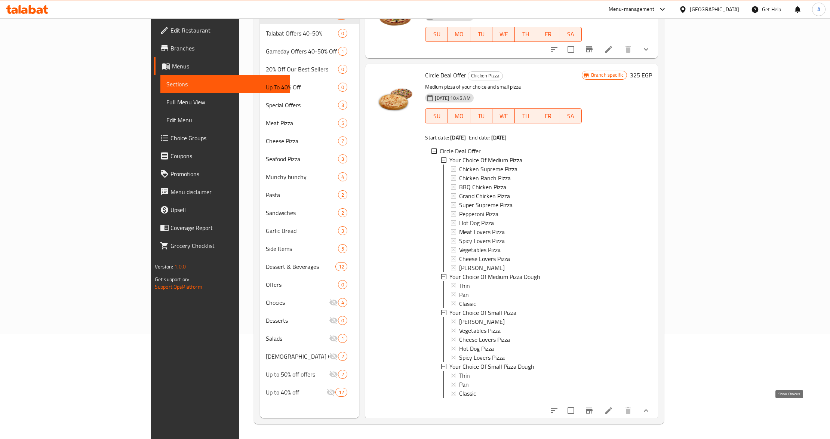
click at [650, 410] on icon "show more" at bounding box center [646, 410] width 9 height 9
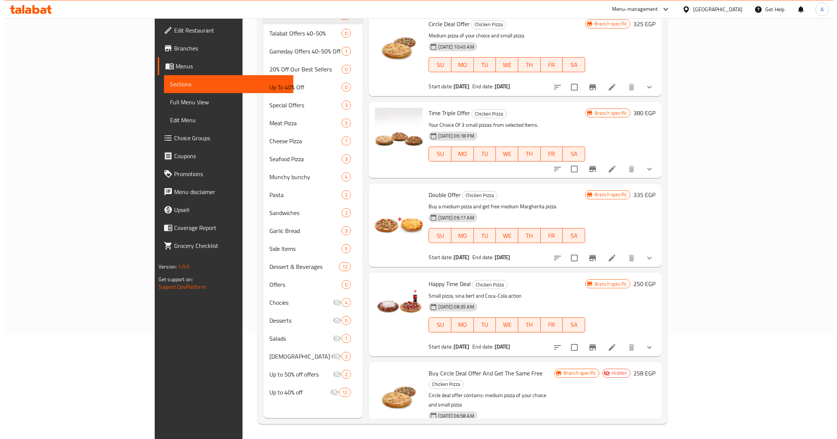
scroll to position [344, 0]
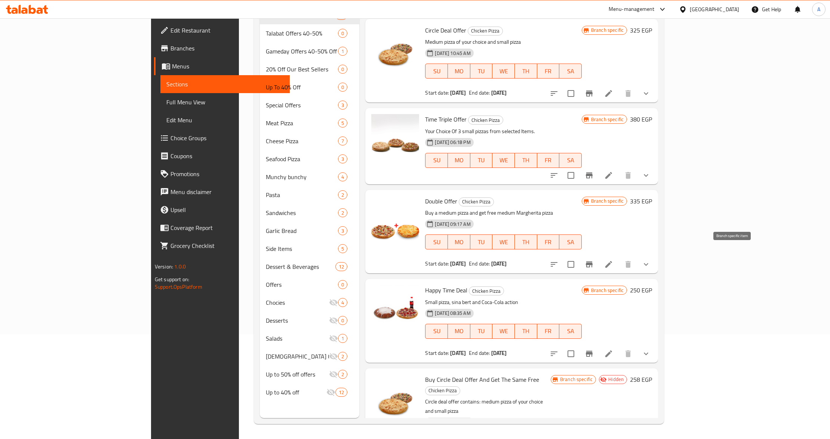
click at [594, 260] on icon "Branch-specific-item" at bounding box center [589, 264] width 9 height 9
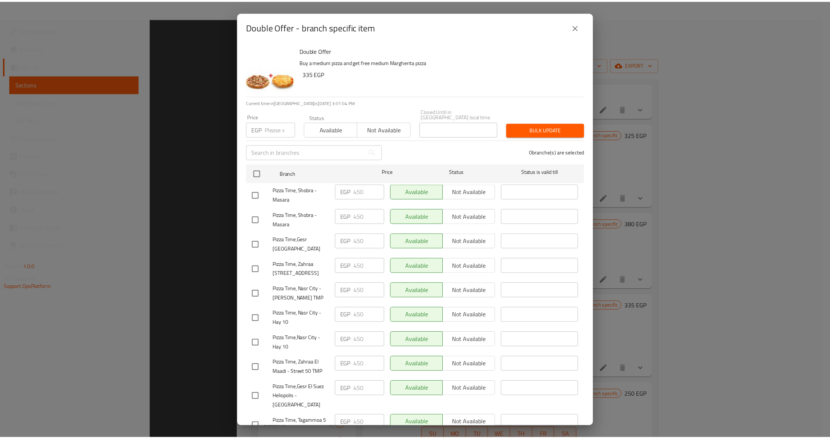
scroll to position [105, 0]
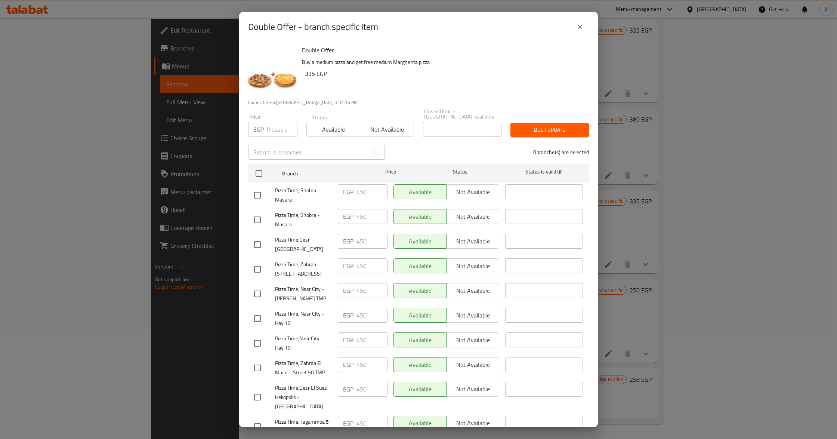
click at [582, 26] on icon "close" at bounding box center [580, 26] width 9 height 9
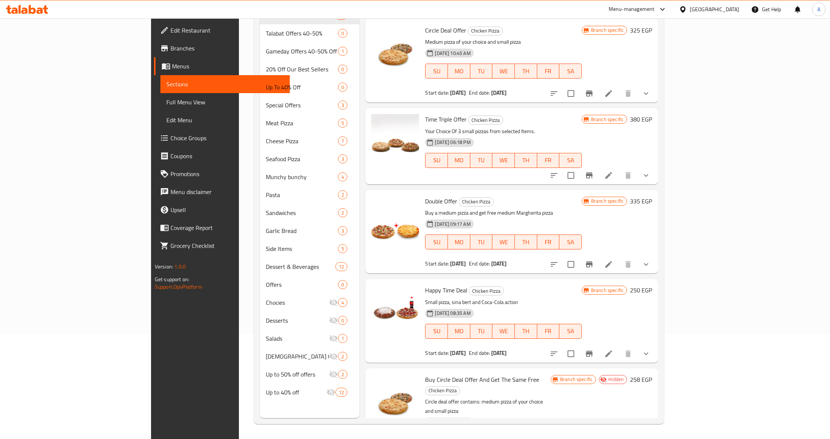
click at [584, 135] on div "17-07-2023 06:18 PM SU MO TU WE TH FR SA" at bounding box center [503, 155] width 162 height 40
click at [494, 285] on h6 "Happy Time Deal Chicken Pizza" at bounding box center [503, 290] width 156 height 10
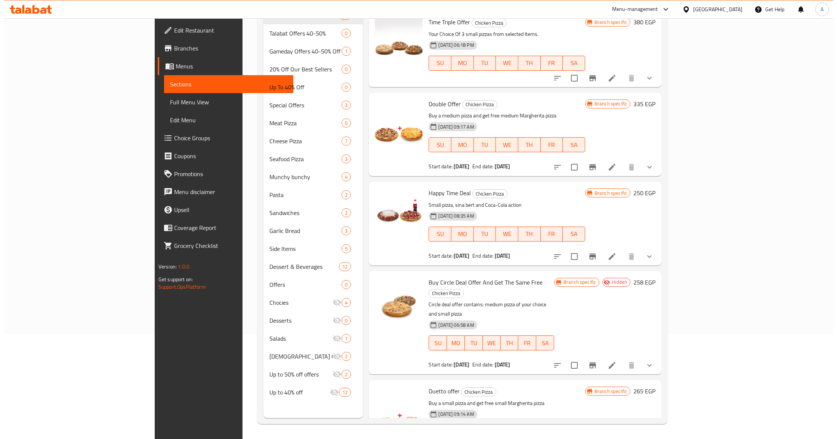
scroll to position [443, 0]
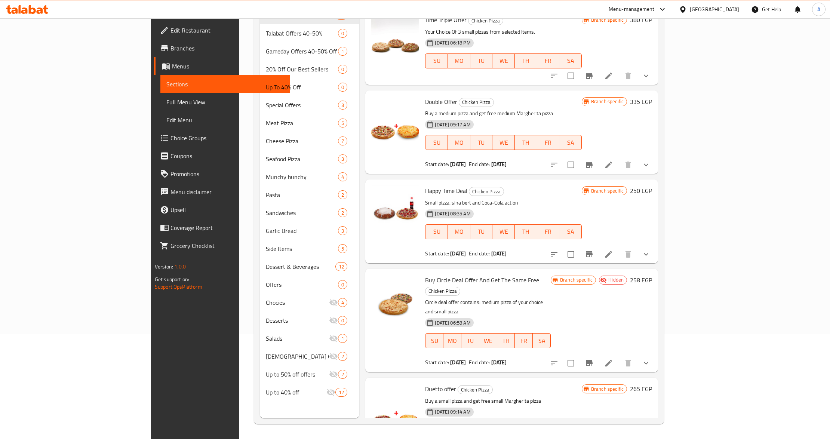
click at [593, 251] on icon "Branch-specific-item" at bounding box center [589, 254] width 7 height 6
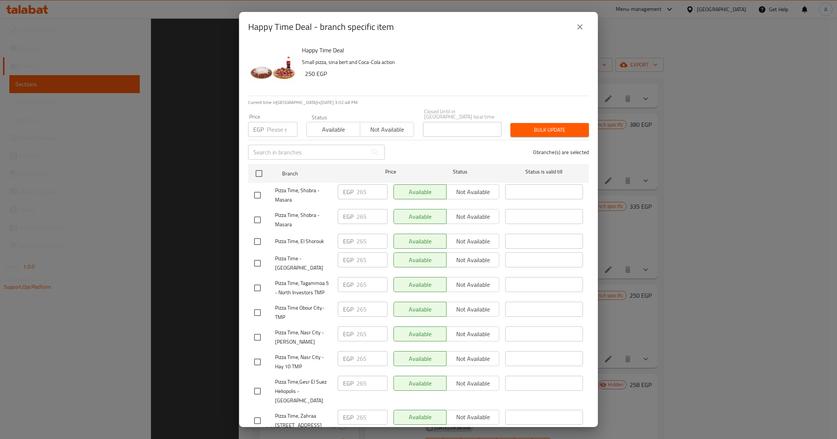
scroll to position [105, 0]
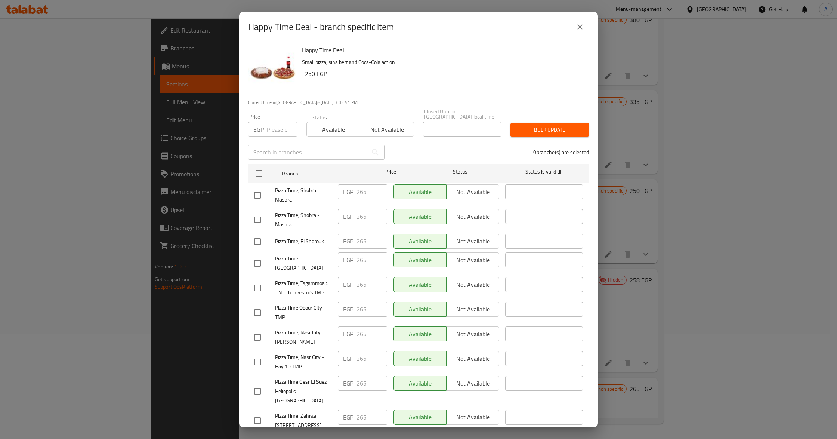
click at [721, 89] on div "Happy Time Deal - branch specific item Happy Time Deal Small pizza, sina bert a…" at bounding box center [418, 219] width 837 height 439
click at [581, 28] on icon "close" at bounding box center [580, 26] width 5 height 5
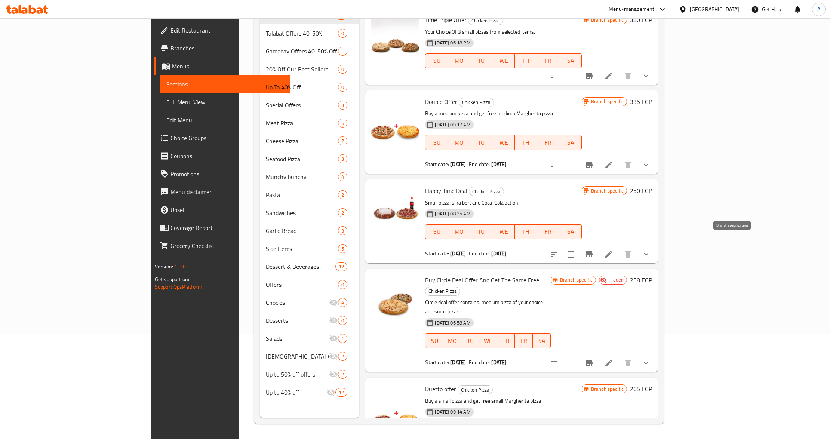
click at [594, 250] on icon "Branch-specific-item" at bounding box center [589, 254] width 9 height 9
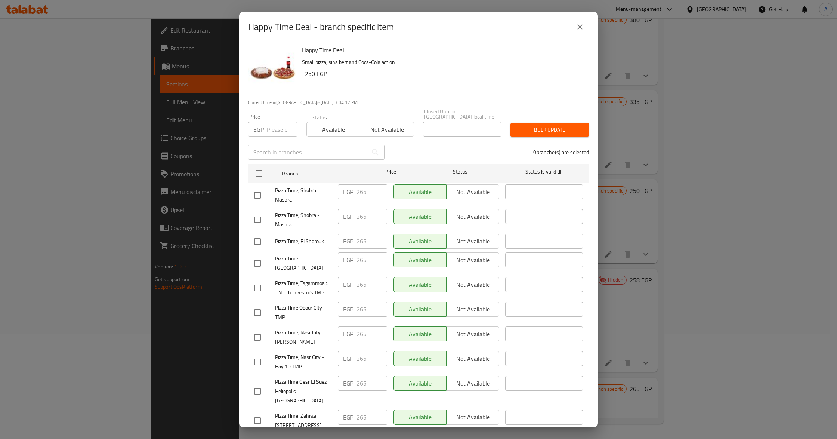
drag, startPoint x: 579, startPoint y: 29, endPoint x: 567, endPoint y: 28, distance: 11.6
click at [579, 29] on icon "close" at bounding box center [580, 26] width 9 height 9
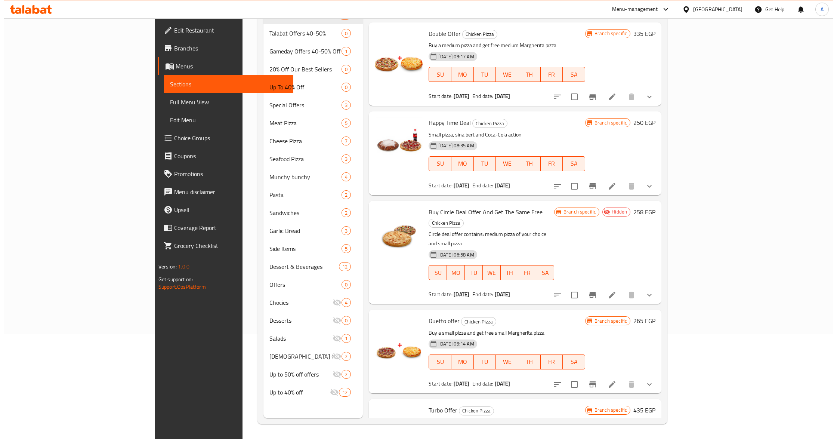
scroll to position [543, 0]
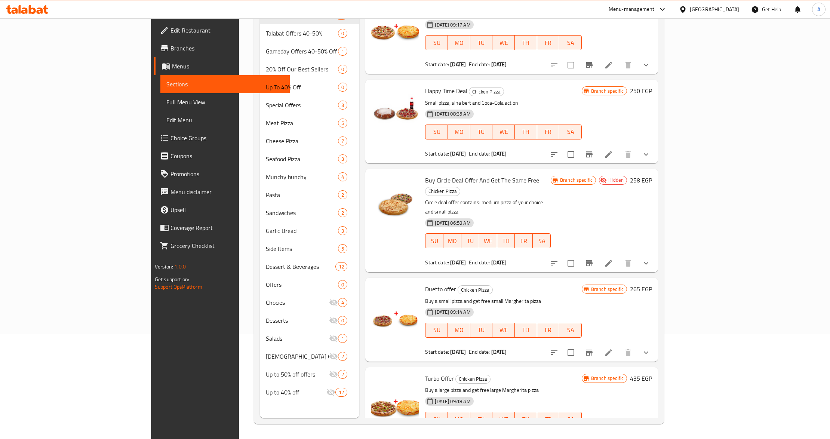
click at [512, 320] on div "SU MO TU WE TH FR SA" at bounding box center [503, 330] width 162 height 21
click at [598, 344] on button "Branch-specific-item" at bounding box center [589, 353] width 18 height 18
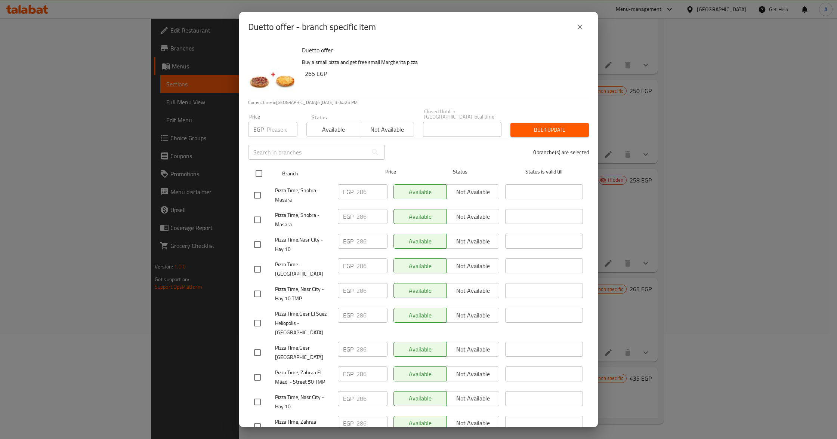
click at [491, 163] on div "Status" at bounding box center [461, 174] width 84 height 22
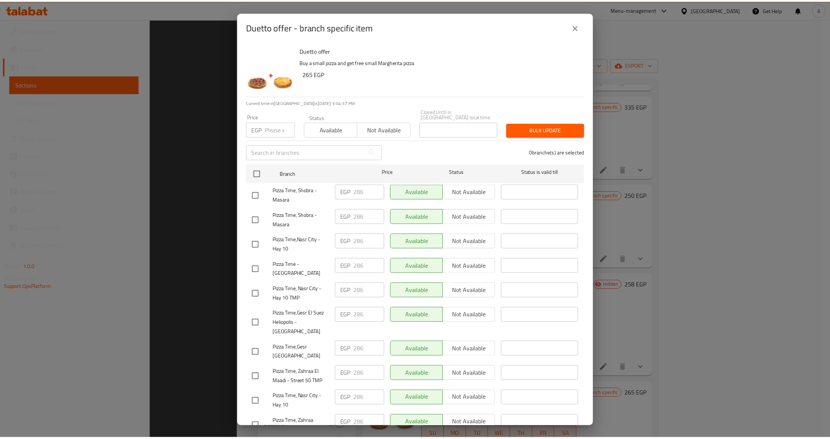
scroll to position [105, 0]
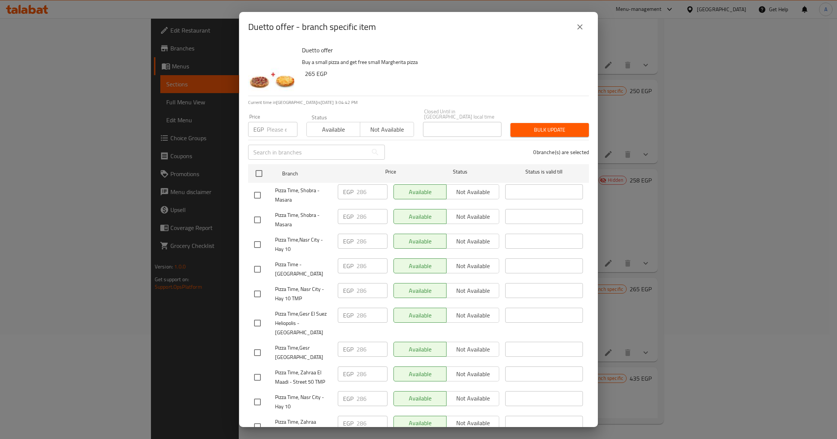
click at [580, 31] on button "close" at bounding box center [580, 27] width 18 height 18
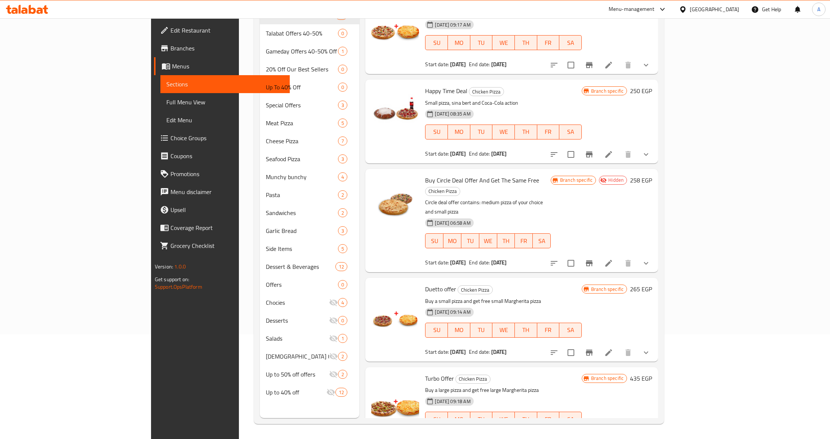
click at [540, 157] on div "Menu items Add Sort Manage items 3 Small Offer Chicken Pizza 1 Chicken pizza an…" at bounding box center [508, 198] width 299 height 439
click at [552, 296] on p "Buy a small pizza and get free small Margherita pizza" at bounding box center [503, 300] width 156 height 9
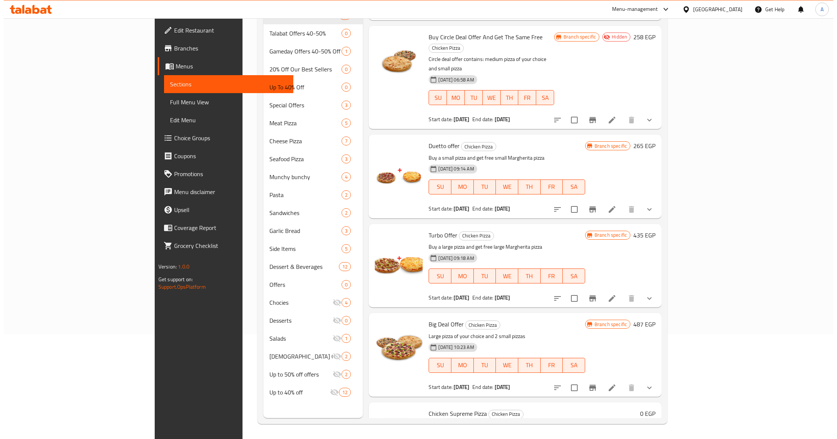
scroll to position [693, 0]
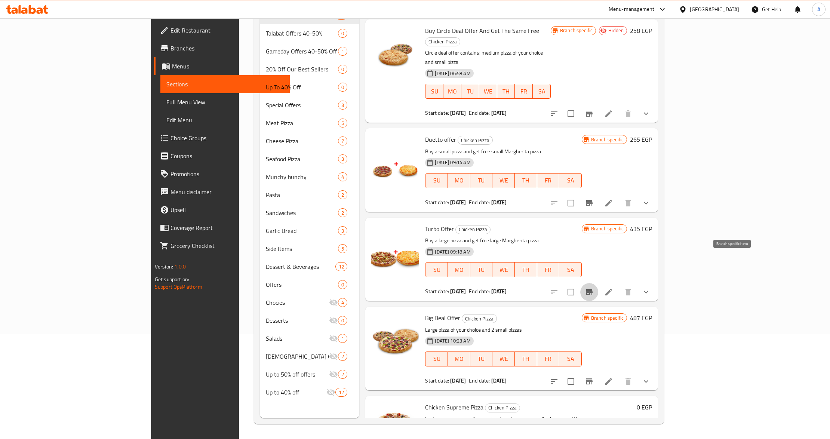
click at [594, 287] on icon "Branch-specific-item" at bounding box center [589, 291] width 9 height 9
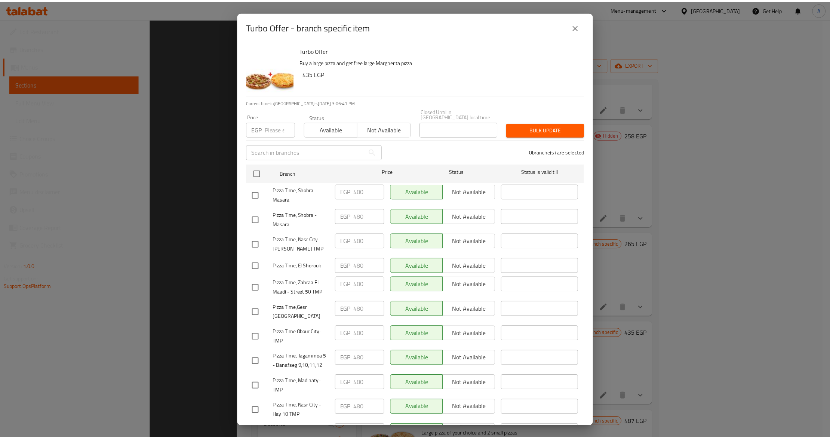
scroll to position [105, 0]
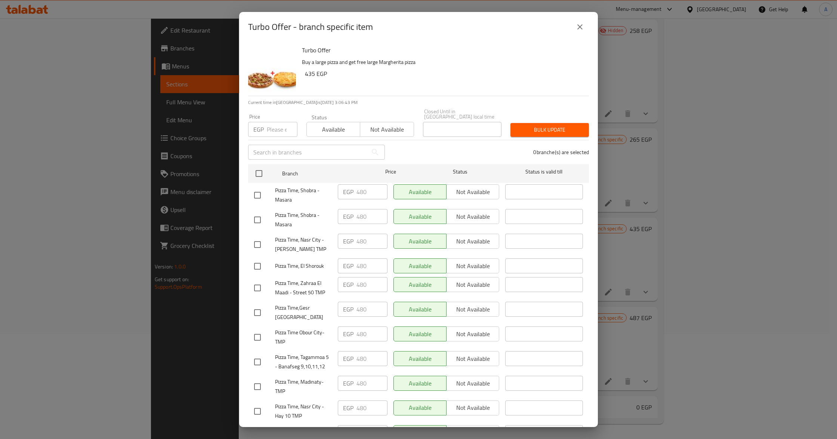
click at [546, 51] on h6 "Turbo Offer" at bounding box center [442, 50] width 281 height 10
click at [582, 24] on icon "close" at bounding box center [580, 26] width 9 height 9
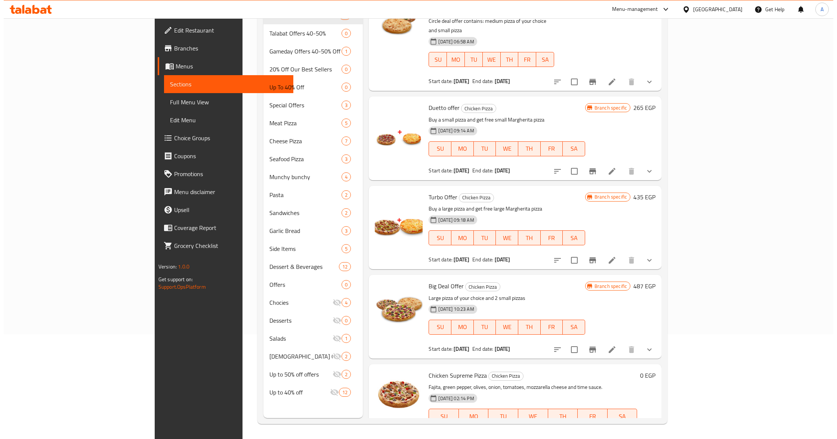
scroll to position [742, 0]
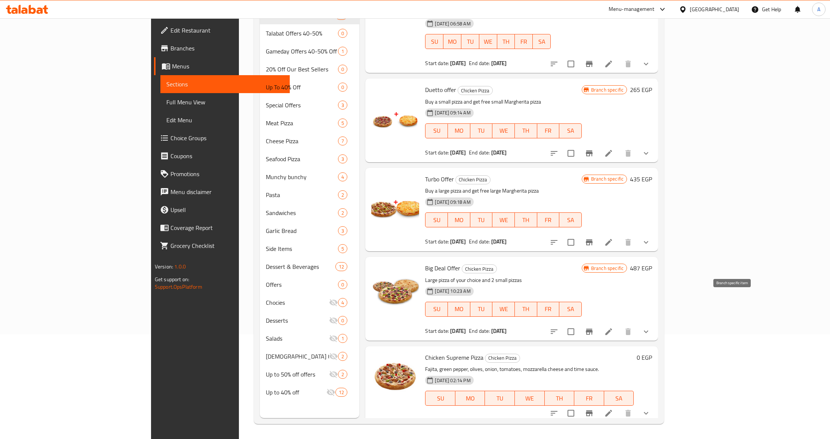
click at [593, 329] on icon "Branch-specific-item" at bounding box center [589, 332] width 7 height 6
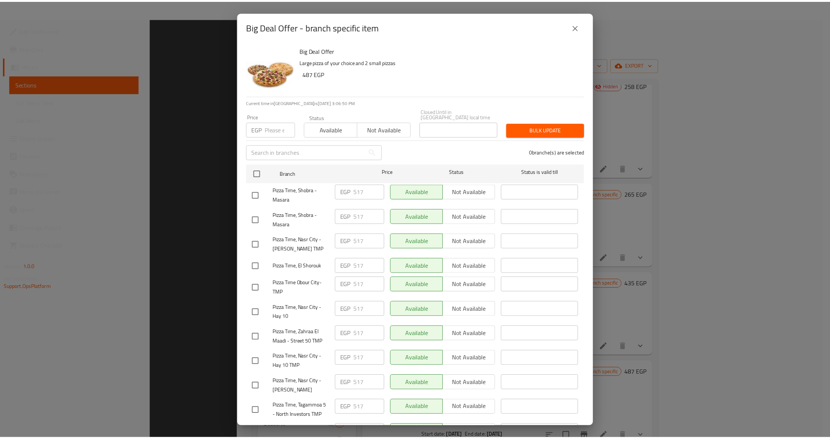
scroll to position [105, 0]
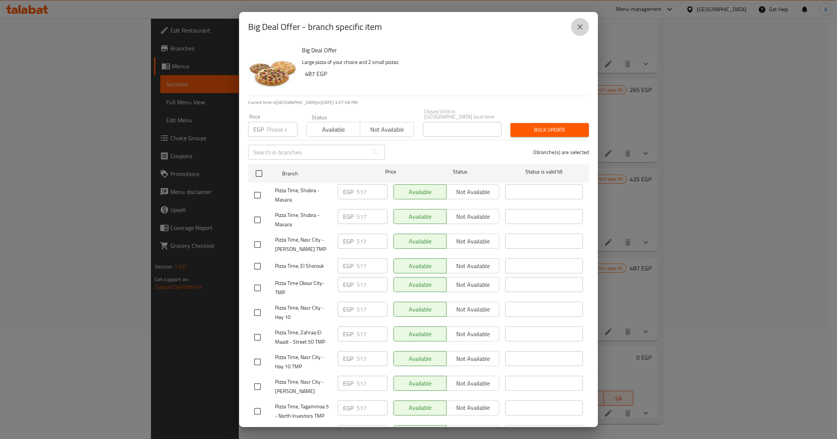
click at [582, 27] on icon "close" at bounding box center [580, 26] width 9 height 9
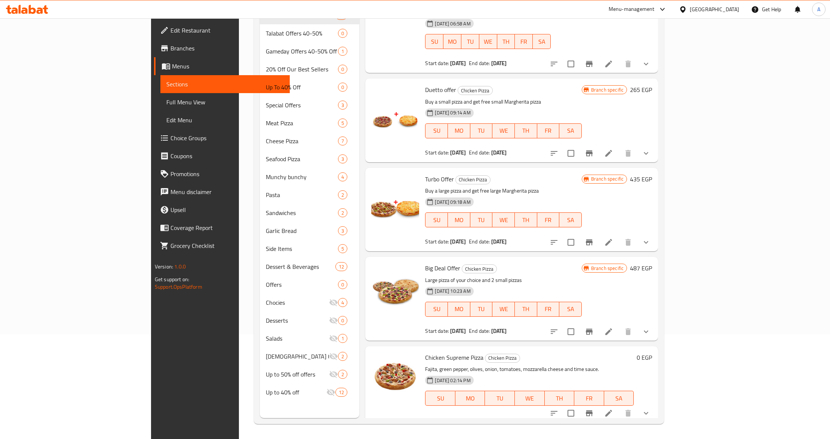
click at [492, 263] on h6 "Big Deal Offer Chicken Pizza" at bounding box center [503, 268] width 156 height 10
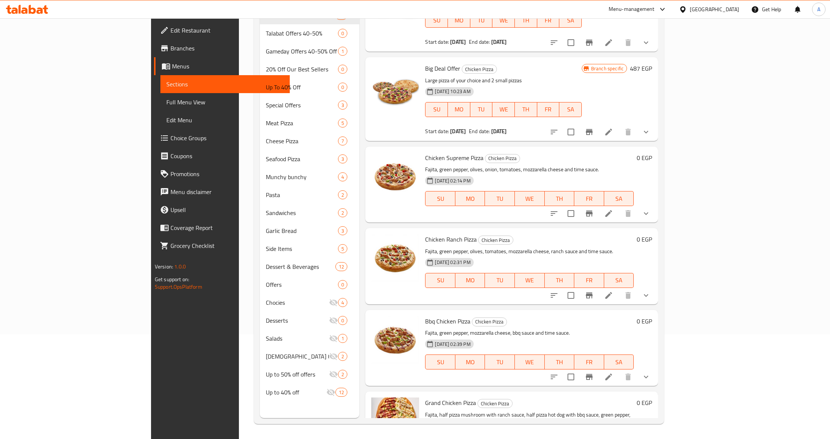
scroll to position [961, 0]
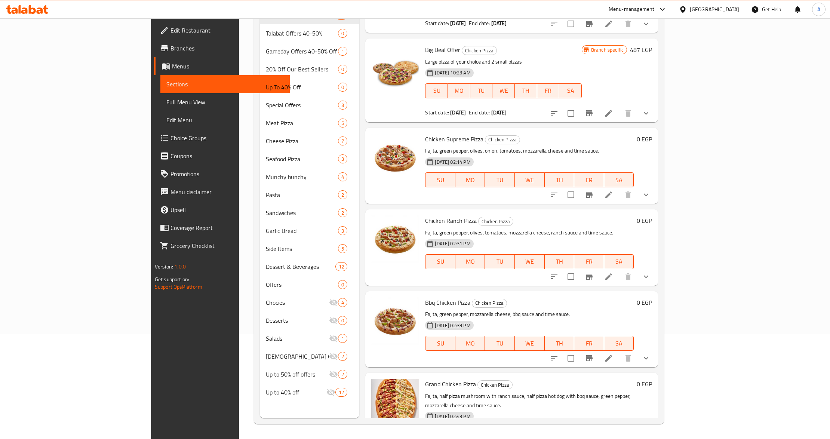
click at [473, 297] on h6 "Bbq Chicken Pizza Chicken Pizza" at bounding box center [529, 302] width 209 height 10
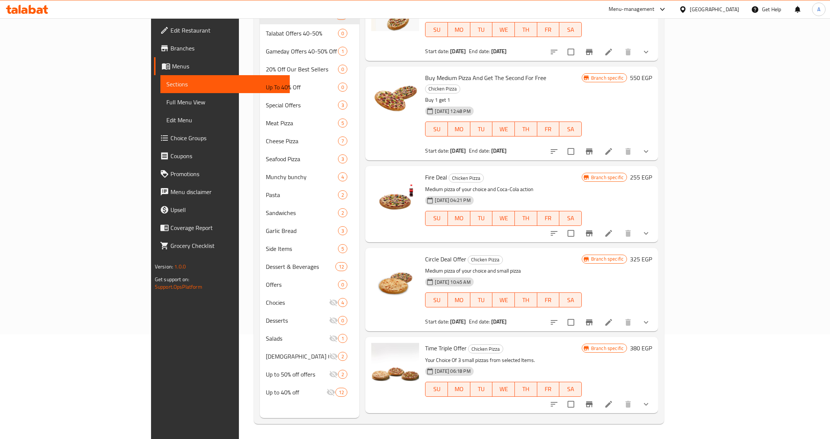
scroll to position [114, 0]
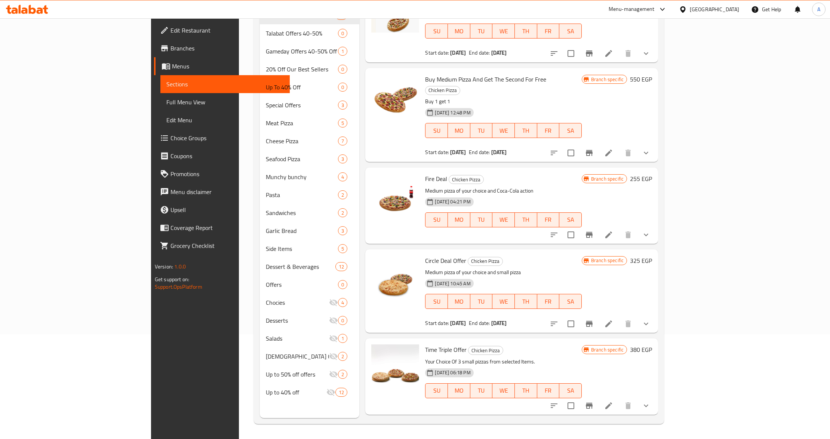
click at [425, 344] on span "Time Triple Offer" at bounding box center [445, 349] width 41 height 11
copy span "Time"
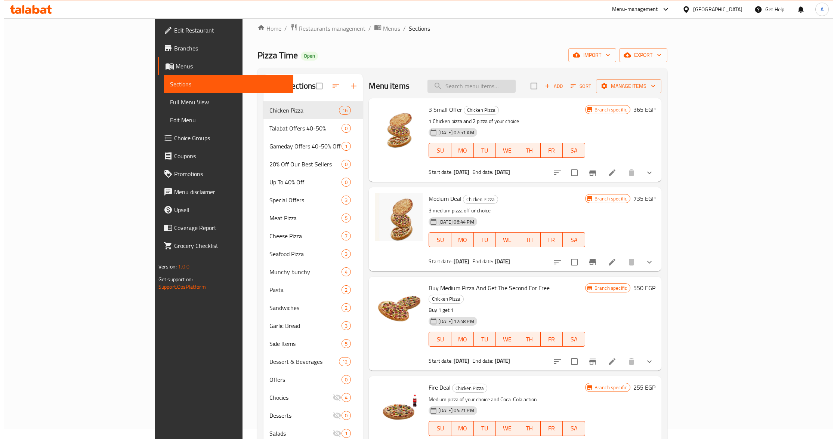
scroll to position [0, 0]
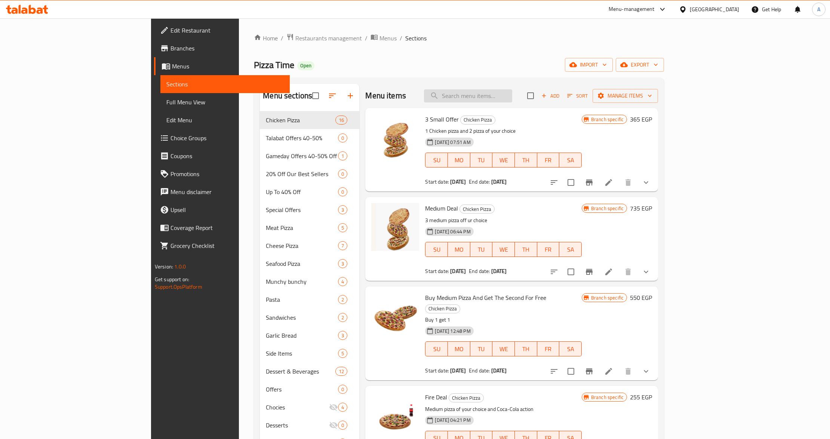
click at [512, 95] on input "search" at bounding box center [468, 95] width 88 height 13
paste input "Time"
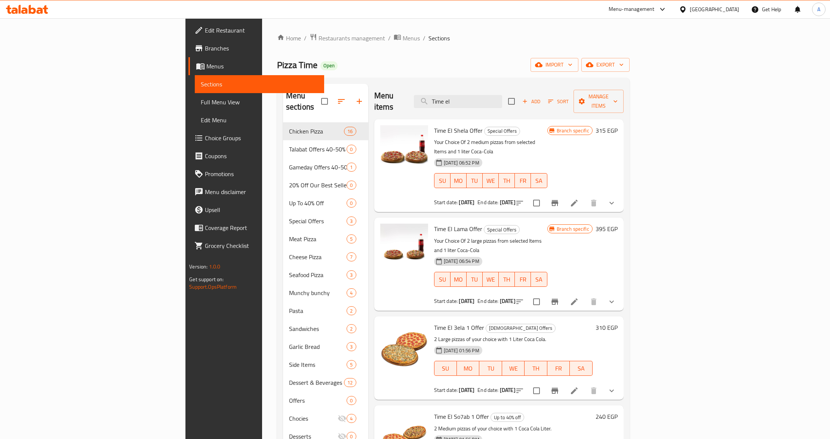
click at [522, 125] on div "Time El Shela Offer Special Offers Your Choice Of 2 medium pizzas from selected…" at bounding box center [490, 165] width 119 height 87
click at [559, 199] on icon "Branch-specific-item" at bounding box center [554, 203] width 9 height 9
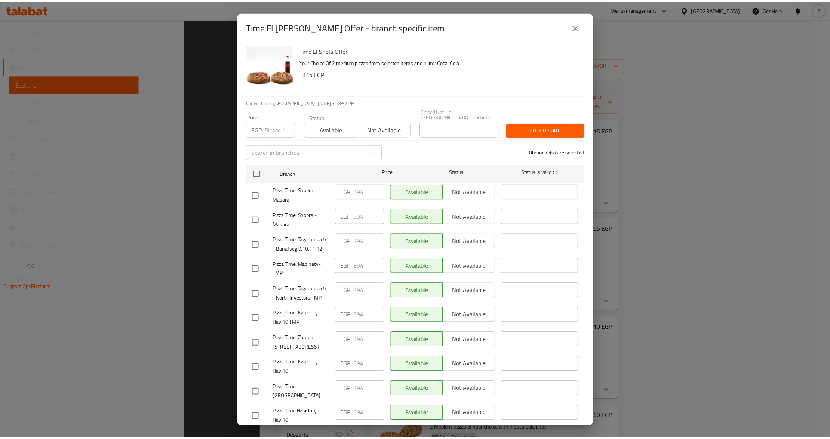
scroll to position [105, 0]
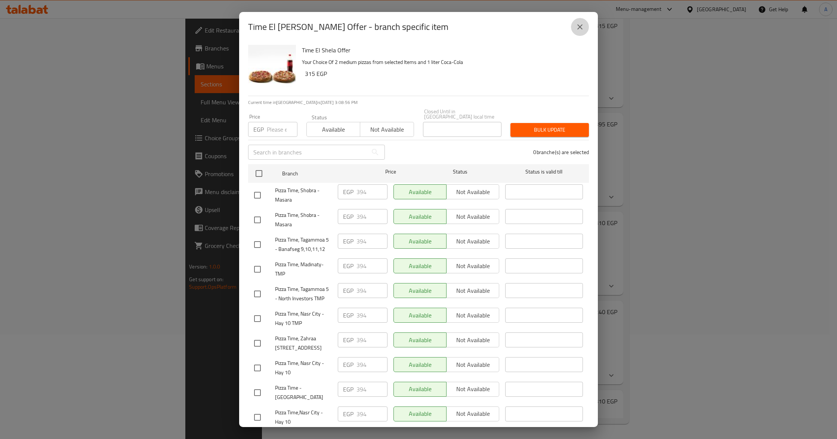
click at [576, 29] on icon "close" at bounding box center [580, 26] width 9 height 9
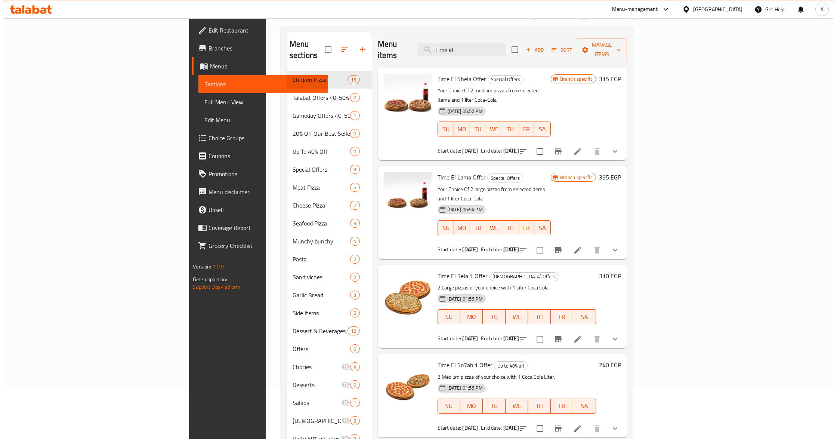
scroll to position [0, 0]
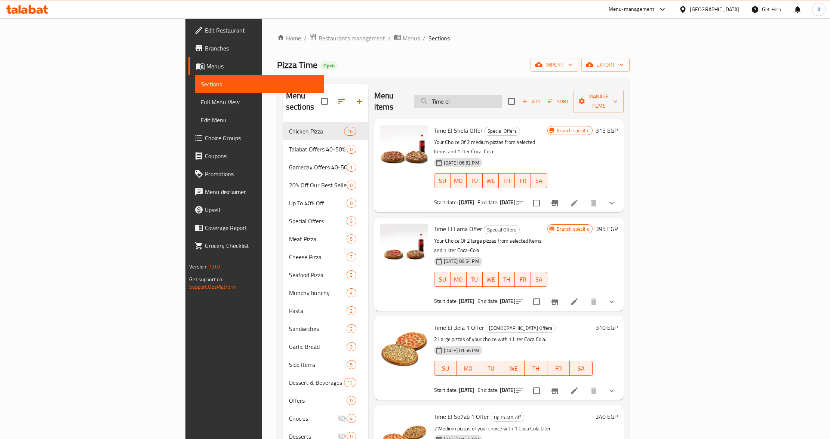
click at [525, 104] on div "Menu items Time el Add Sort Manage items" at bounding box center [498, 102] width 249 height 36
click at [502, 98] on input "Time el" at bounding box center [458, 101] width 88 height 13
paste input "Special Deal Offer"
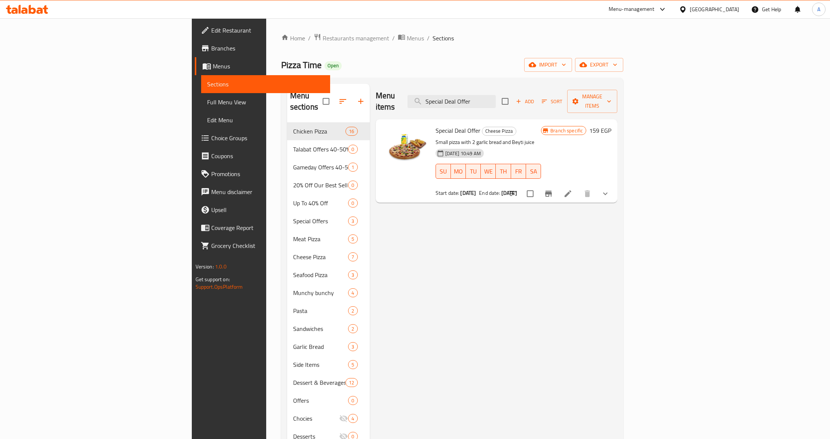
click at [552, 191] on icon "Branch-specific-item" at bounding box center [548, 194] width 7 height 6
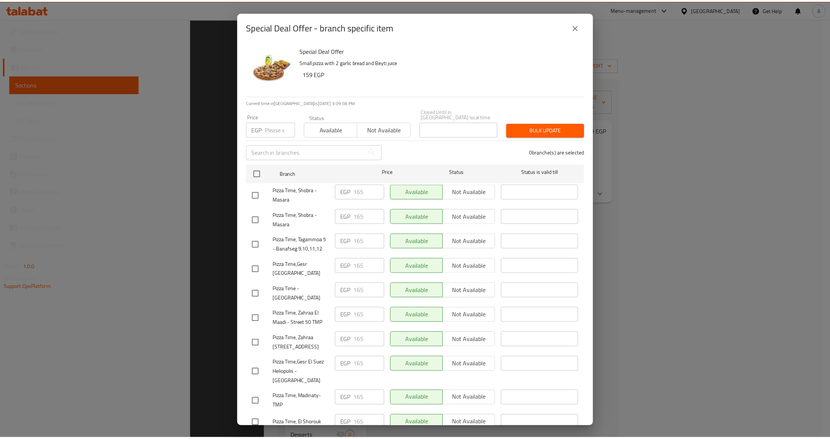
scroll to position [105, 0]
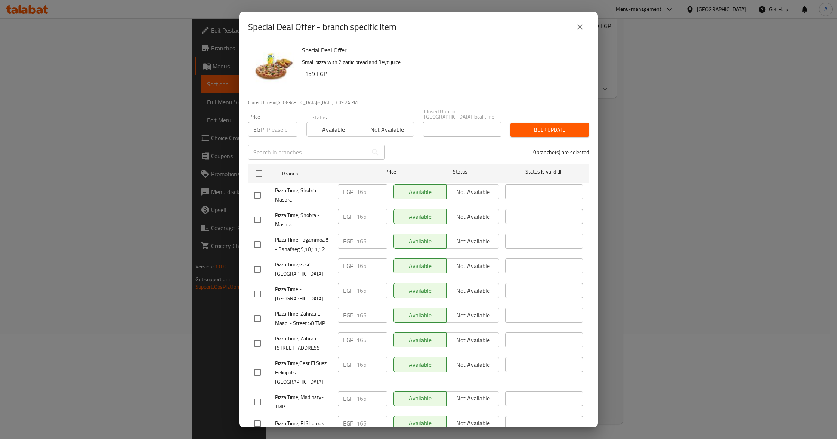
click at [576, 28] on icon "close" at bounding box center [580, 26] width 9 height 9
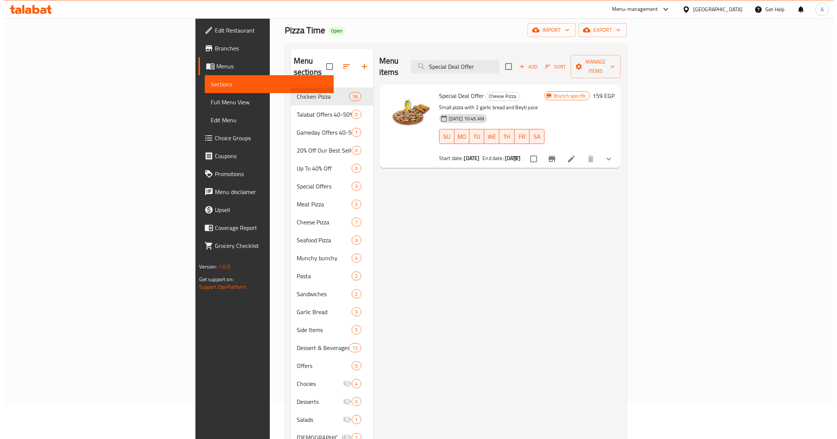
scroll to position [0, 0]
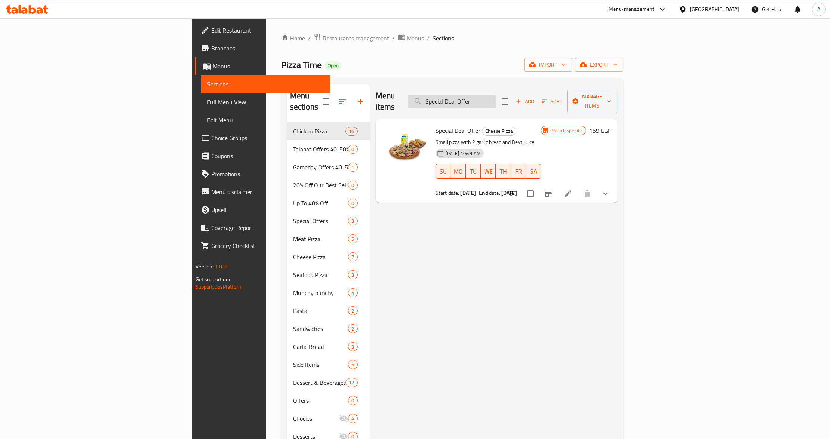
click at [496, 102] on input "Special Deal Offer" at bounding box center [451, 101] width 88 height 13
paste input "Hero"
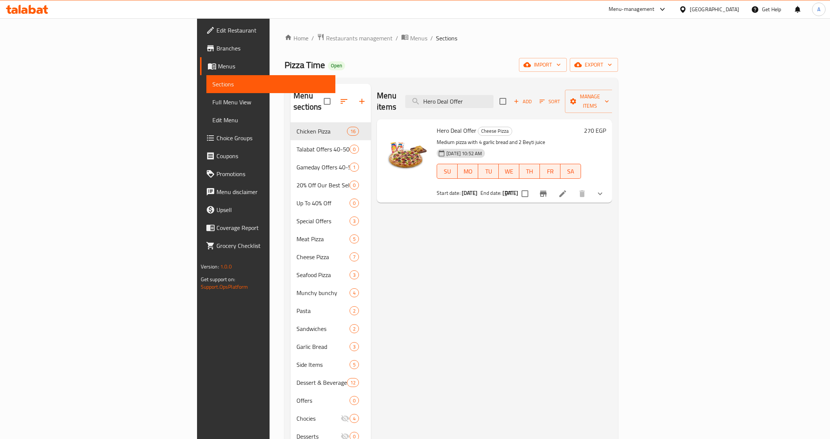
click at [581, 125] on h6 "Hero Deal Offer Cheese Pizza" at bounding box center [509, 130] width 144 height 10
click at [547, 191] on icon "Branch-specific-item" at bounding box center [543, 194] width 7 height 6
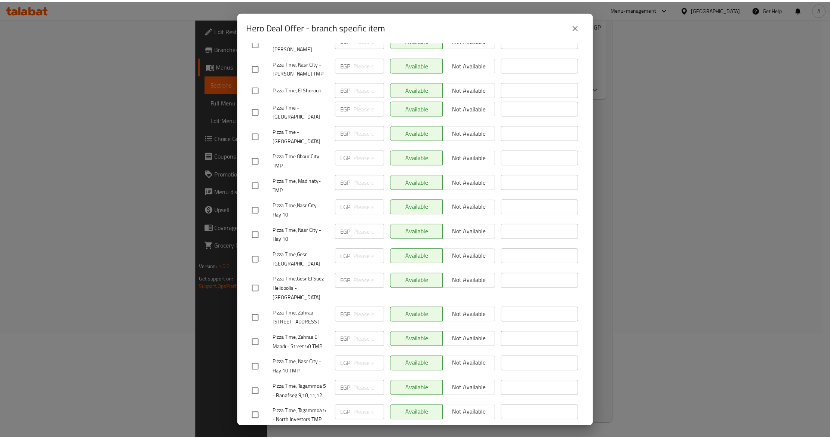
scroll to position [202, 0]
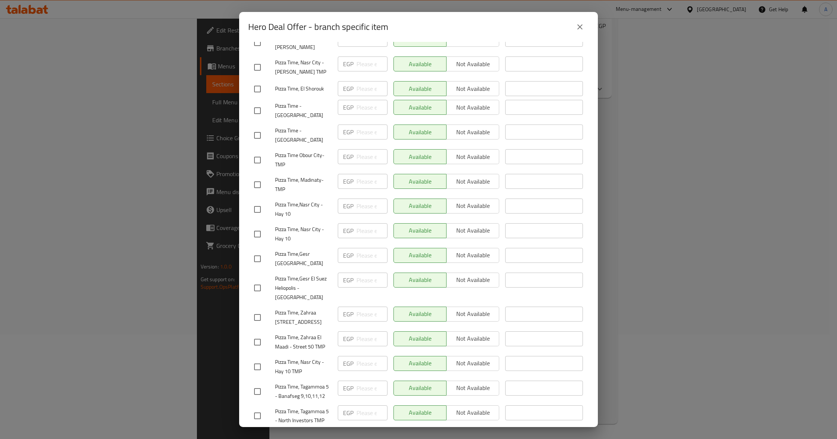
click at [747, 292] on div "Hero Deal Offer - branch specific item Hero Deal Offer Medium pizza with 4 garl…" at bounding box center [418, 219] width 837 height 439
click at [585, 29] on button "close" at bounding box center [580, 27] width 18 height 18
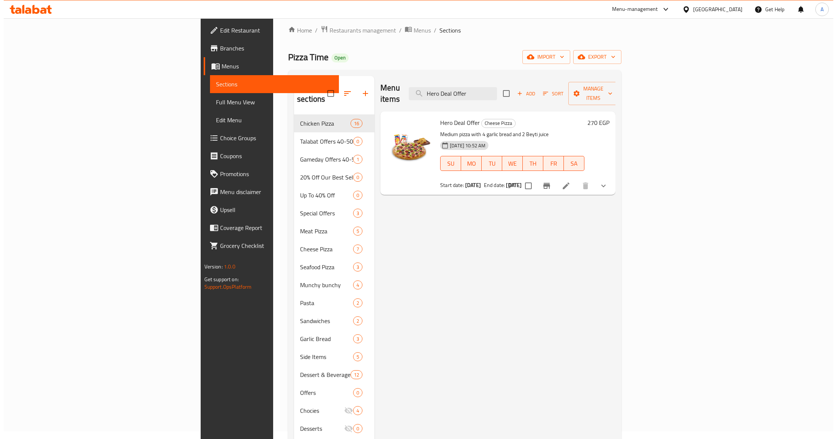
scroll to position [0, 0]
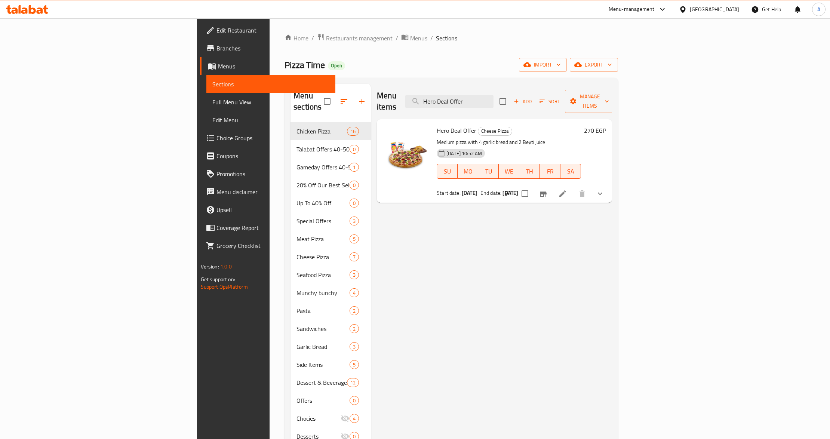
click at [498, 103] on div "Menu items Hero Deal Offer Add Sort Manage items" at bounding box center [494, 102] width 235 height 36
click at [493, 95] on input "Hero Deal Offer" at bounding box center [449, 101] width 88 height 13
paste input "Party"
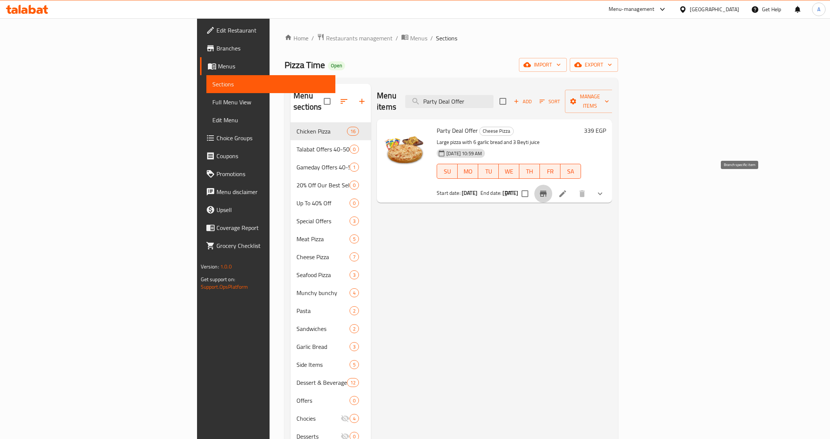
click at [552, 185] on button "Branch-specific-item" at bounding box center [543, 194] width 18 height 18
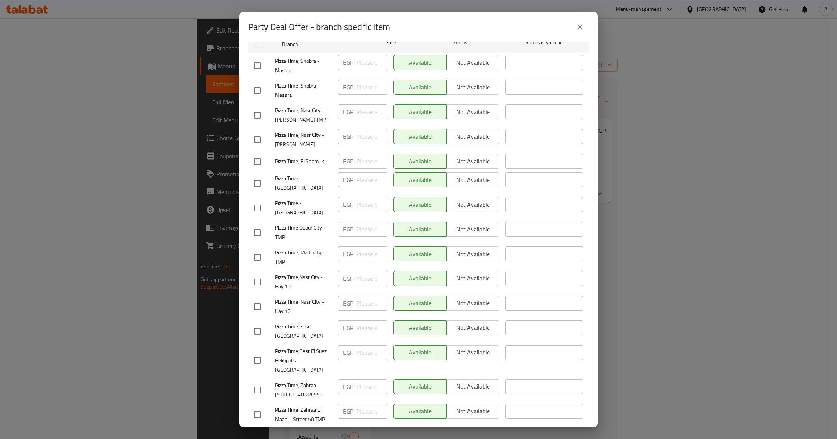
scroll to position [202, 0]
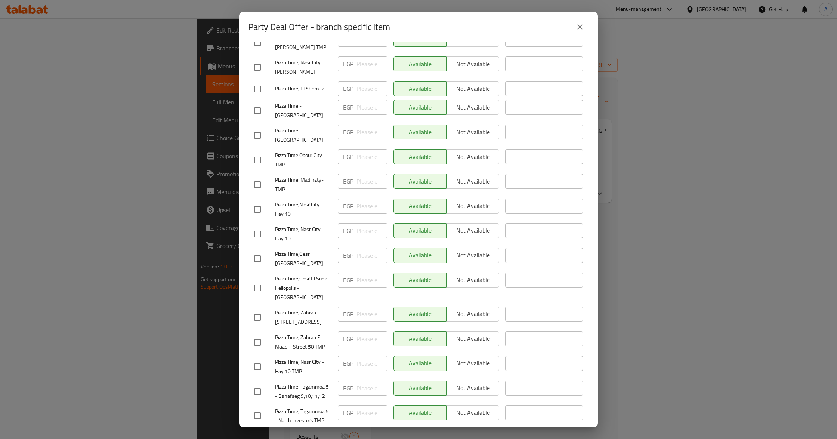
click at [582, 32] on button "close" at bounding box center [580, 27] width 18 height 18
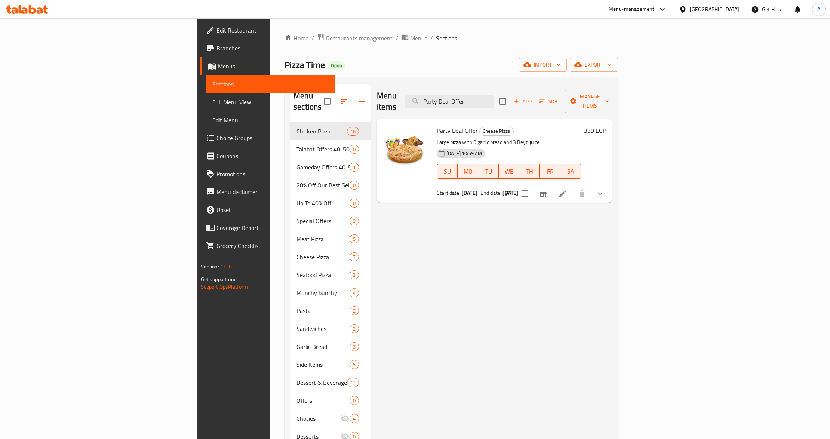
drag, startPoint x: 541, startPoint y: 321, endPoint x: 463, endPoint y: 204, distance: 140.9
click at [541, 321] on div "Menu items Party Deal Offer Add Sort Manage items Party Deal Offer Cheese Pizza…" at bounding box center [491, 303] width 241 height 439
click at [506, 138] on p "Large pizza with 6 garlic bread and 3 Beyti juice" at bounding box center [509, 142] width 144 height 9
click at [510, 244] on div "Menu items Party Deal Offer Add Sort Manage items Party Deal Offer Cheese Pizza…" at bounding box center [491, 303] width 241 height 439
click at [521, 146] on div "30-04-2024 10:59 AM SU MO TU WE TH FR SA" at bounding box center [509, 166] width 150 height 40
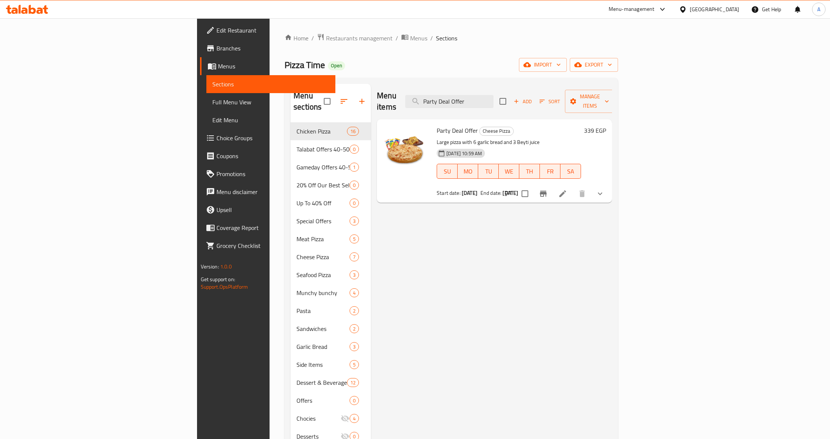
click at [527, 138] on p "Large pizza with 6 garlic bread and 3 Beyti juice" at bounding box center [509, 142] width 144 height 9
click at [514, 138] on p "Large pizza with 6 garlic bread and 3 Beyti juice" at bounding box center [509, 142] width 144 height 9
click at [547, 191] on icon "Branch-specific-item" at bounding box center [543, 194] width 7 height 6
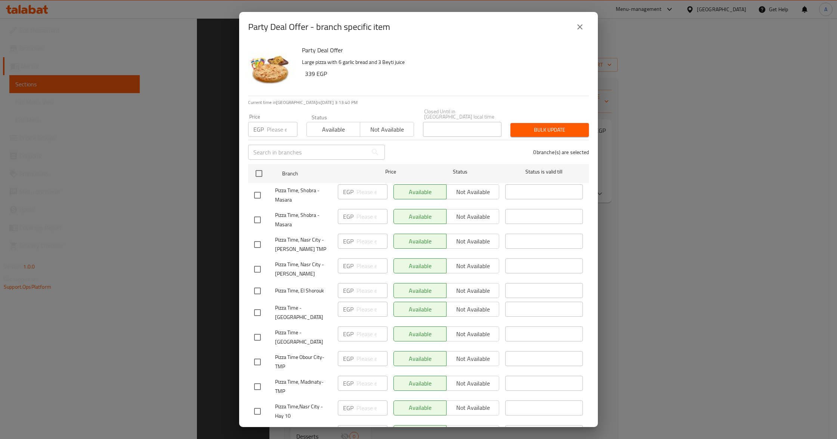
scroll to position [105, 0]
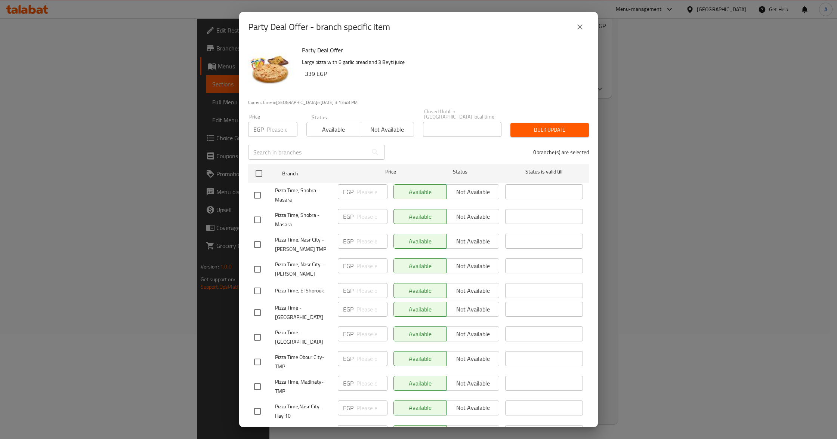
click at [580, 24] on icon "close" at bounding box center [580, 26] width 9 height 9
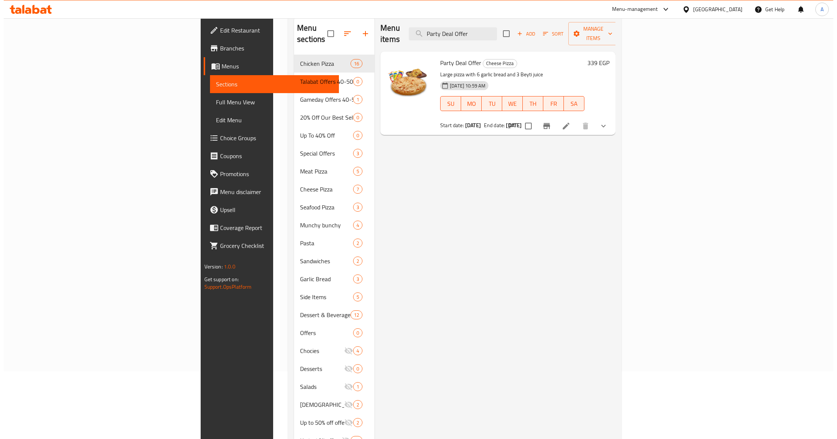
scroll to position [0, 0]
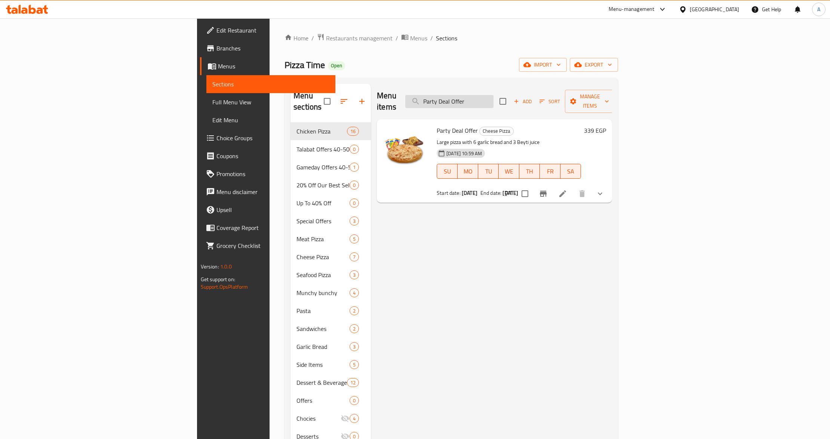
click at [493, 95] on input "Party Deal Offer" at bounding box center [449, 101] width 88 height 13
paste input "Hero"
click at [548, 189] on icon "Branch-specific-item" at bounding box center [543, 193] width 9 height 9
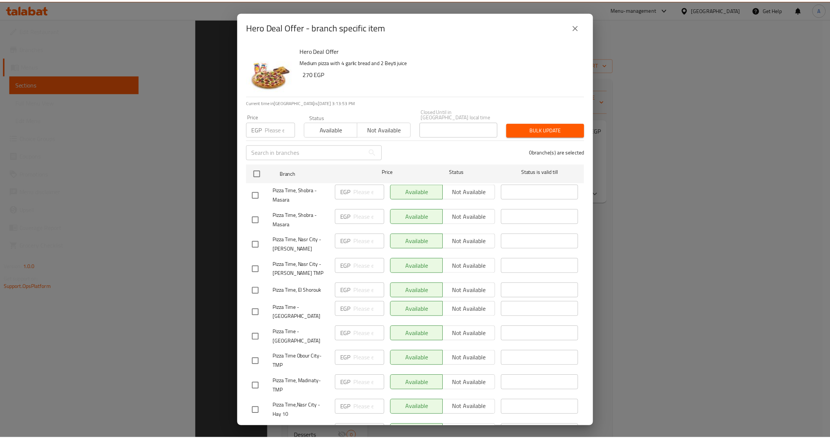
scroll to position [105, 0]
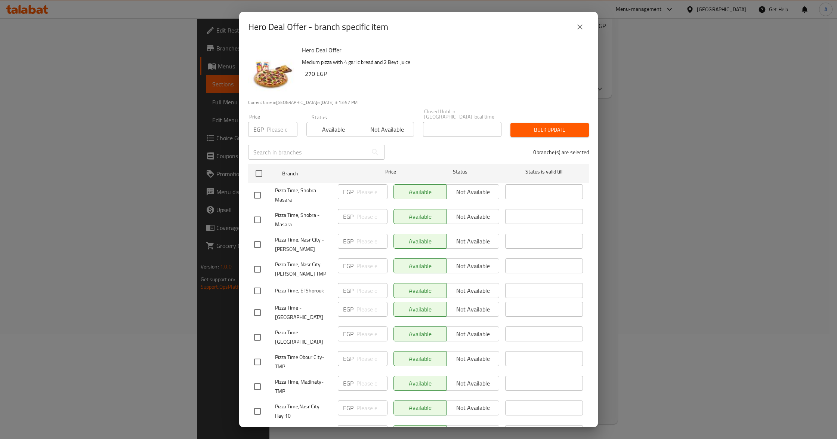
click at [582, 28] on icon "close" at bounding box center [580, 26] width 9 height 9
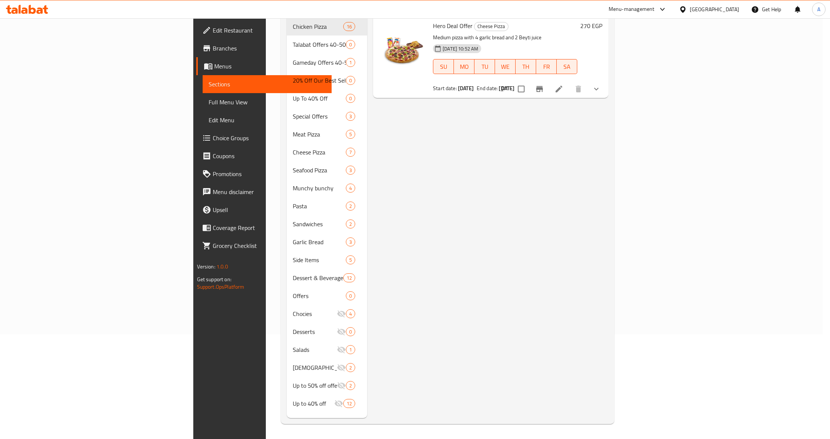
click at [608, 124] on div "Menu items Hero Deal Offer Add Sort Manage items Hero Deal Offer Cheese Pizza M…" at bounding box center [487, 198] width 241 height 439
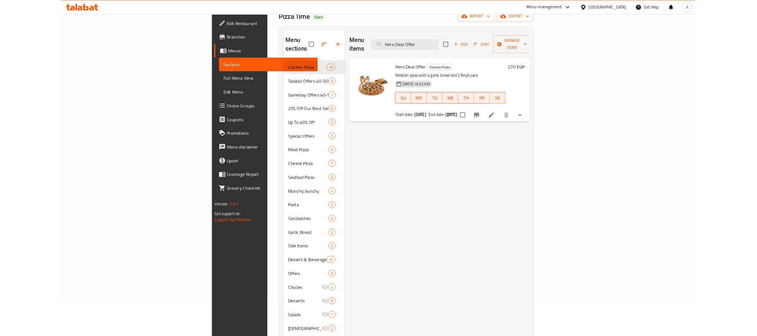
scroll to position [0, 0]
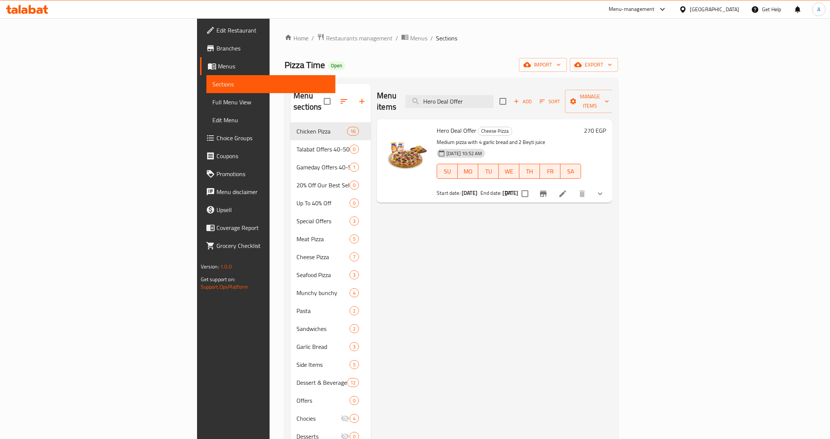
click at [503, 244] on div "Menu items Hero Deal Offer Add Sort Manage items Hero Deal Offer Cheese Pizza M…" at bounding box center [491, 303] width 241 height 439
click at [530, 138] on p "Medium pizza with 4 garlic bread and 2 Beyti juice" at bounding box center [509, 142] width 144 height 9
click at [434, 237] on div "Menu items Hero Deal Offer Add Sort Manage items Hero Deal Offer Cheese Pizza M…" at bounding box center [491, 303] width 241 height 439
click at [493, 100] on input "Hero Deal Offer" at bounding box center [449, 101] width 88 height 13
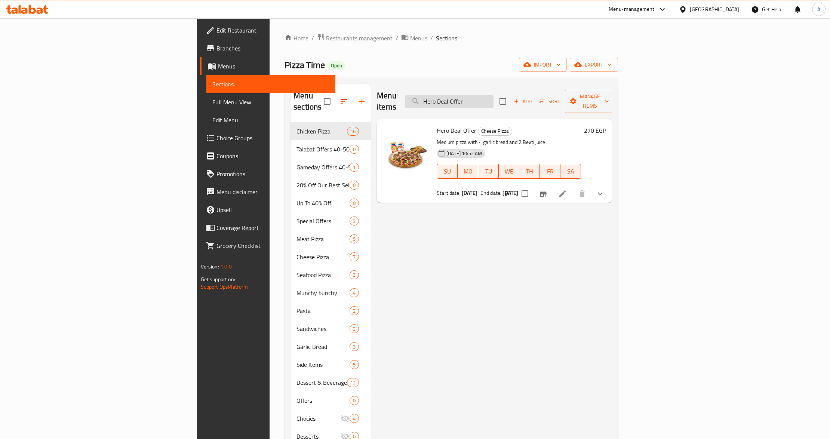
click at [493, 100] on input "Hero Deal Offer" at bounding box center [449, 101] width 88 height 13
paste input "3 Smal"
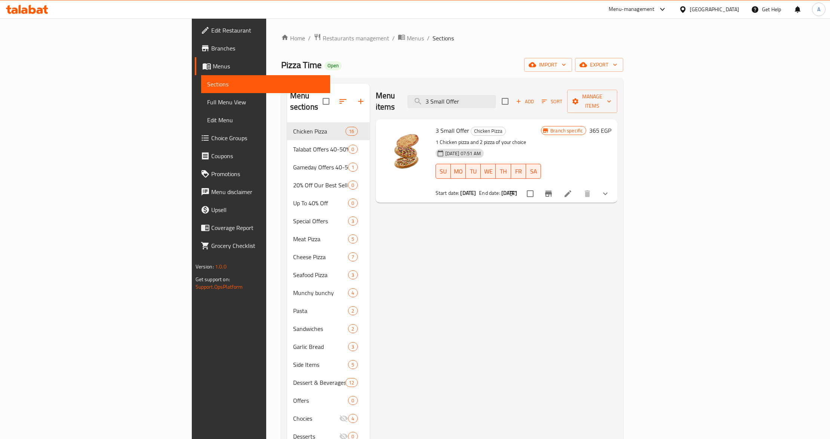
type input "3 Small Offer"
click at [531, 138] on p "1 Chicken pizza and 2 pizza of your choice" at bounding box center [489, 142] width 106 height 9
click at [572, 189] on icon at bounding box center [567, 193] width 9 height 9
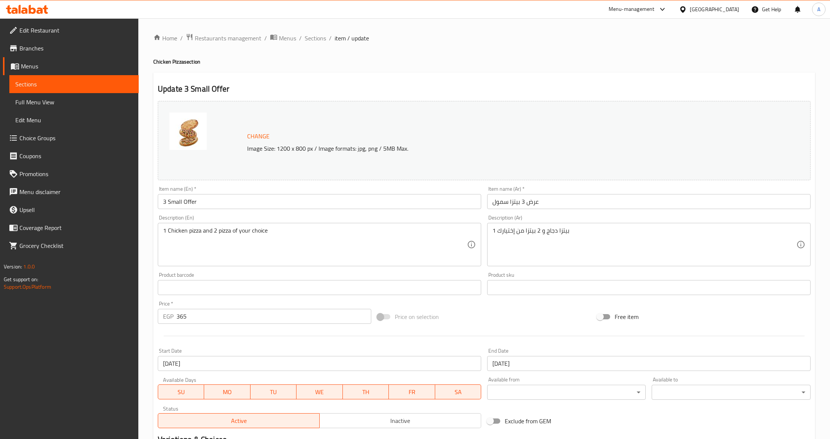
click at [601, 73] on div "Update 3 Small Offer Change Image Size: 1200 x 800 px / Image formats: jpg, png…" at bounding box center [484, 296] width 662 height 446
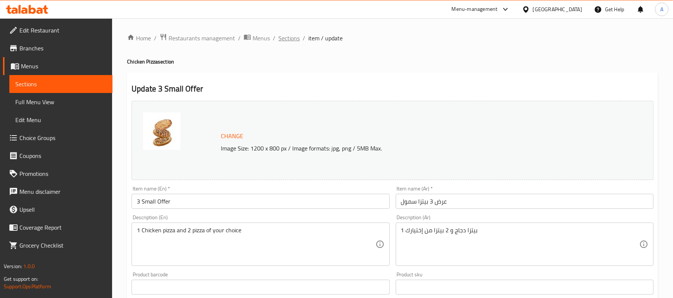
click at [286, 39] on span "Sections" at bounding box center [289, 38] width 21 height 9
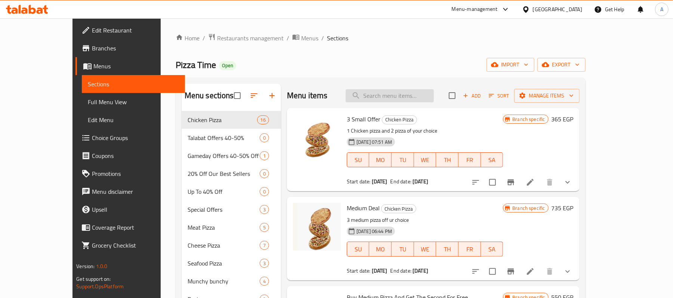
click at [399, 101] on input "search" at bounding box center [390, 95] width 88 height 13
paste input "Medium Dea"
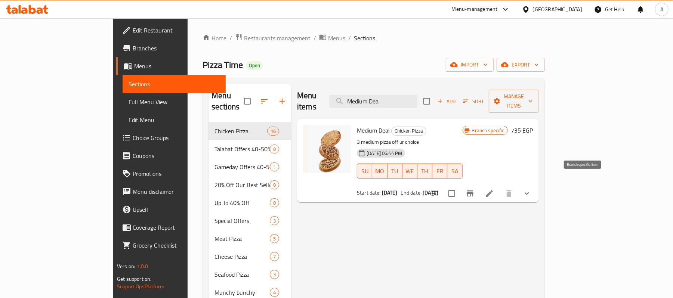
type input "Medium Dea"
click at [500, 187] on li at bounding box center [489, 193] width 21 height 13
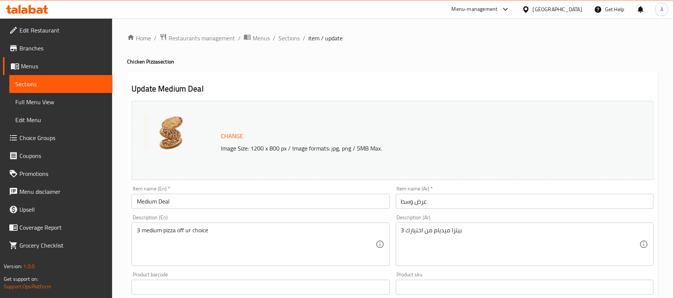
click at [409, 78] on div "Update Medium Deal Change Image Size: 1200 x 800 px / Image formats: jpg, png /…" at bounding box center [392, 296] width 531 height 446
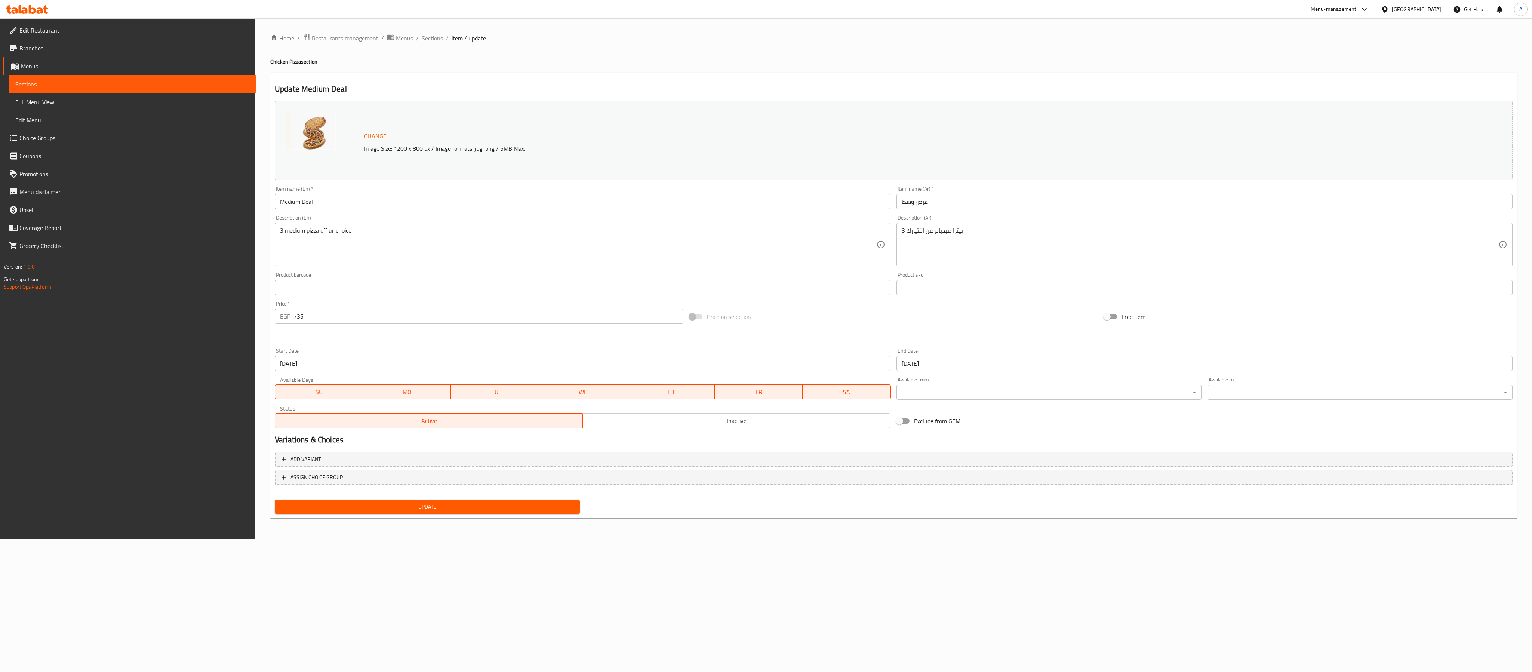
click at [861, 94] on h2 "Update Medium Deal" at bounding box center [894, 88] width 1238 height 11
click at [829, 93] on h2 "Update Medium Deal" at bounding box center [894, 88] width 1238 height 11
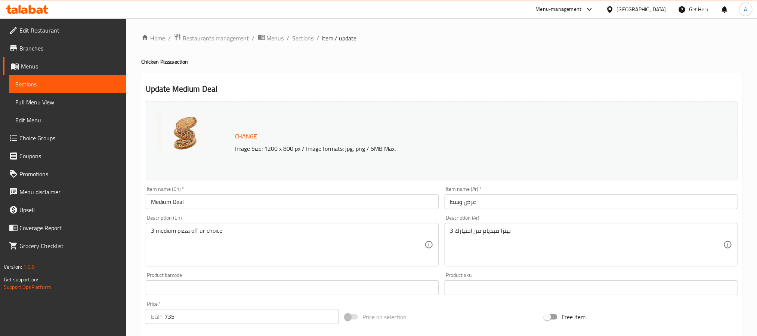
click at [304, 37] on span "Sections" at bounding box center [303, 38] width 21 height 9
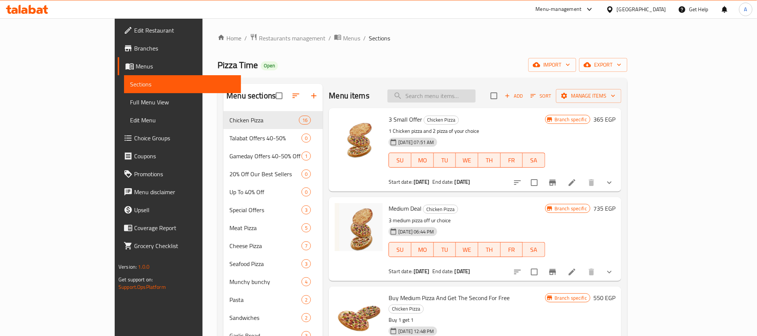
click at [446, 94] on input "search" at bounding box center [432, 95] width 88 height 13
paste input "Buy Medium Pizza And Get The Second For Free"
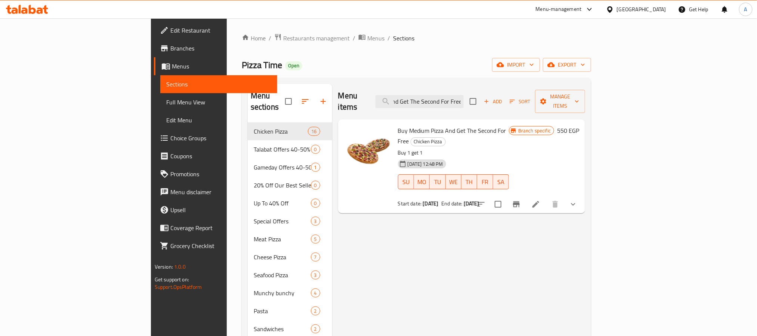
type input "Buy Medium Pizza And Get The Second For Free"
click at [541, 200] on icon at bounding box center [536, 204] width 9 height 9
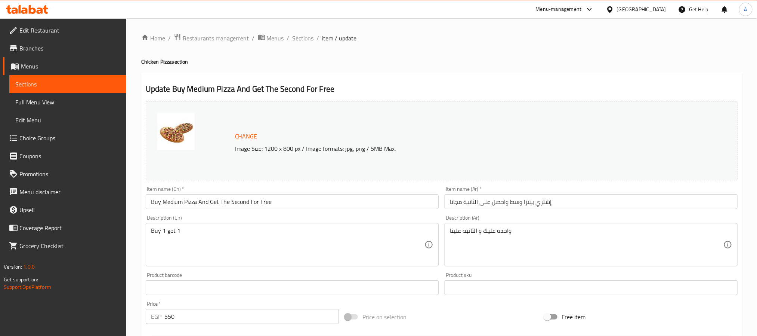
click at [305, 42] on span "Sections" at bounding box center [303, 38] width 21 height 9
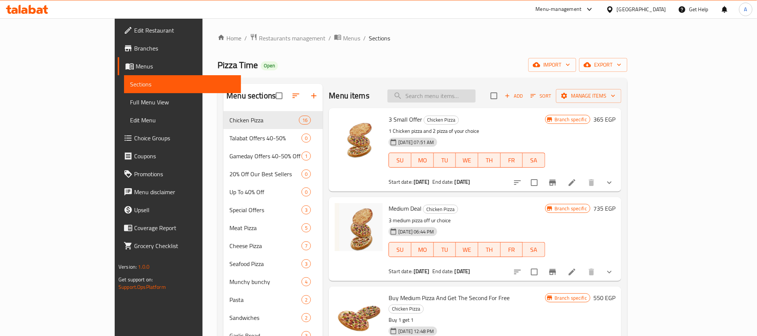
click at [464, 98] on input "search" at bounding box center [432, 95] width 88 height 13
paste input "Circle Deal Offer"
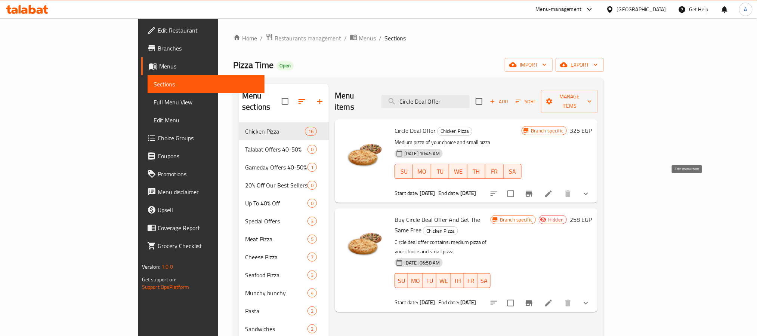
type input "Circle Deal Offer"
click at [553, 189] on icon at bounding box center [548, 193] width 9 height 9
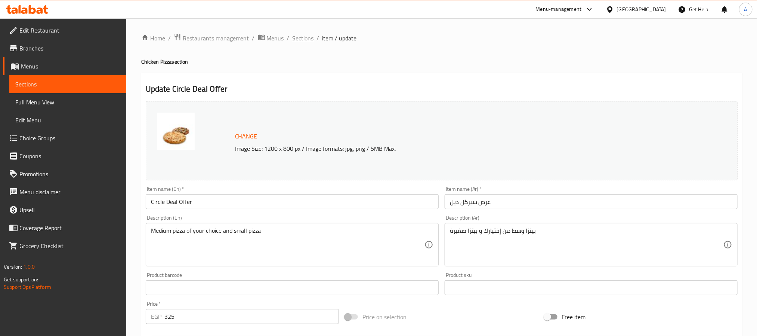
click at [306, 34] on span "Sections" at bounding box center [303, 38] width 21 height 9
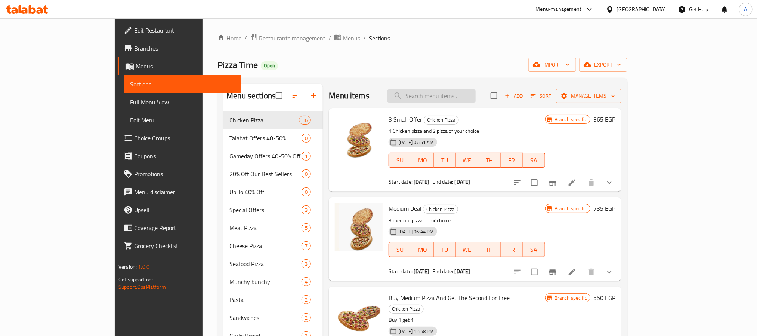
click at [453, 96] on input "search" at bounding box center [432, 95] width 88 height 13
paste input "Double Offer"
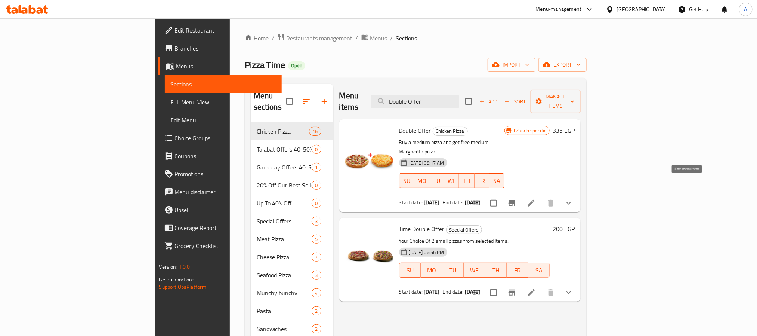
type input "Double Offer"
click at [535, 200] on icon at bounding box center [531, 203] width 7 height 7
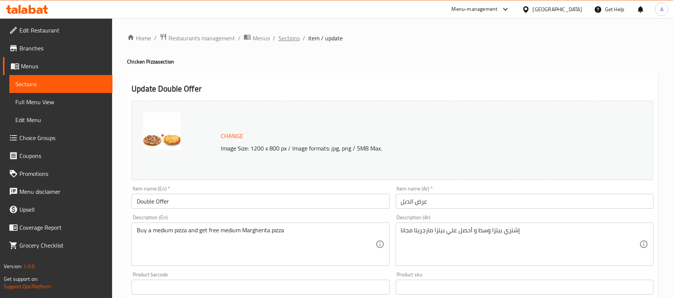
click at [286, 39] on span "Sections" at bounding box center [289, 38] width 21 height 9
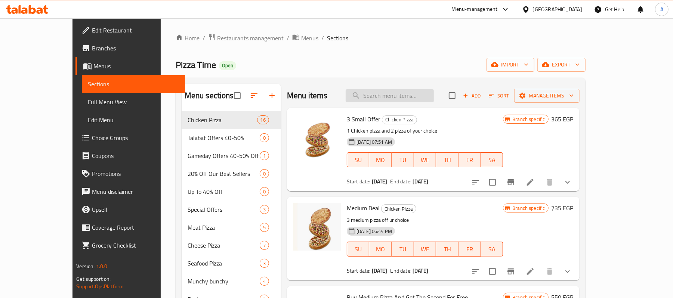
click at [402, 92] on input "search" at bounding box center [390, 95] width 88 height 13
paste input "Happy Time Deal"
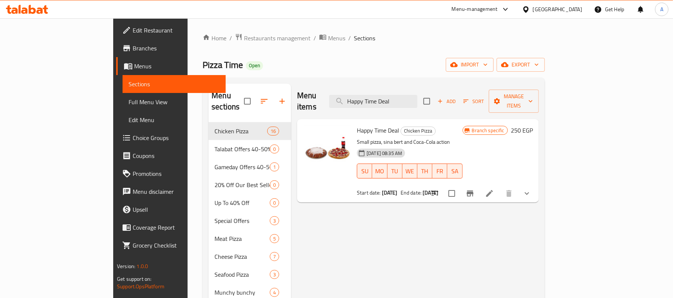
type input "Happy Time Deal"
click at [539, 226] on div "Menu items Happy Time Deal Add Sort Manage items Happy Time Deal Chicken Pizza …" at bounding box center [415, 302] width 248 height 436
click at [500, 187] on li at bounding box center [489, 193] width 21 height 13
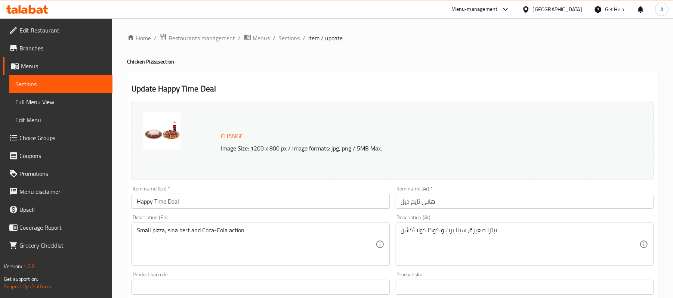
drag, startPoint x: 293, startPoint y: 37, endPoint x: 352, endPoint y: 51, distance: 60.0
click at [293, 37] on span "Sections" at bounding box center [289, 38] width 21 height 9
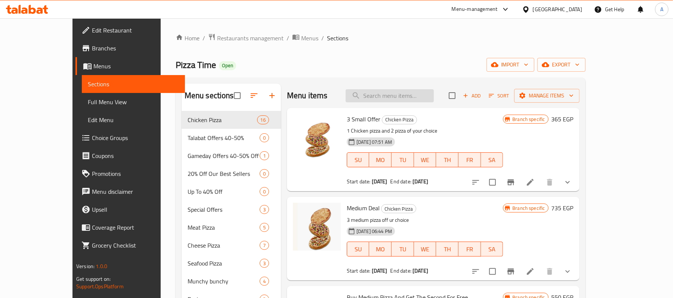
click at [408, 97] on input "search" at bounding box center [390, 95] width 88 height 13
paste input "Duetto offer"
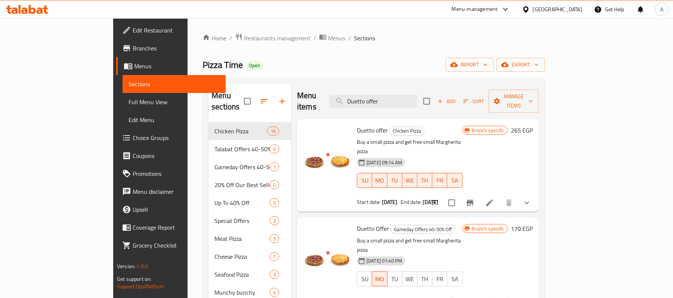
scroll to position [50, 0]
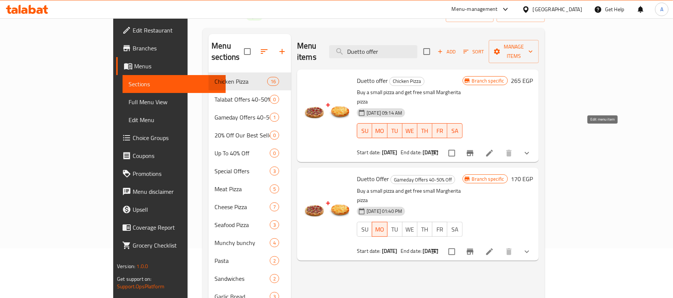
type input "Duetto offer"
click at [494, 149] on icon at bounding box center [489, 153] width 9 height 9
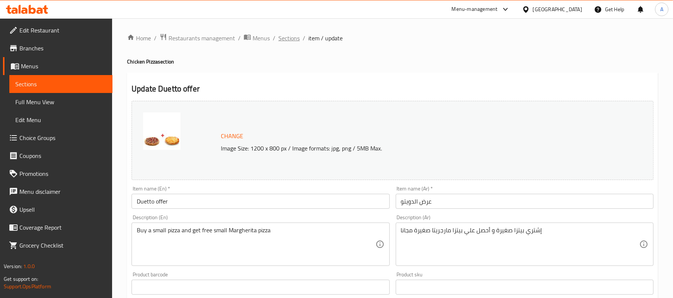
click at [282, 36] on span "Sections" at bounding box center [289, 38] width 21 height 9
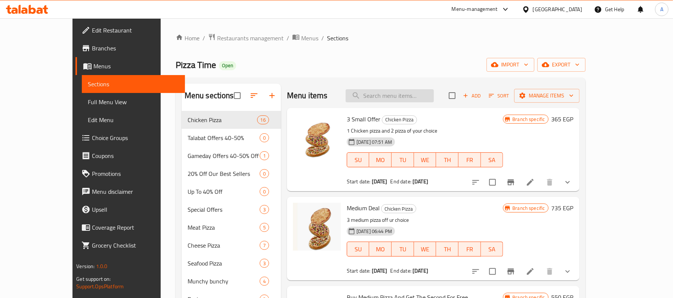
click at [412, 95] on input "search" at bounding box center [390, 95] width 88 height 13
paste input "Turbo Offer"
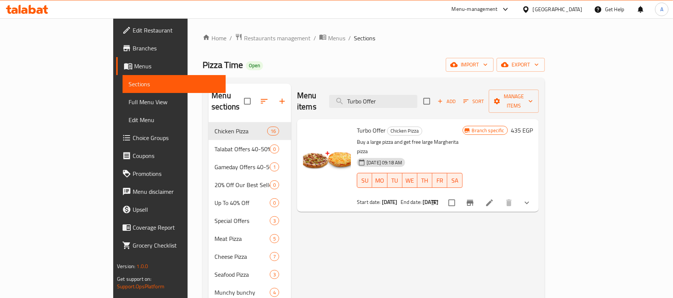
type input "Turbo Offer"
click at [494, 199] on icon at bounding box center [489, 203] width 9 height 9
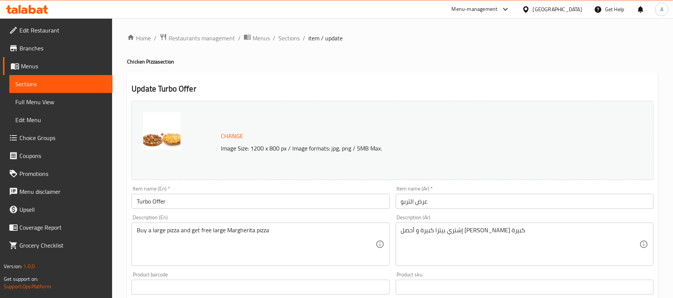
click at [292, 41] on span "Sections" at bounding box center [289, 38] width 21 height 9
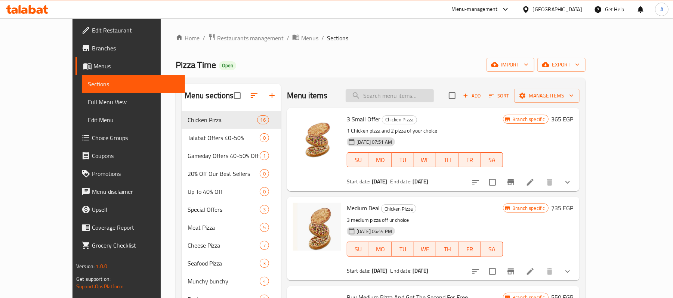
click at [402, 94] on input "search" at bounding box center [390, 95] width 88 height 13
paste input "Big Deal Offer"
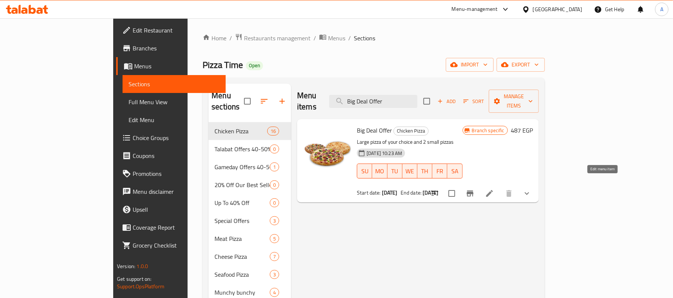
type input "Big Deal Offer"
click at [494, 189] on icon at bounding box center [489, 193] width 9 height 9
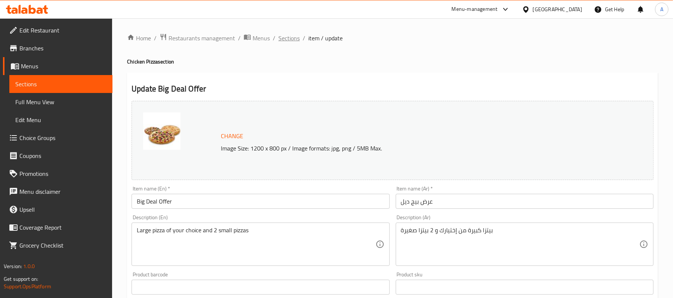
click at [294, 35] on span "Sections" at bounding box center [289, 38] width 21 height 9
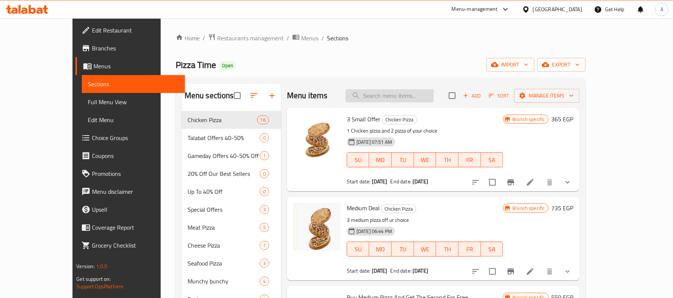
click at [396, 92] on input "search" at bounding box center [390, 95] width 88 height 13
paste input "Time El Shela Offer"
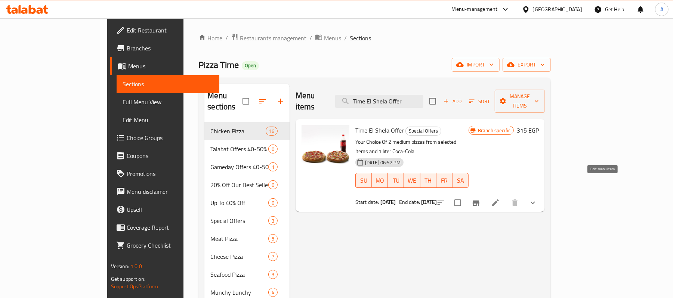
type input "Time El Shela Offer"
click at [500, 199] on icon at bounding box center [495, 203] width 9 height 9
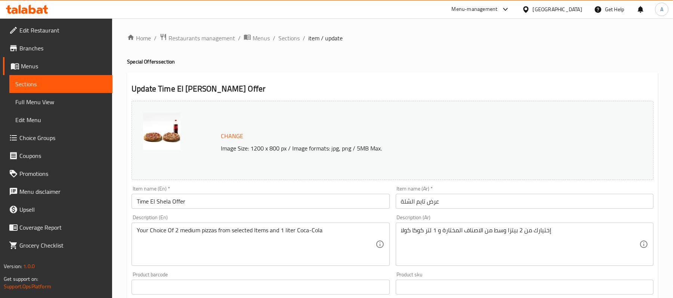
click at [292, 41] on span "Sections" at bounding box center [289, 38] width 21 height 9
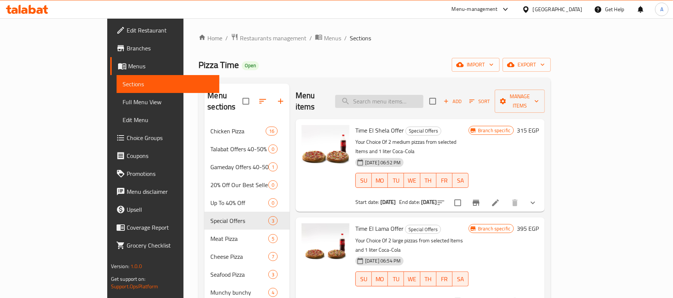
click at [396, 96] on input "search" at bounding box center [379, 101] width 88 height 13
paste input "Special Deal Offer"
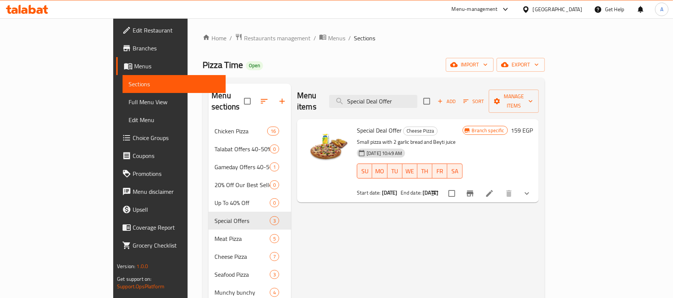
type input "Special Deal Offer"
click at [453, 126] on div "Special Deal Offer Cheese Pizza Small pizza with 2 garlic bread and Beyti juice…" at bounding box center [410, 160] width 112 height 77
click at [493, 190] on icon at bounding box center [489, 193] width 7 height 7
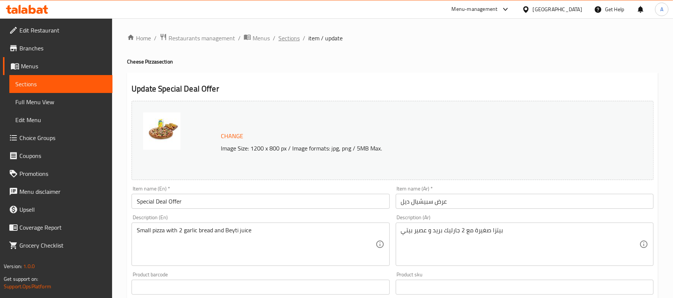
click at [295, 37] on span "Sections" at bounding box center [289, 38] width 21 height 9
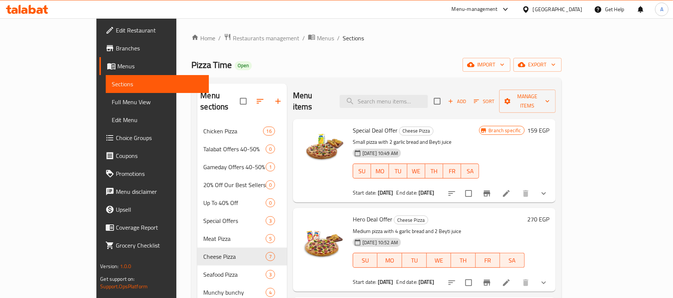
click at [328, 77] on div "Home / Restaurants management / Menus / Sections Pizza Time Open import export …" at bounding box center [376, 279] width 370 height 493
click at [390, 95] on input "search" at bounding box center [384, 101] width 88 height 13
paste input "Hero Deal Offer"
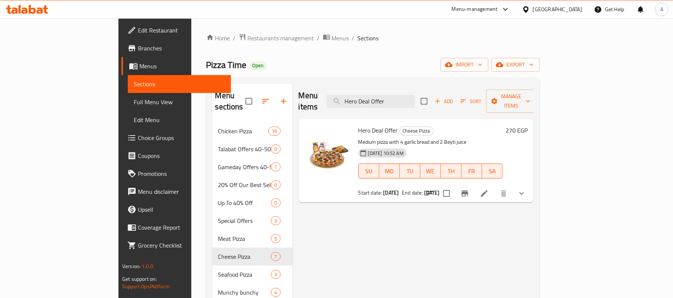
type input "Hero Deal Offer"
click at [489, 189] on icon at bounding box center [484, 193] width 9 height 9
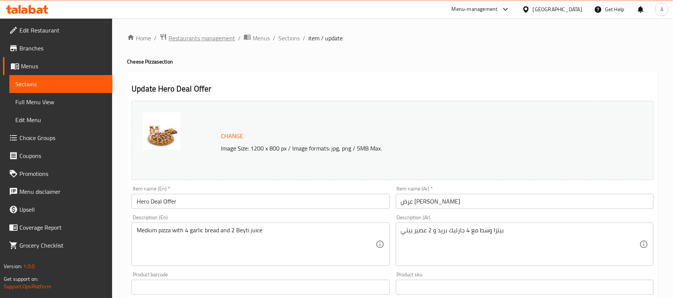
click at [193, 36] on span "Restaurants management" at bounding box center [202, 38] width 67 height 9
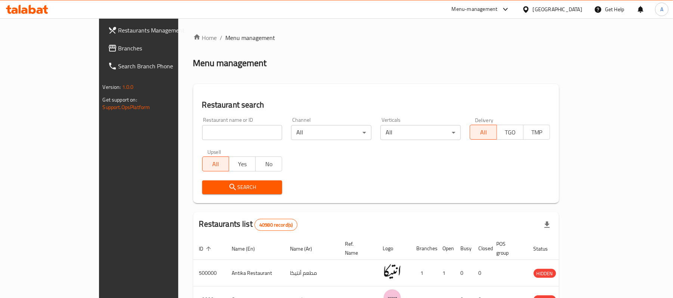
click at [576, 12] on div "[GEOGRAPHIC_DATA]" at bounding box center [557, 9] width 49 height 8
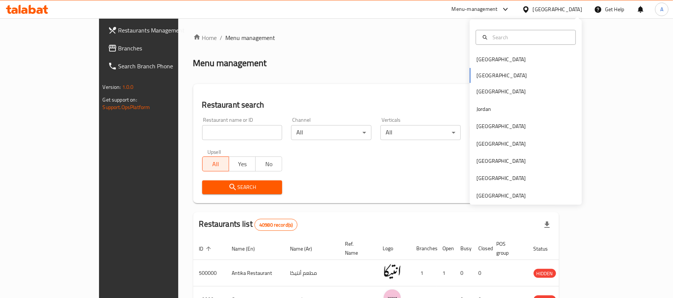
click at [576, 12] on div "[GEOGRAPHIC_DATA]" at bounding box center [557, 9] width 49 height 8
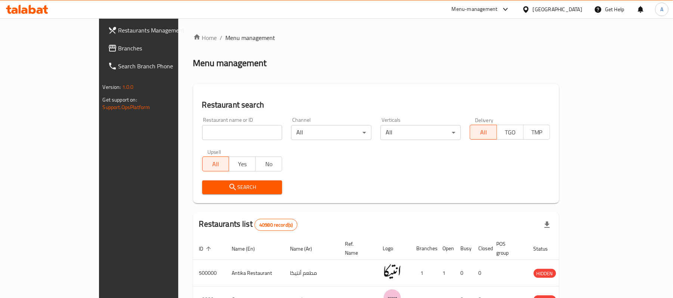
click at [202, 138] on input "search" at bounding box center [242, 132] width 80 height 15
paste input "678349"
type input "678349"
click at [208, 189] on span "Search" at bounding box center [242, 187] width 68 height 9
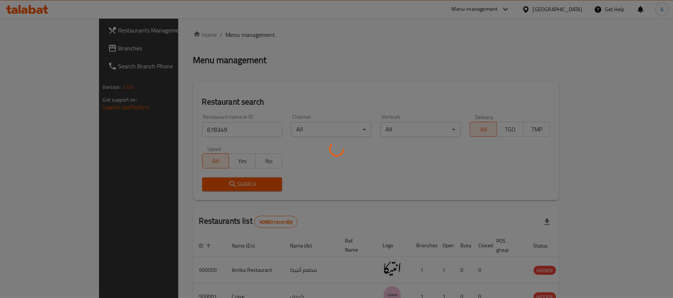
scroll to position [21, 0]
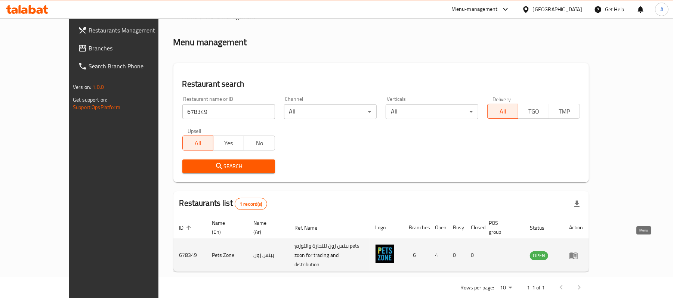
click at [578, 253] on icon "enhanced table" at bounding box center [574, 256] width 8 height 6
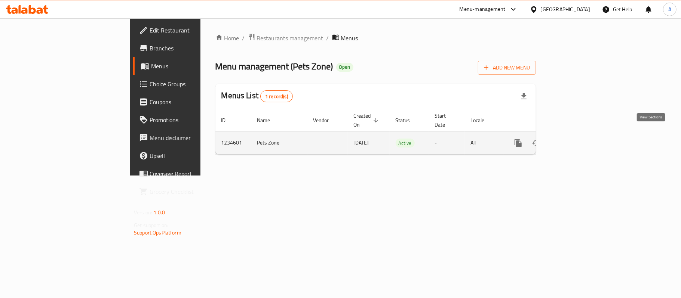
click at [575, 140] on icon "enhanced table" at bounding box center [572, 143] width 7 height 7
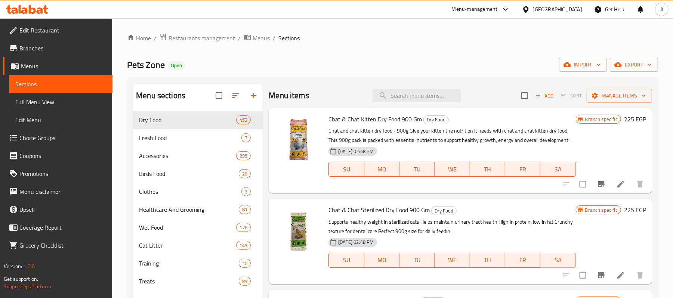
click at [79, 51] on span "Branches" at bounding box center [62, 48] width 87 height 9
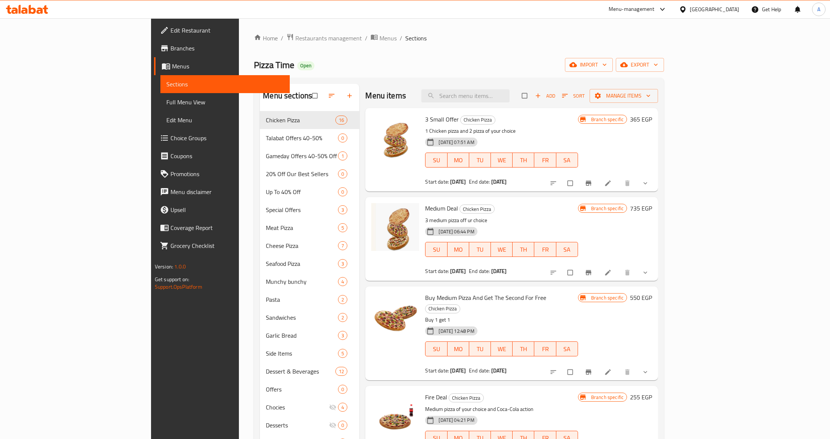
click at [170, 51] on span "Branches" at bounding box center [226, 48] width 113 height 9
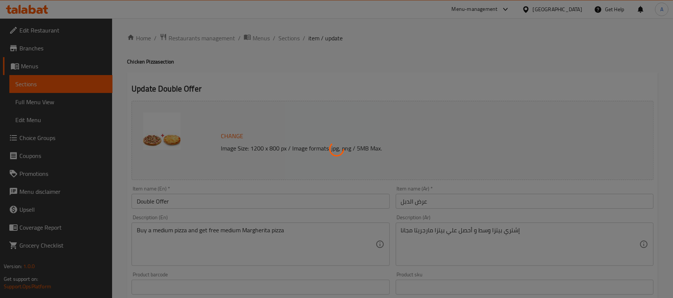
click at [66, 29] on div at bounding box center [336, 149] width 673 height 298
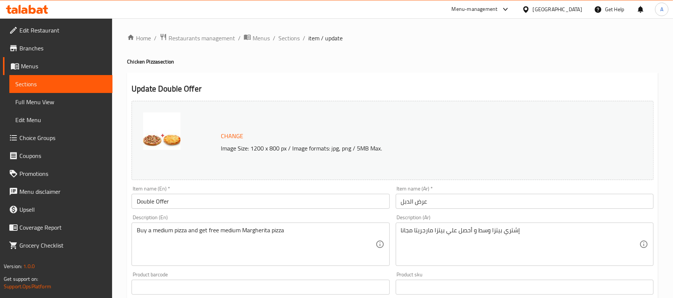
click at [66, 29] on span "Edit Restaurant" at bounding box center [62, 30] width 87 height 9
